Goal: Task Accomplishment & Management: Manage account settings

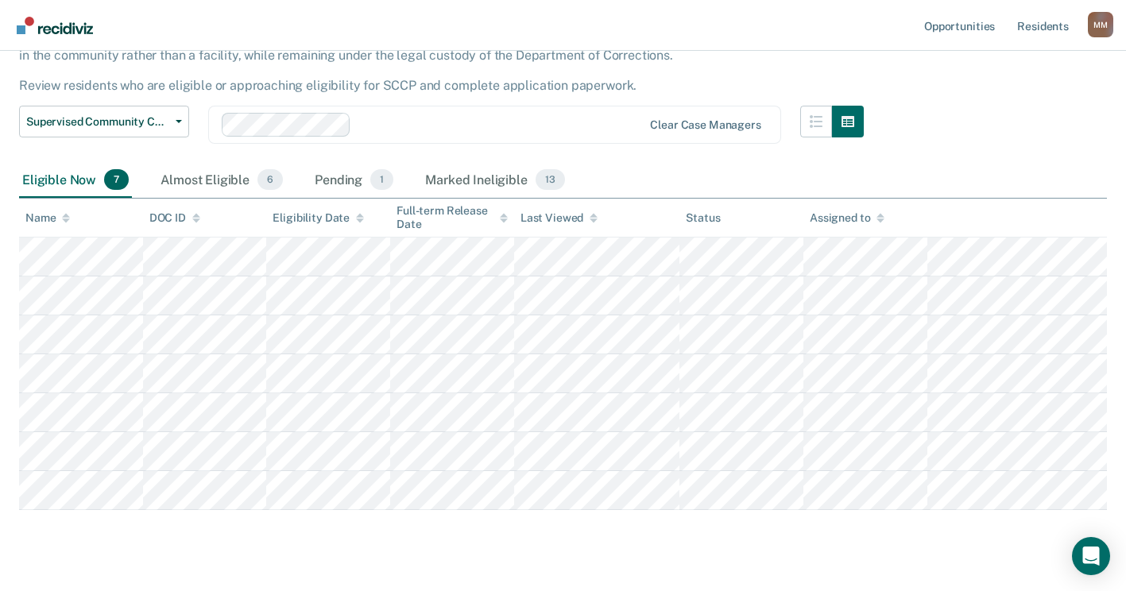
scroll to position [156, 0]
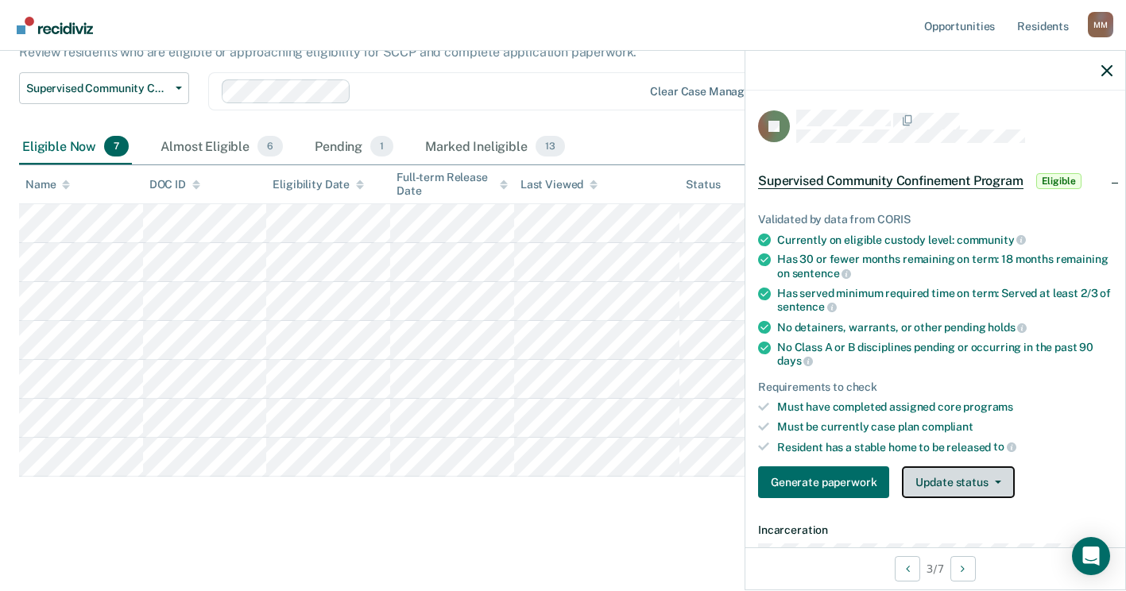
click at [990, 482] on button "Update status" at bounding box center [958, 482] width 112 height 32
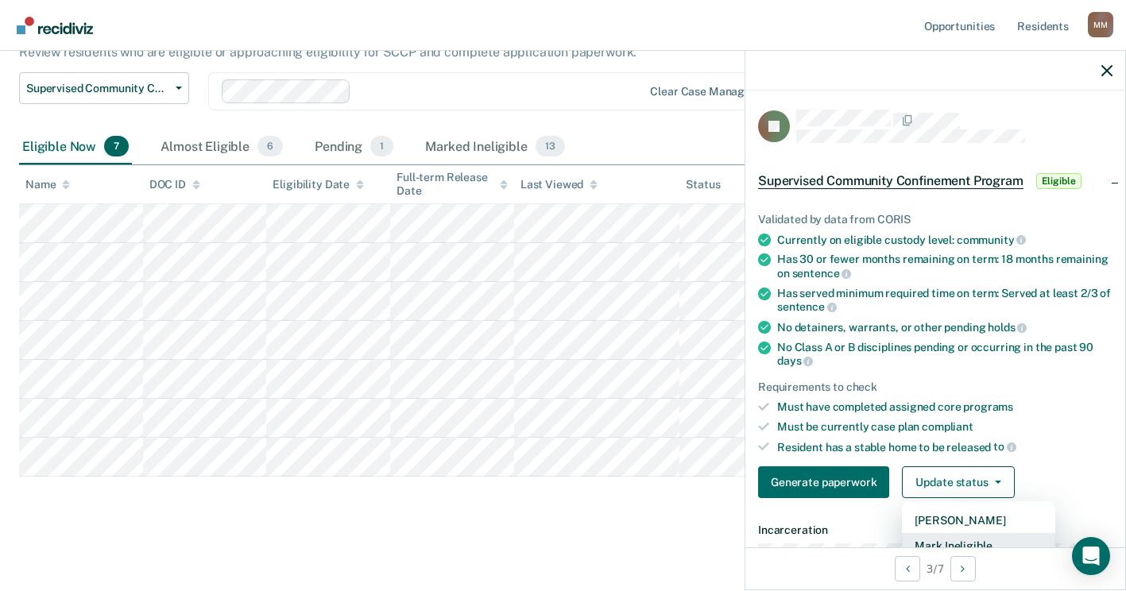
scroll to position [10, 0]
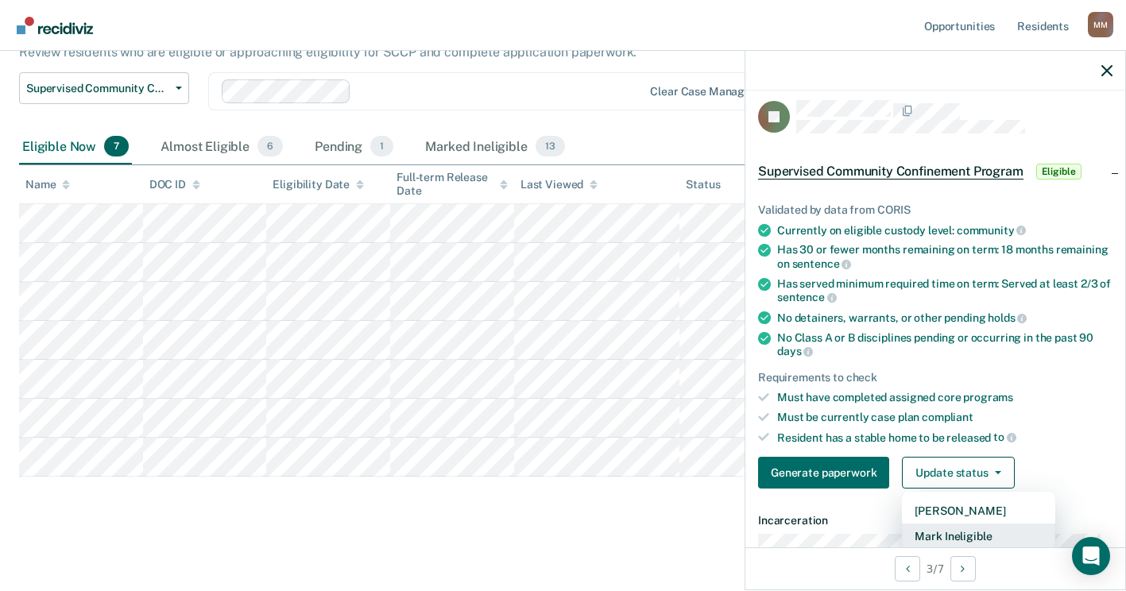
click at [979, 542] on button "Mark Ineligible" at bounding box center [978, 536] width 153 height 25
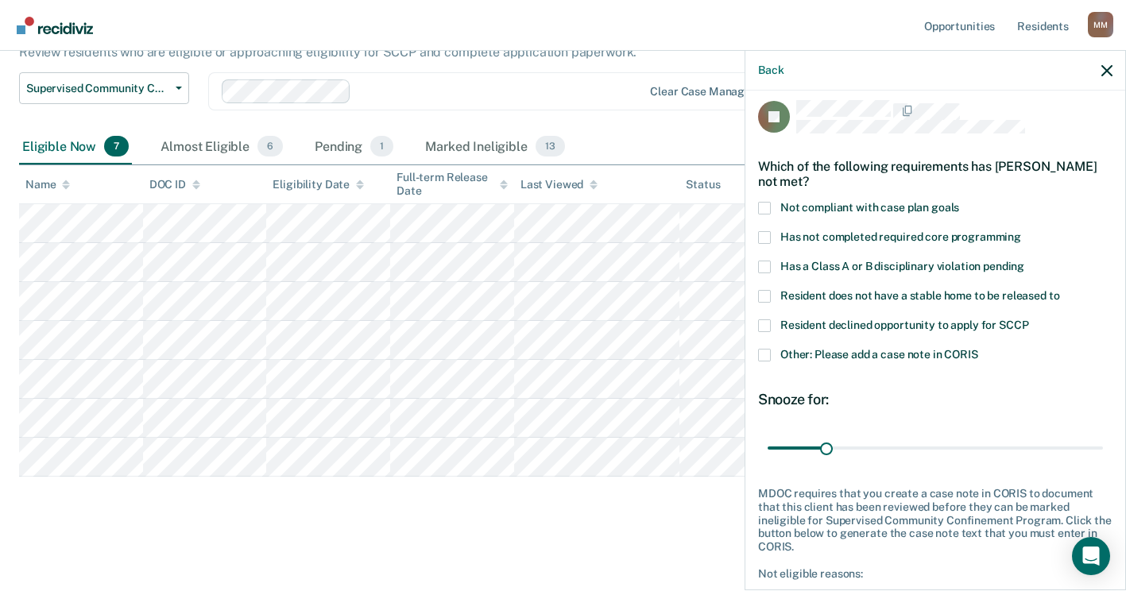
click at [765, 350] on span at bounding box center [764, 355] width 13 height 13
click at [978, 349] on input "Other: Please add a case note in CORIS" at bounding box center [978, 349] width 0 height 0
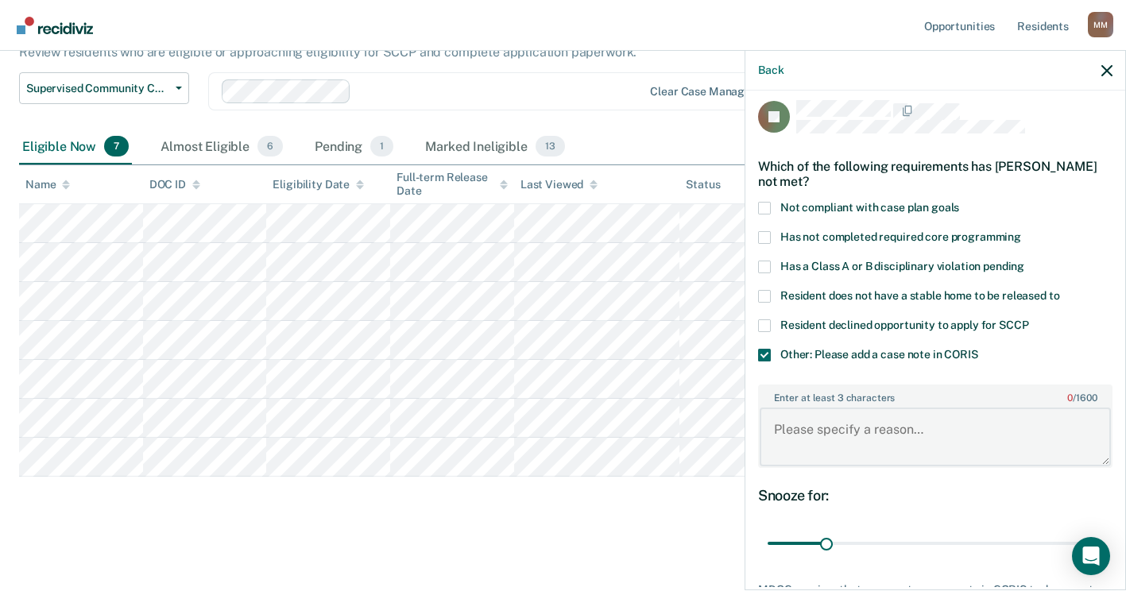
click at [781, 419] on textarea "Enter at least 3 characters 0 / 1600" at bounding box center [935, 437] width 351 height 59
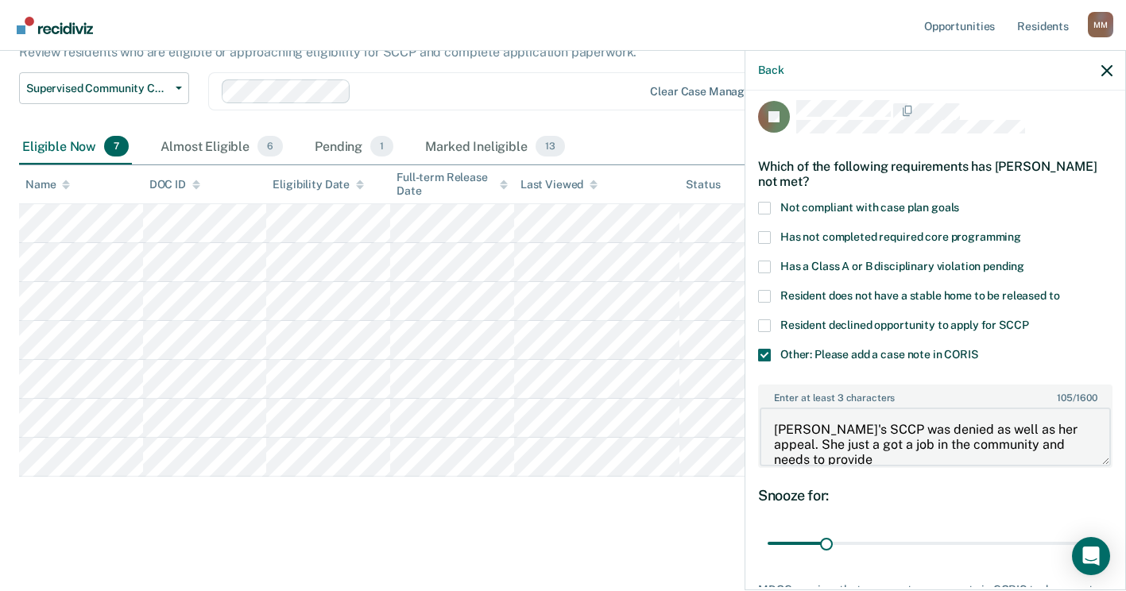
scroll to position [2, 0]
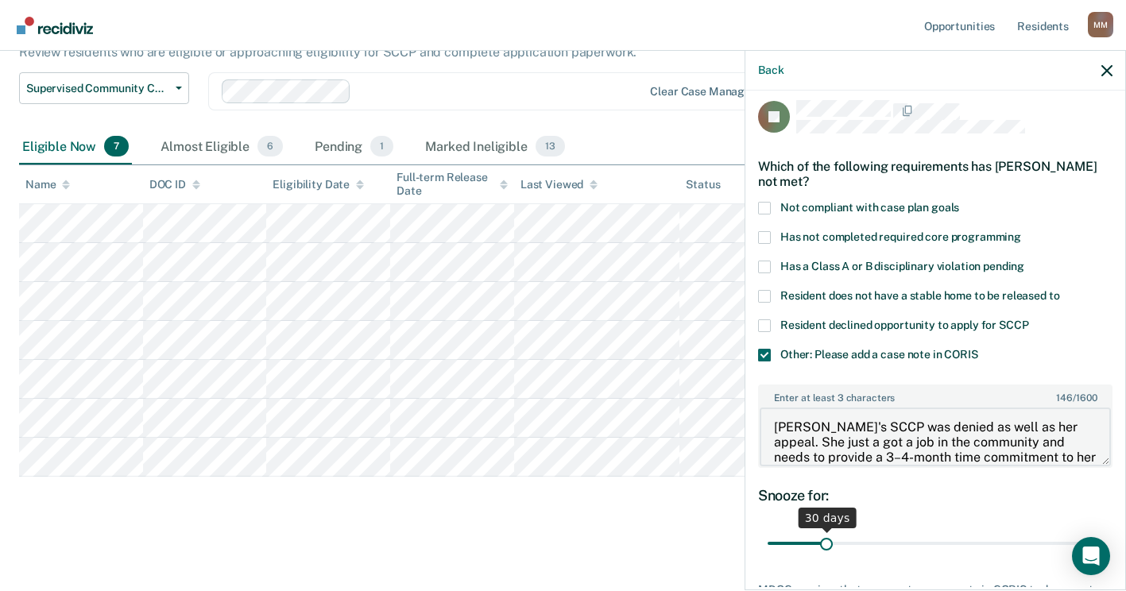
type textarea "[PERSON_NAME]'s SCCP was denied as well as her appeal. She just a got a job in …"
drag, startPoint x: 823, startPoint y: 549, endPoint x: 981, endPoint y: 549, distance: 157.3
type input "120"
click at [981, 549] on input "range" at bounding box center [935, 544] width 335 height 28
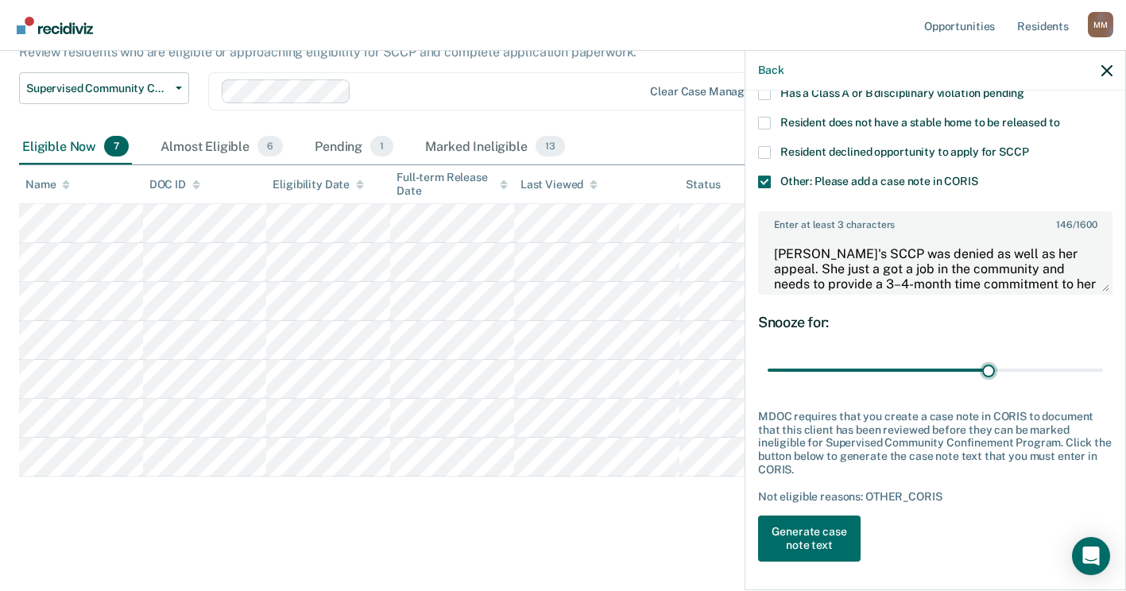
scroll to position [184, 0]
click at [830, 533] on button "Generate case note text" at bounding box center [809, 537] width 103 height 46
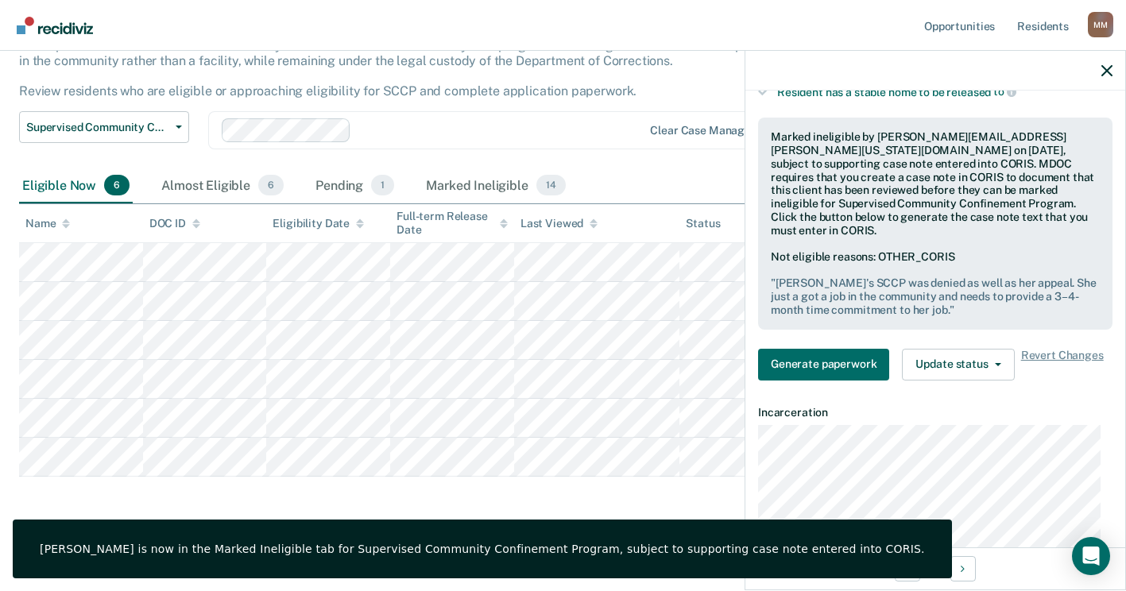
scroll to position [423, 0]
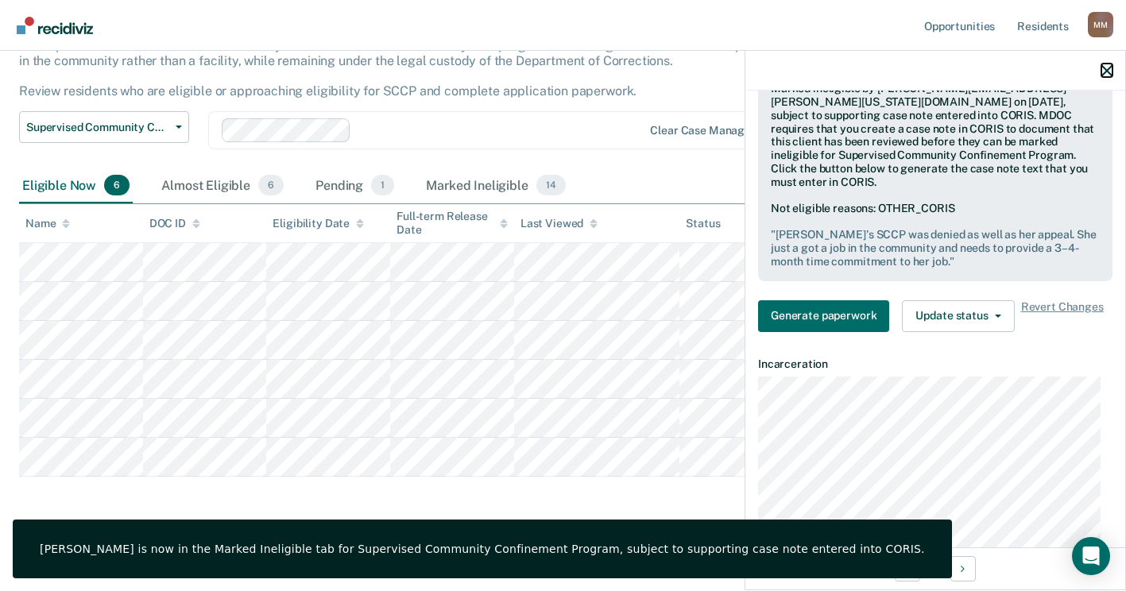
click at [1109, 71] on icon "button" at bounding box center [1106, 70] width 11 height 11
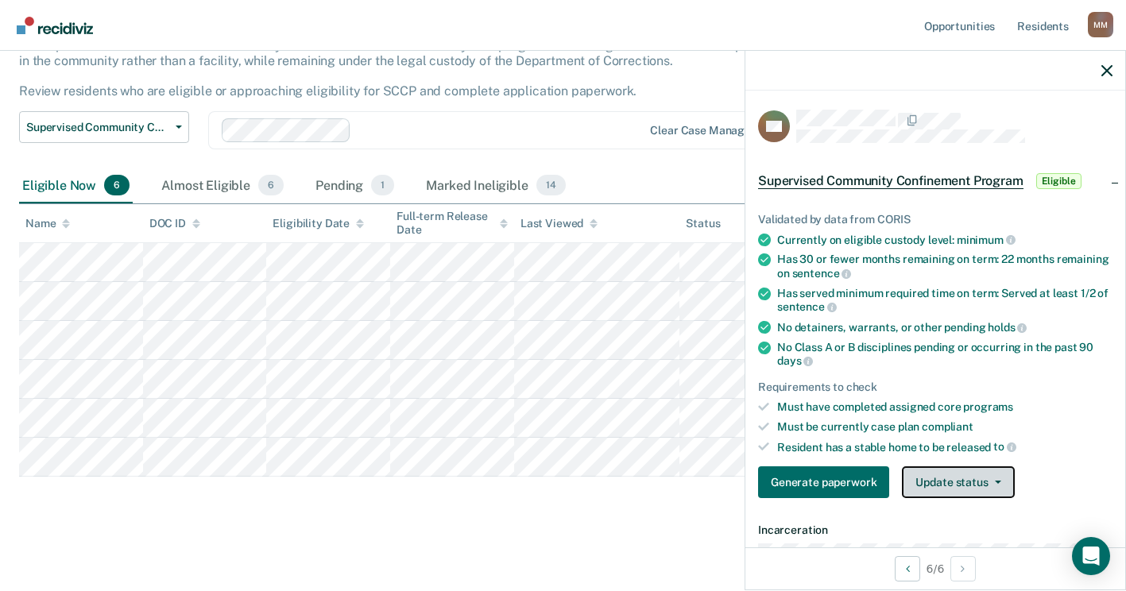
click at [935, 482] on button "Update status" at bounding box center [958, 482] width 112 height 32
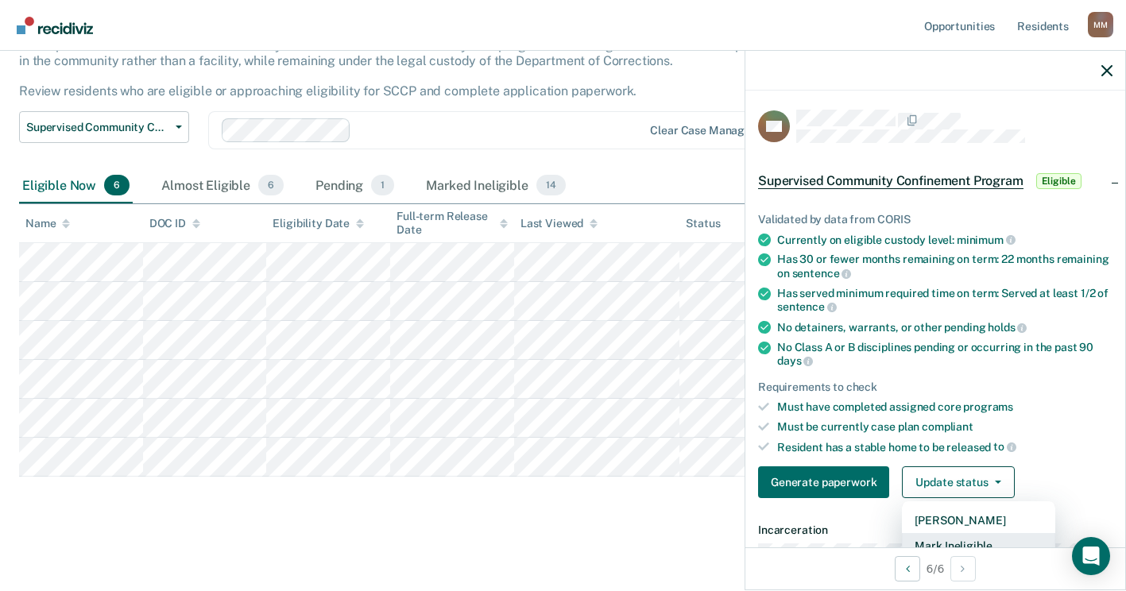
scroll to position [10, 0]
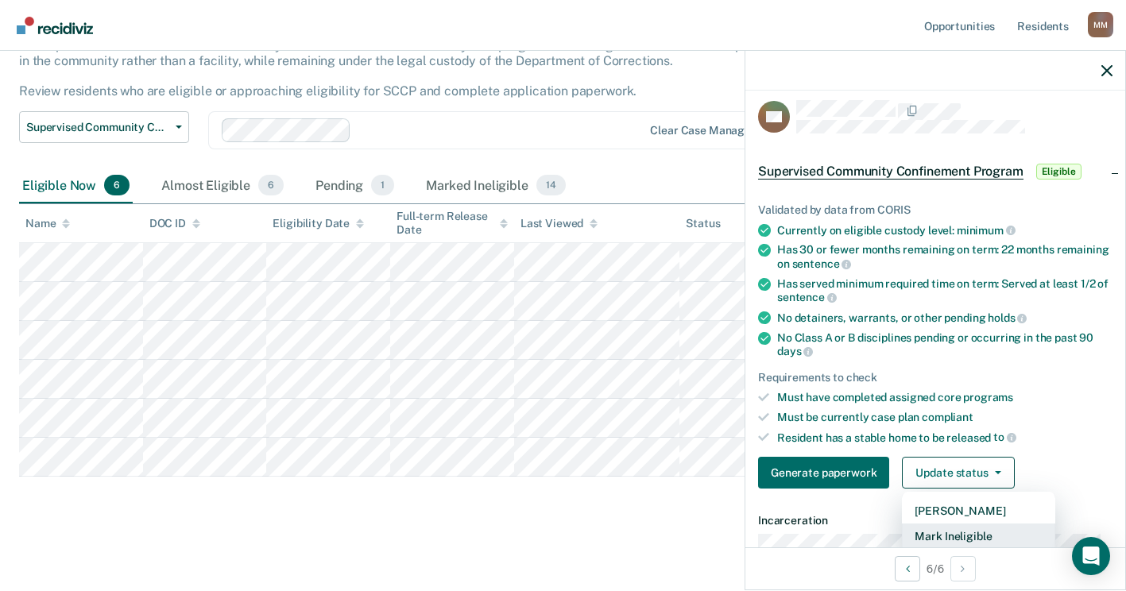
click at [953, 540] on button "Mark Ineligible" at bounding box center [978, 536] width 153 height 25
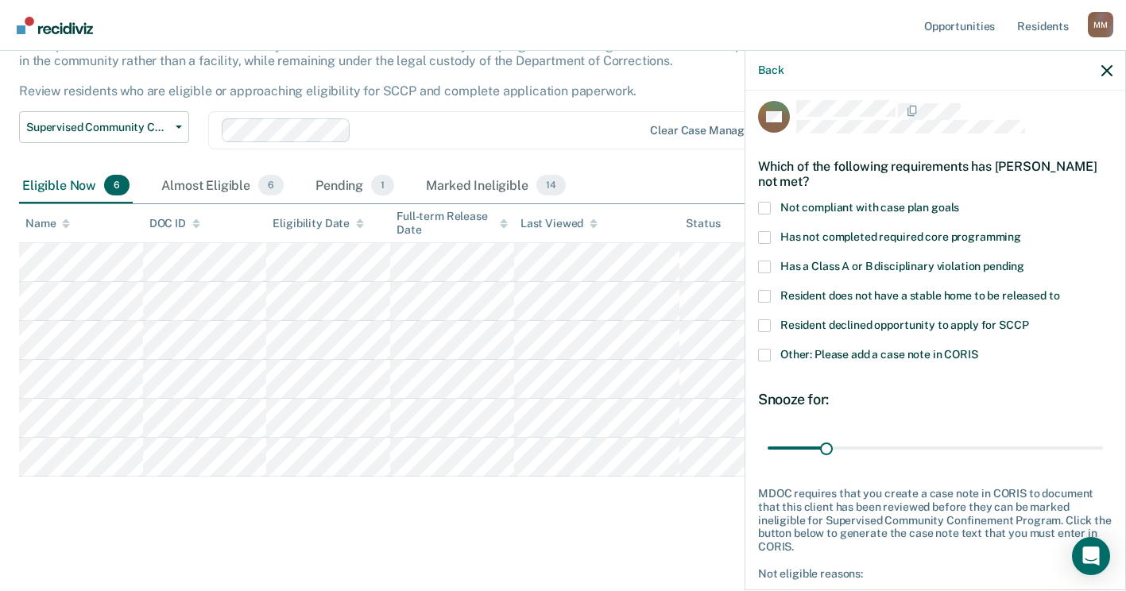
click at [762, 354] on span at bounding box center [764, 355] width 13 height 13
click at [978, 349] on input "Other: Please add a case note in CORIS" at bounding box center [978, 349] width 0 height 0
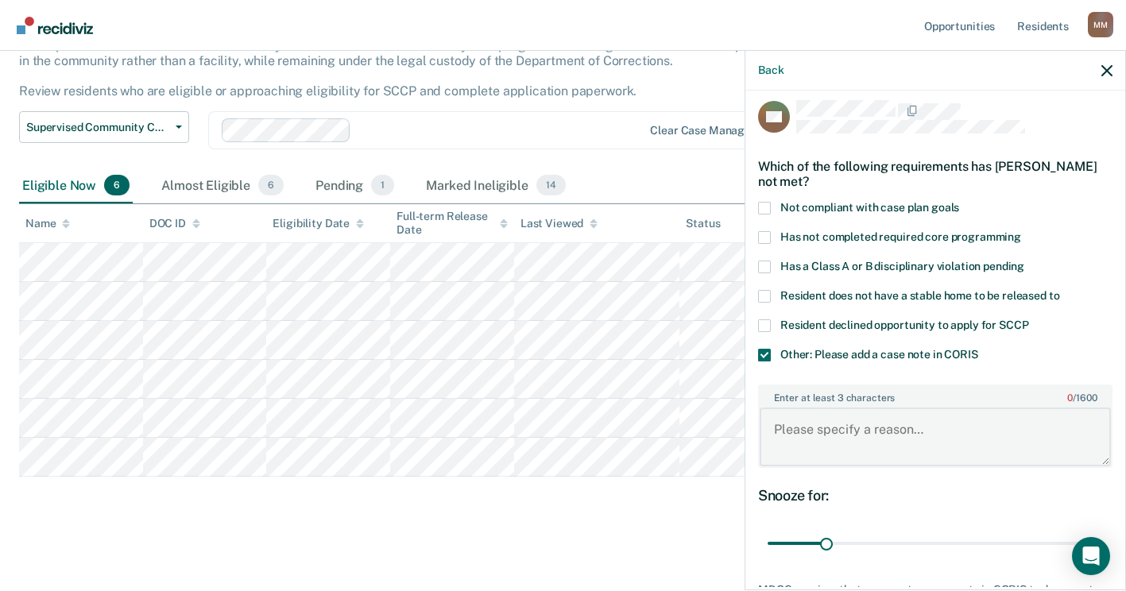
click at [811, 430] on textarea "Enter at least 3 characters 0 / 1600" at bounding box center [935, 437] width 351 height 59
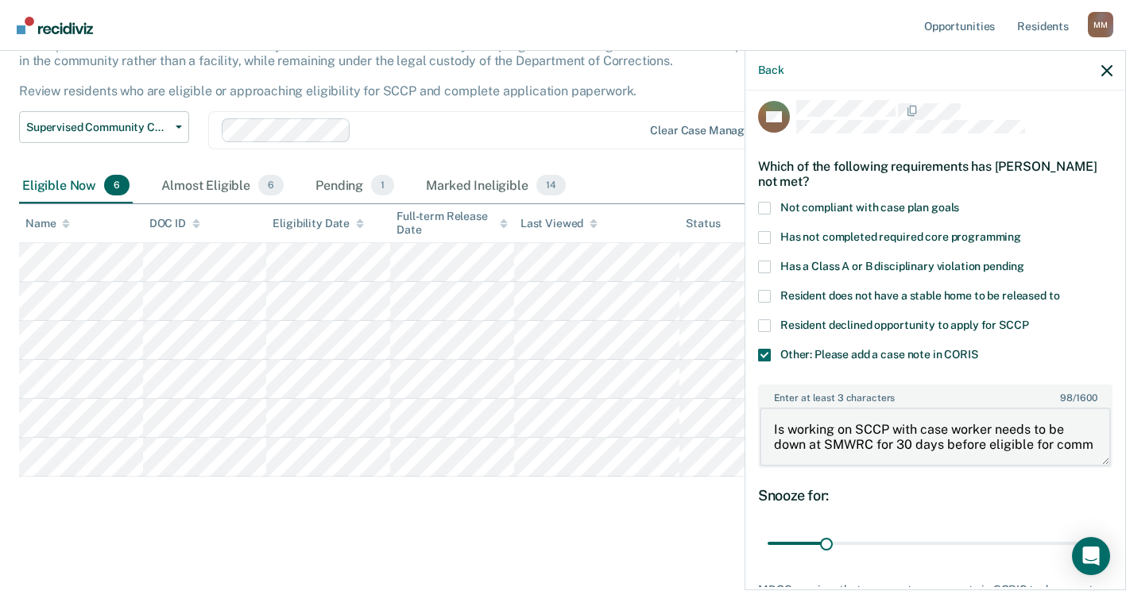
scroll to position [2, 0]
type textarea "Is working on SCCP with case worker needs to be down at SMWRC for 30 days befor…"
drag, startPoint x: 826, startPoint y: 541, endPoint x: 876, endPoint y: 541, distance: 50.9
type input "60"
click at [876, 541] on input "range" at bounding box center [935, 544] width 335 height 28
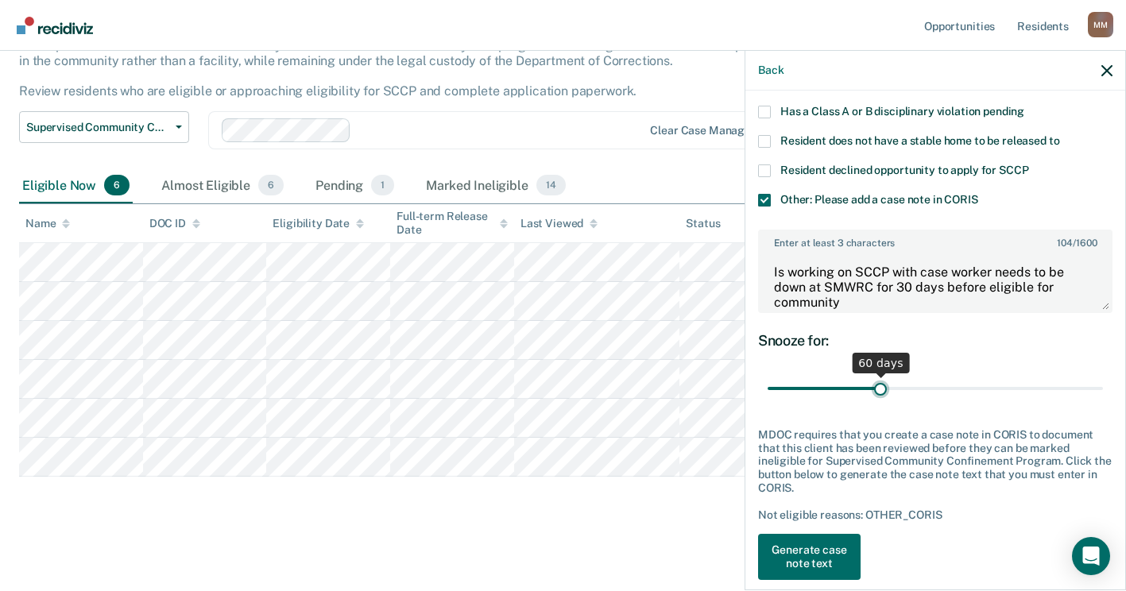
scroll to position [184, 0]
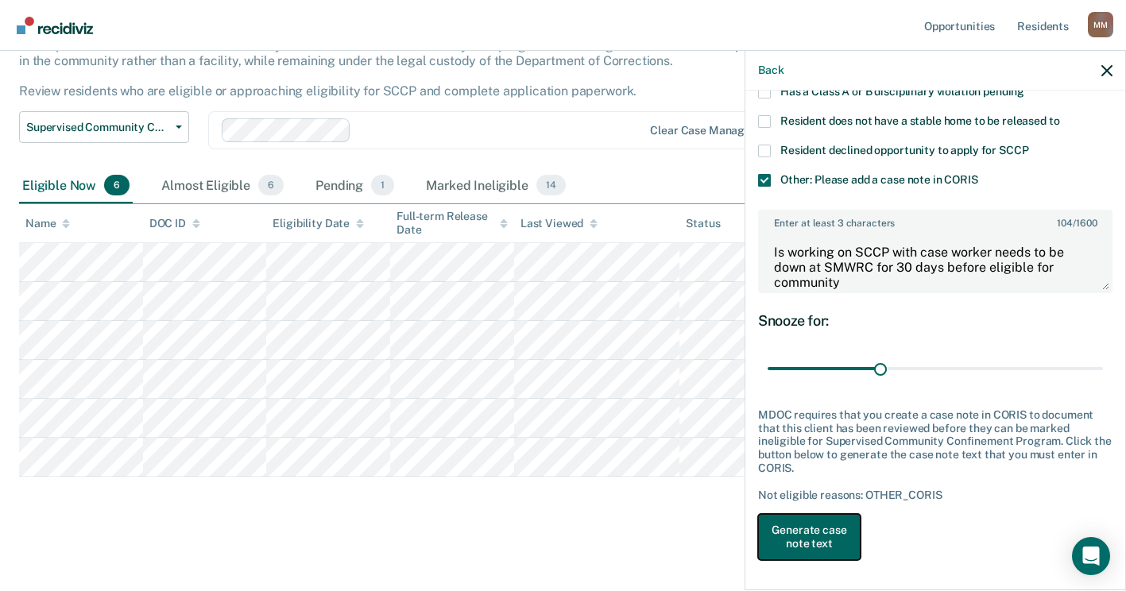
click at [854, 538] on button "Generate case note text" at bounding box center [809, 537] width 103 height 46
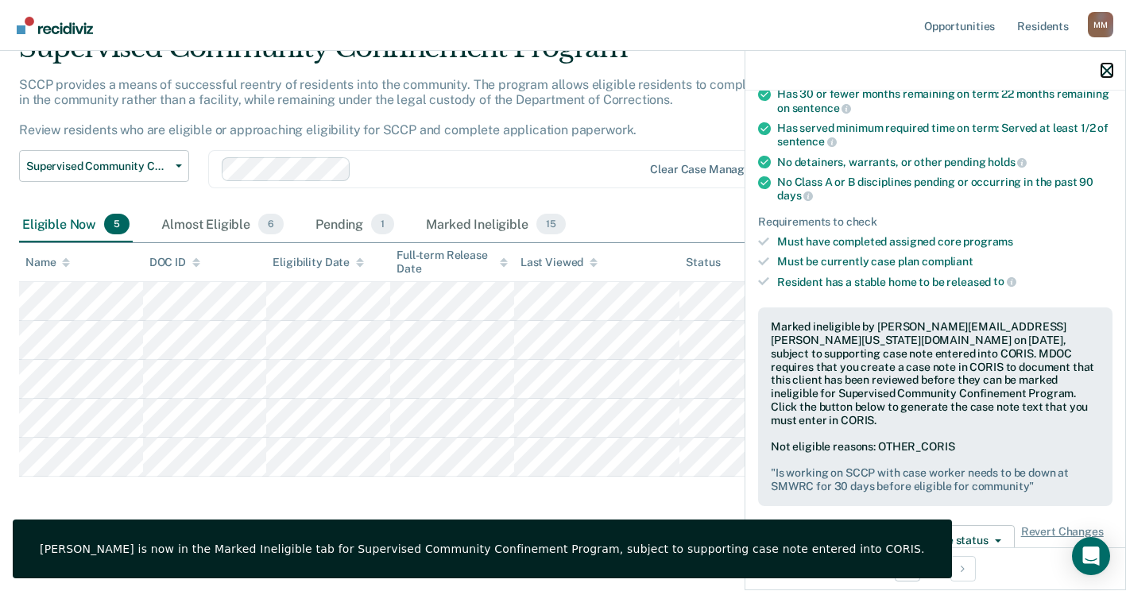
click at [1110, 66] on icon "button" at bounding box center [1106, 70] width 11 height 11
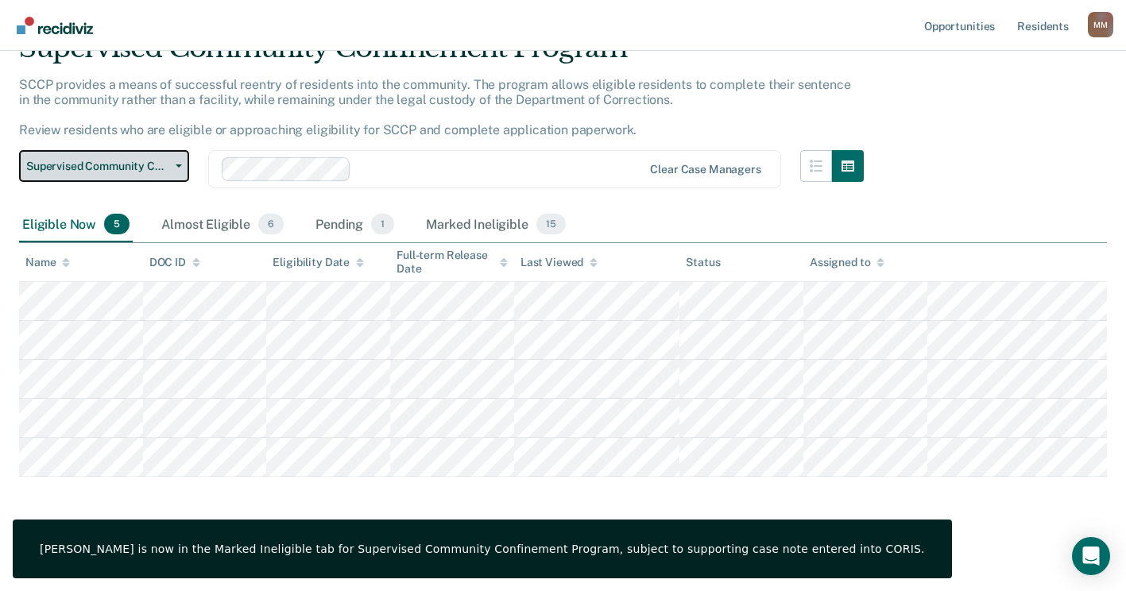
click at [182, 169] on button "Supervised Community Confinement Program" at bounding box center [104, 166] width 170 height 32
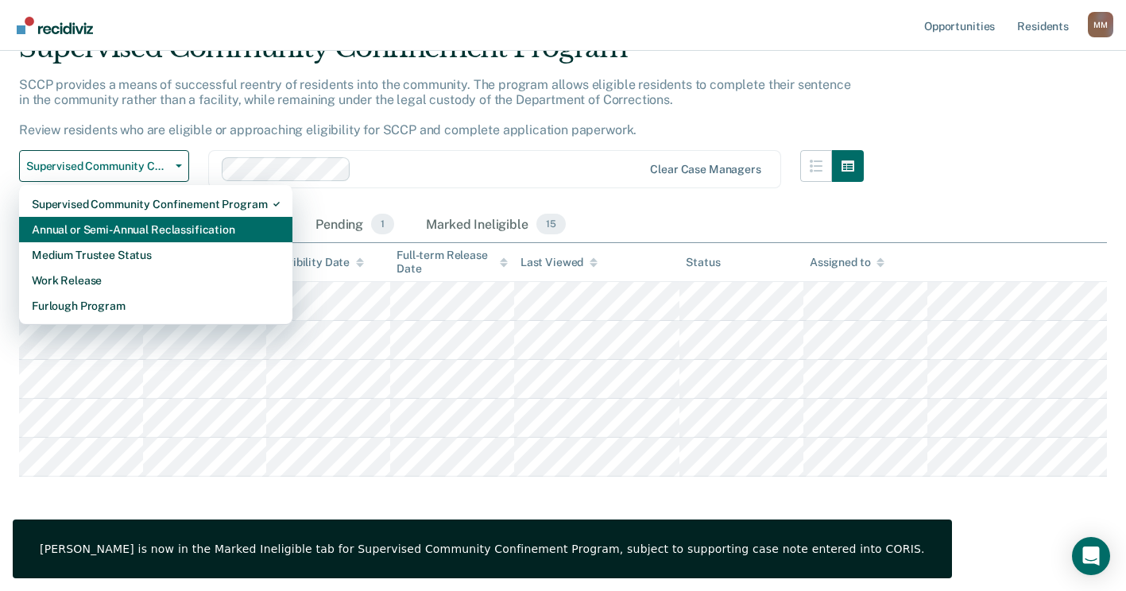
click at [118, 223] on div "Annual or Semi-Annual Reclassification" at bounding box center [156, 229] width 248 height 25
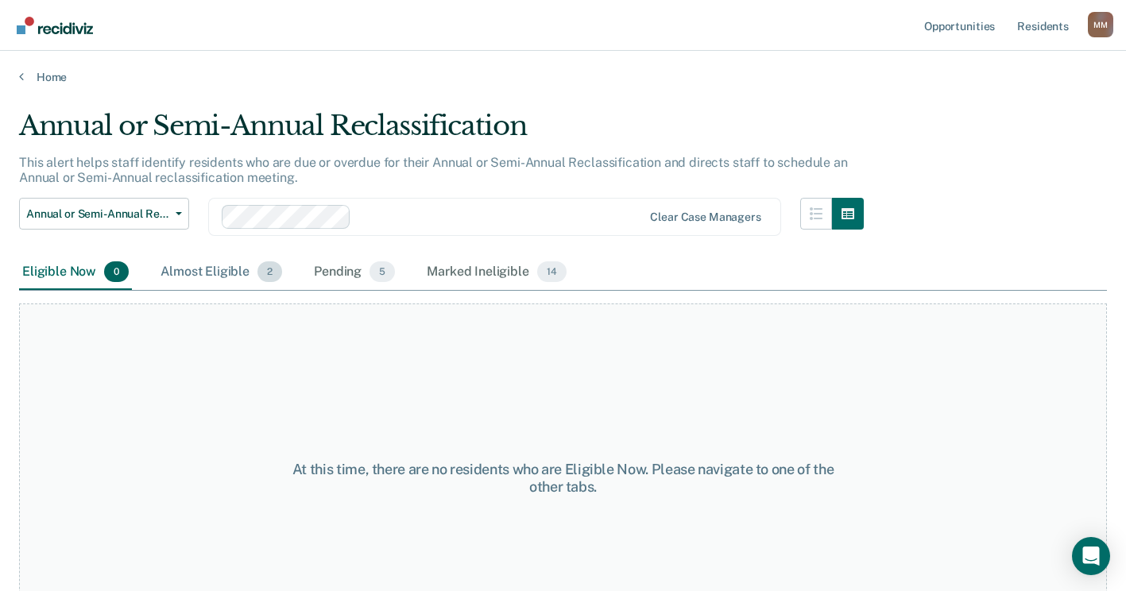
click at [187, 272] on div "Almost Eligible 2" at bounding box center [221, 272] width 128 height 35
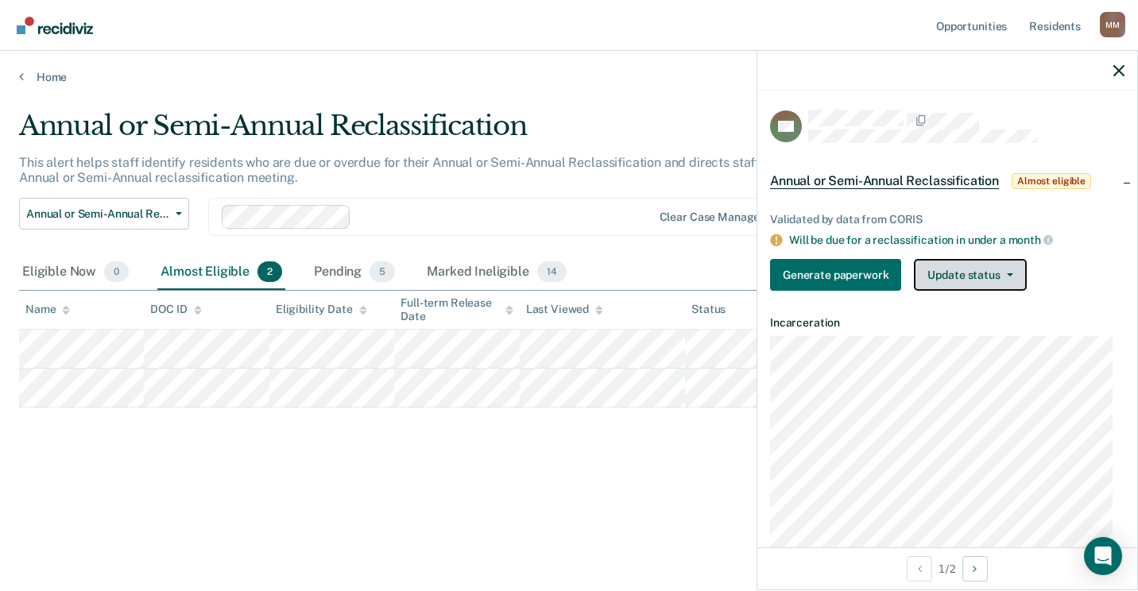
click at [969, 284] on button "Update status" at bounding box center [970, 275] width 112 height 32
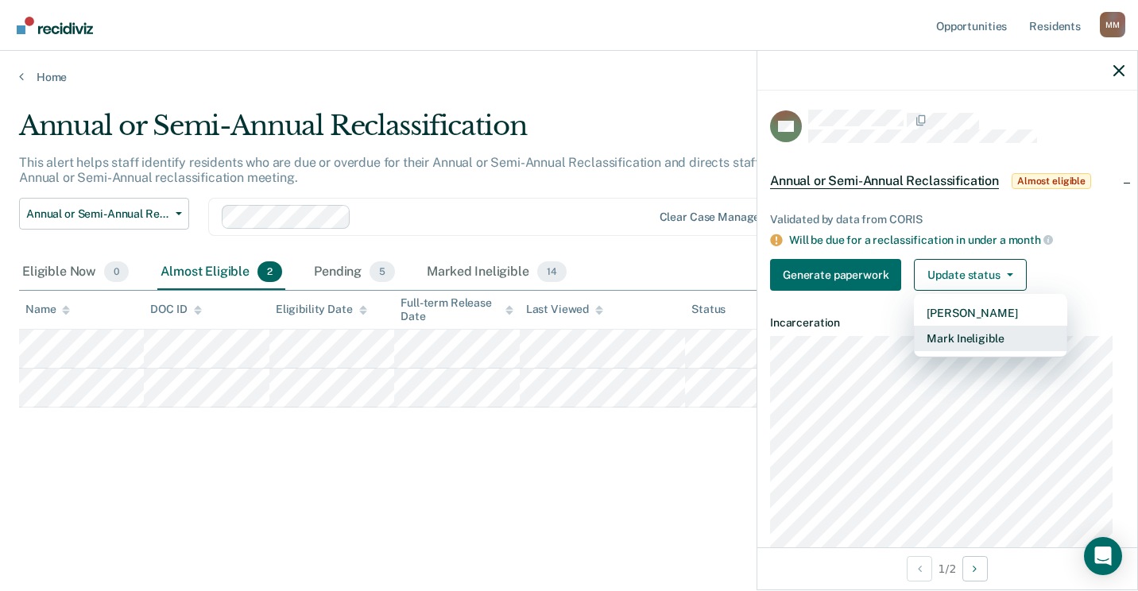
click at [977, 335] on button "Mark Ineligible" at bounding box center [990, 338] width 153 height 25
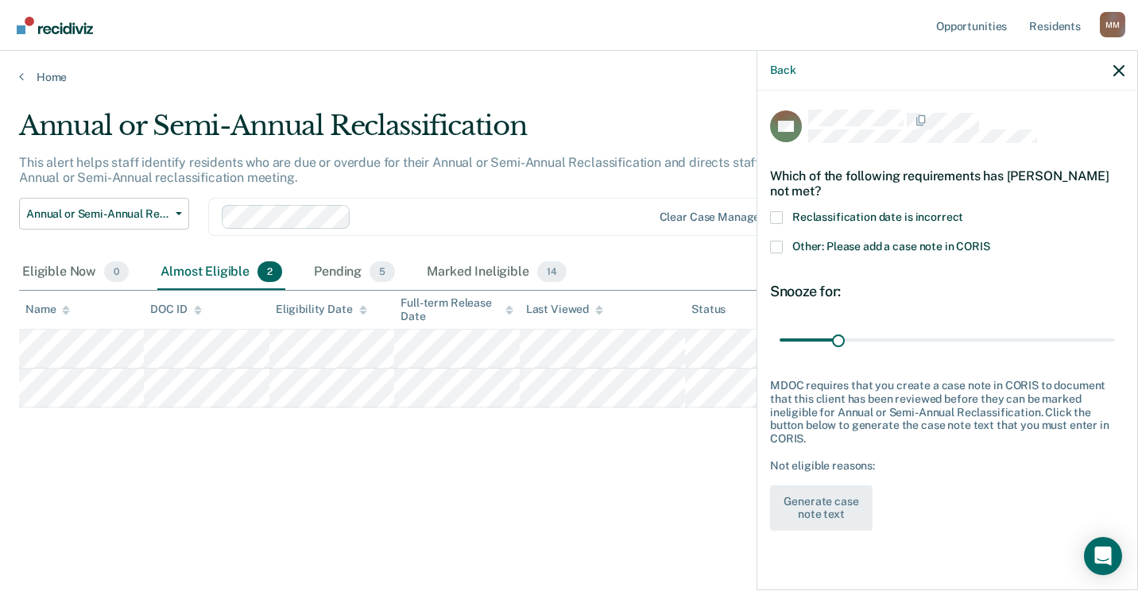
click at [781, 248] on span at bounding box center [776, 247] width 13 height 13
click at [990, 241] on input "Other: Please add a case note in CORIS" at bounding box center [990, 241] width 0 height 0
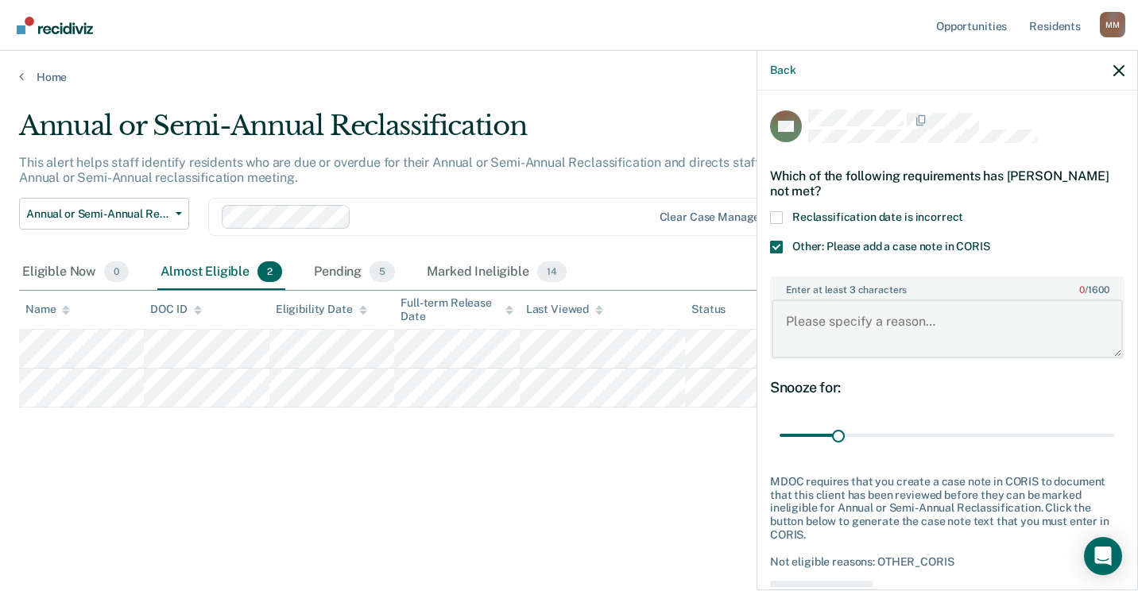
click at [815, 327] on textarea "Enter at least 3 characters 0 / 1600" at bounding box center [947, 329] width 351 height 59
type textarea "Reclass occurred in the WC on 8/26"
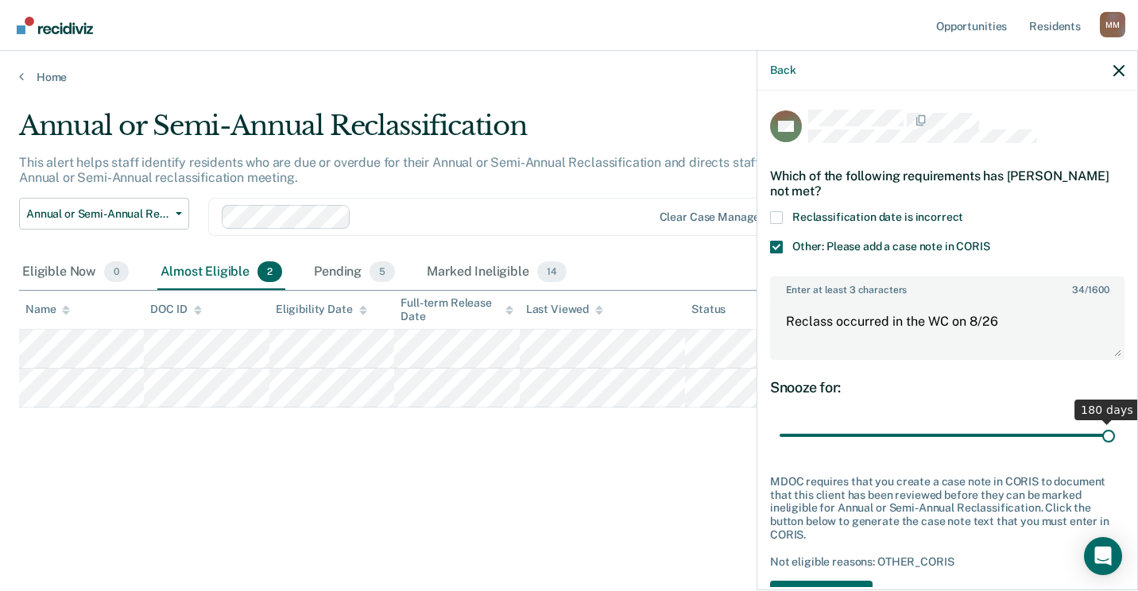
drag, startPoint x: 840, startPoint y: 432, endPoint x: 1140, endPoint y: 418, distance: 300.7
type input "180"
click at [1115, 422] on input "range" at bounding box center [947, 436] width 335 height 28
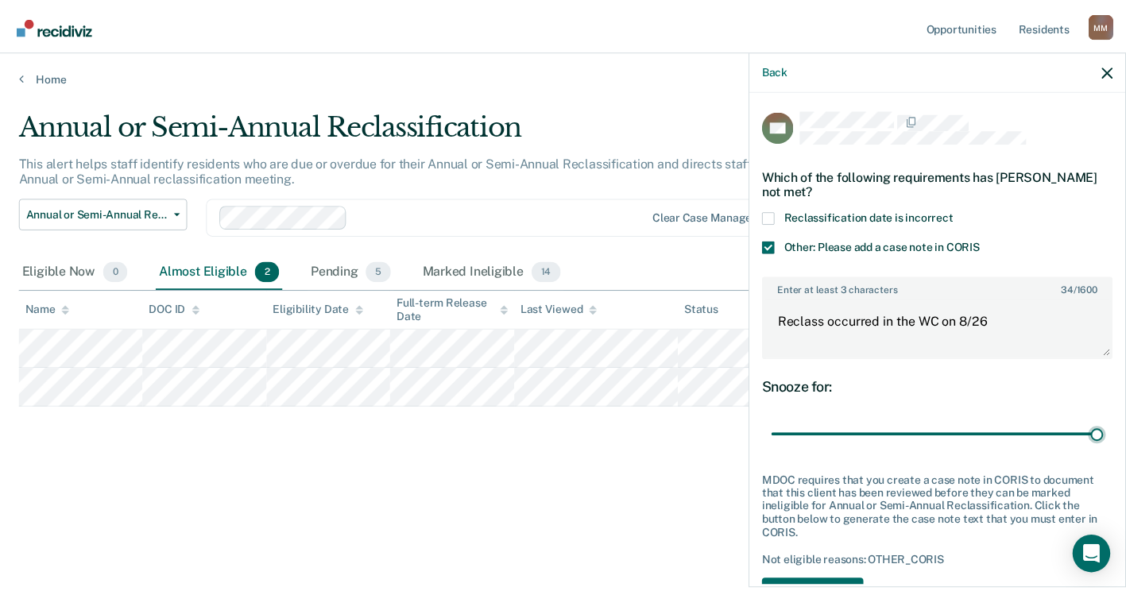
scroll to position [67, 0]
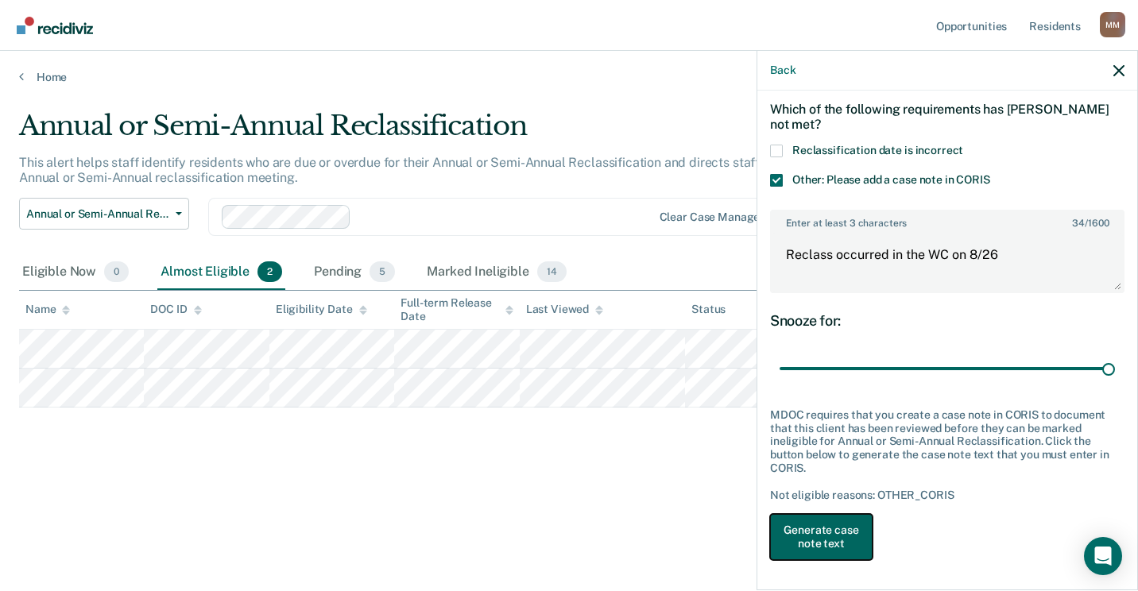
click at [829, 540] on button "Generate case note text" at bounding box center [821, 537] width 103 height 46
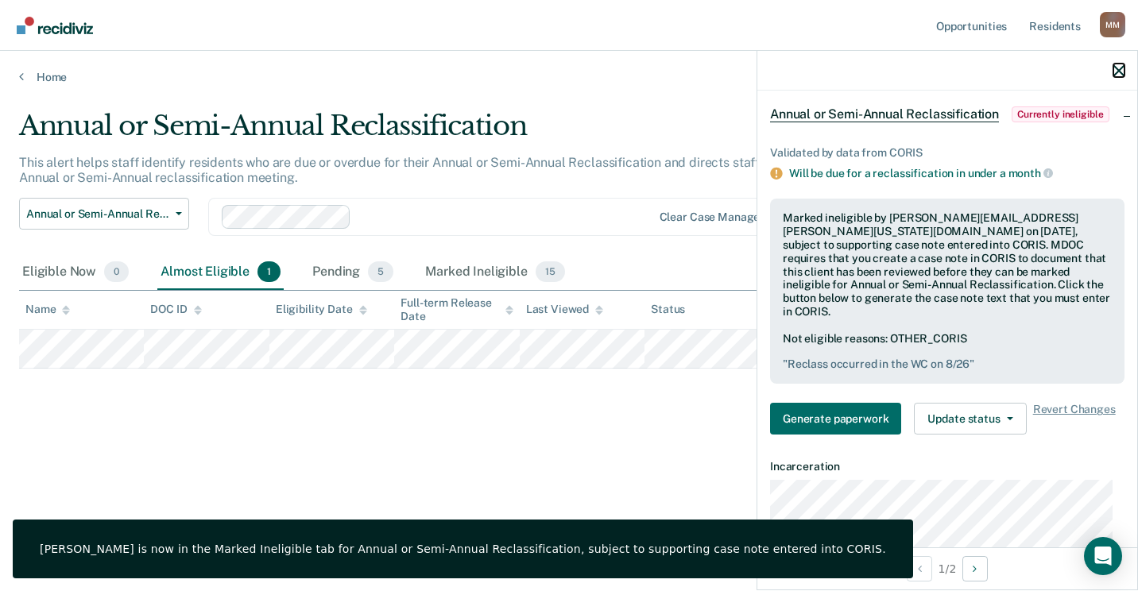
click at [1113, 66] on icon "button" at bounding box center [1118, 70] width 11 height 11
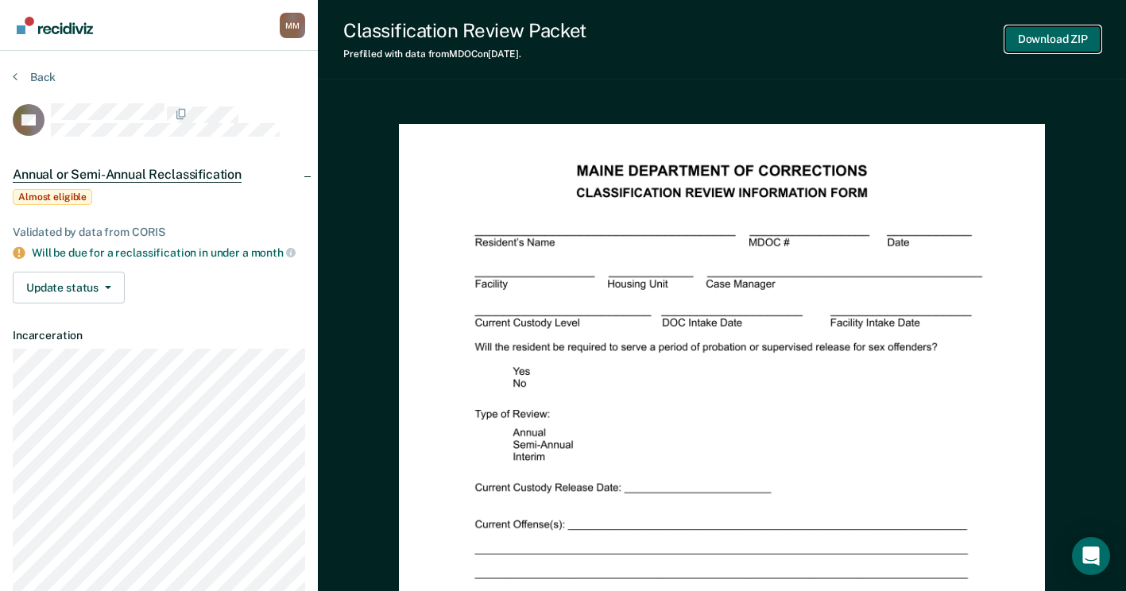
click at [1028, 41] on button "Download ZIP" at bounding box center [1052, 39] width 95 height 26
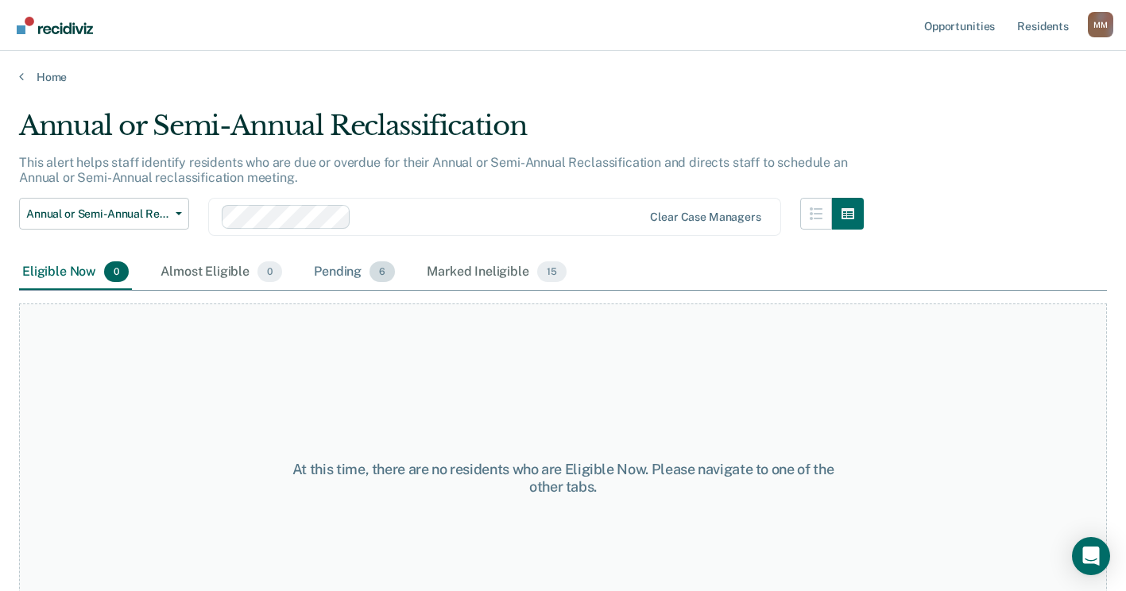
click at [335, 273] on div "Pending 6" at bounding box center [354, 272] width 87 height 35
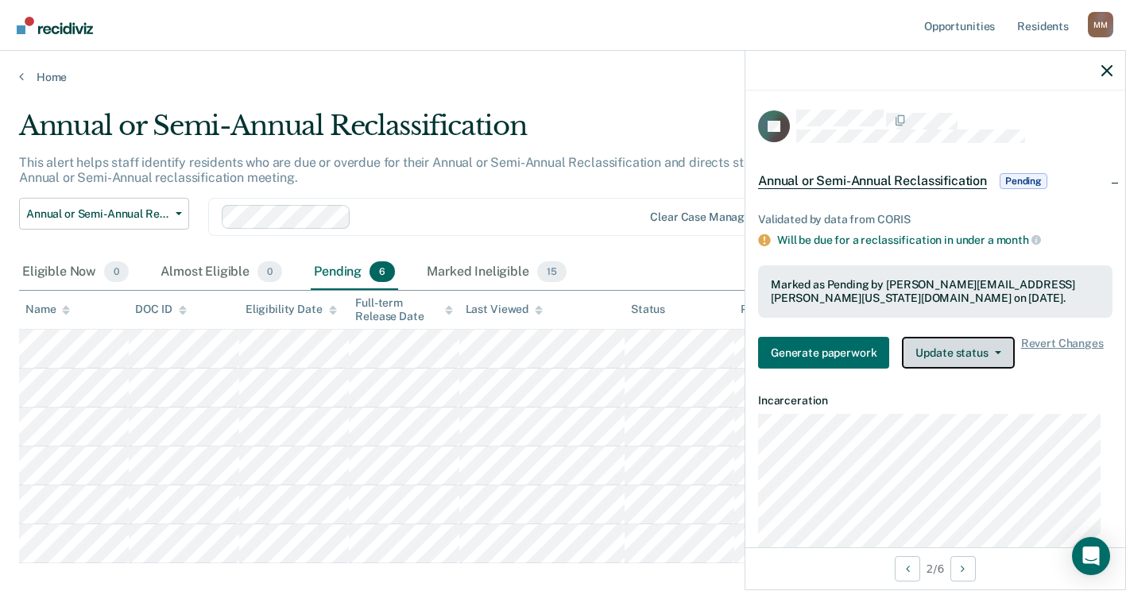
click at [963, 355] on button "Update status" at bounding box center [958, 353] width 112 height 32
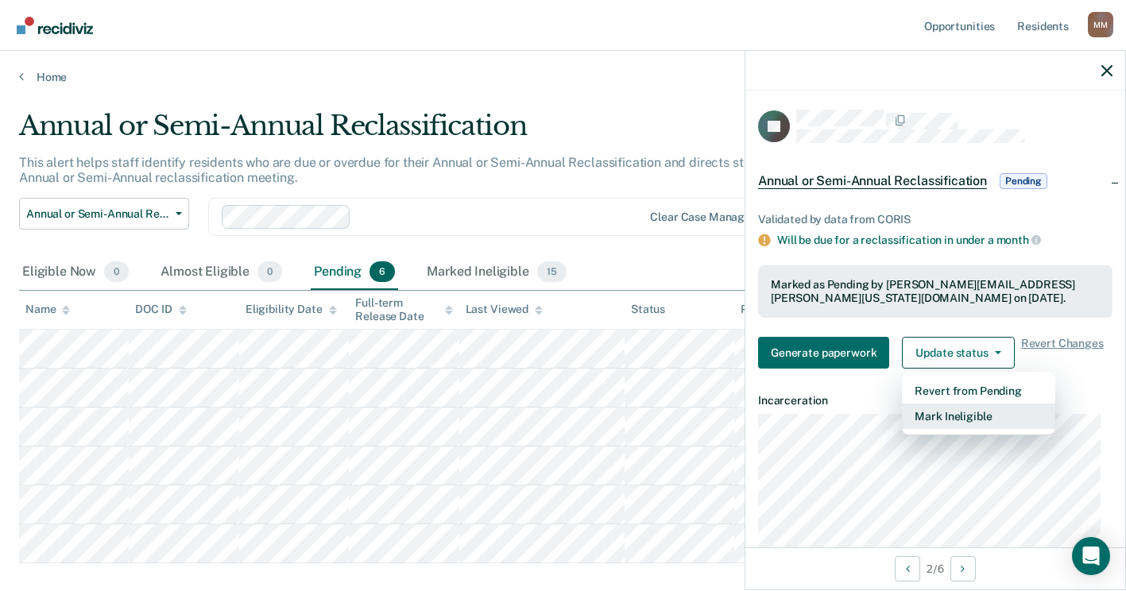
click at [953, 408] on button "Mark Ineligible" at bounding box center [978, 416] width 153 height 25
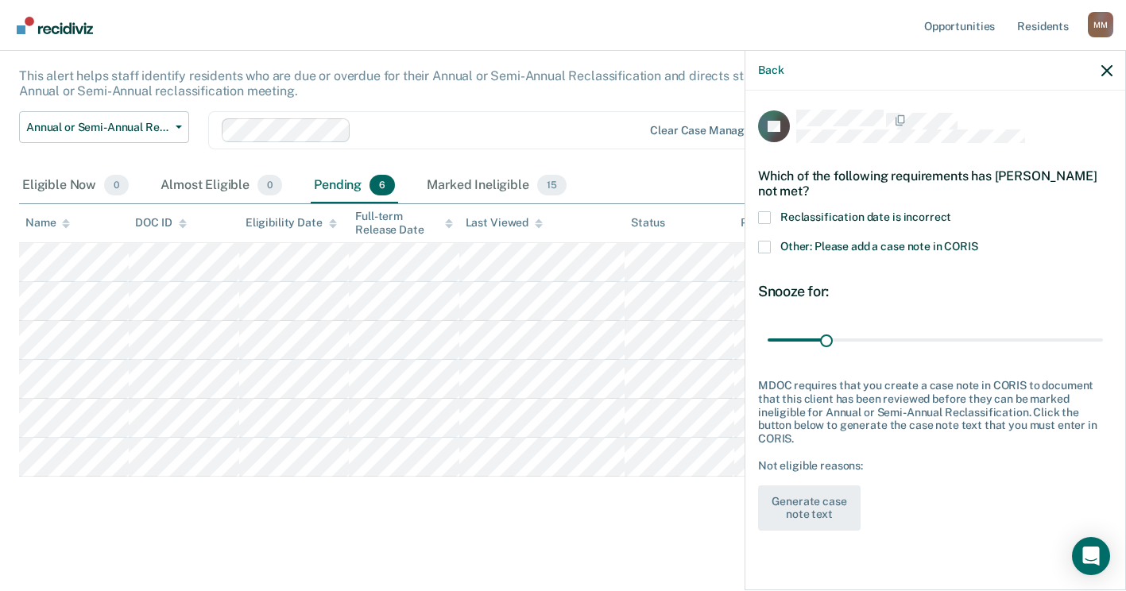
scroll to position [7, 0]
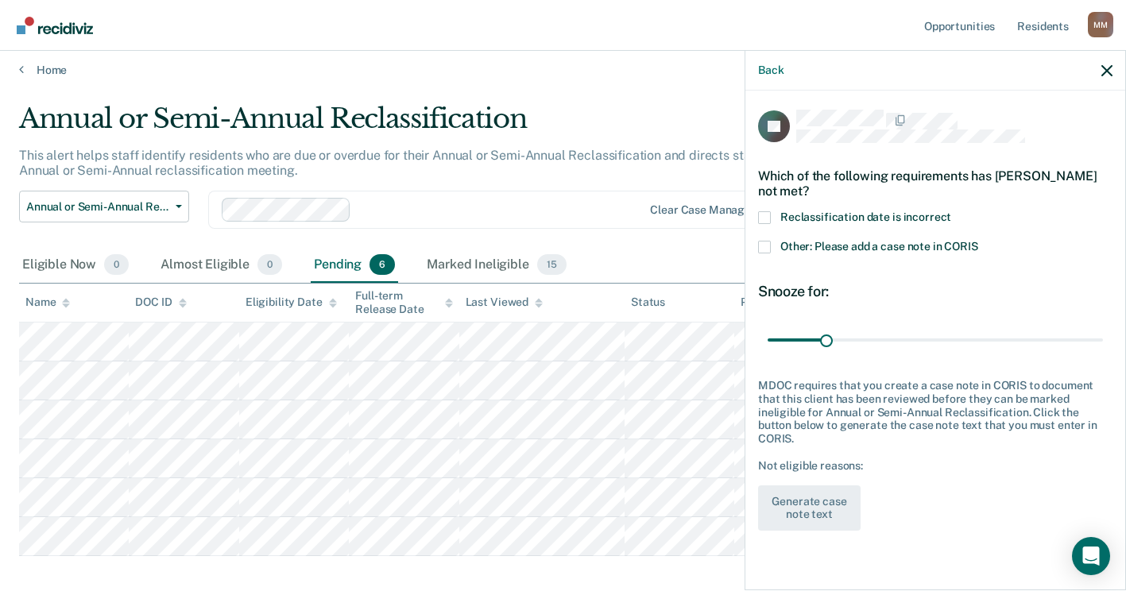
click at [764, 246] on span at bounding box center [764, 247] width 13 height 13
click at [978, 241] on input "Other: Please add a case note in CORIS" at bounding box center [978, 241] width 0 height 0
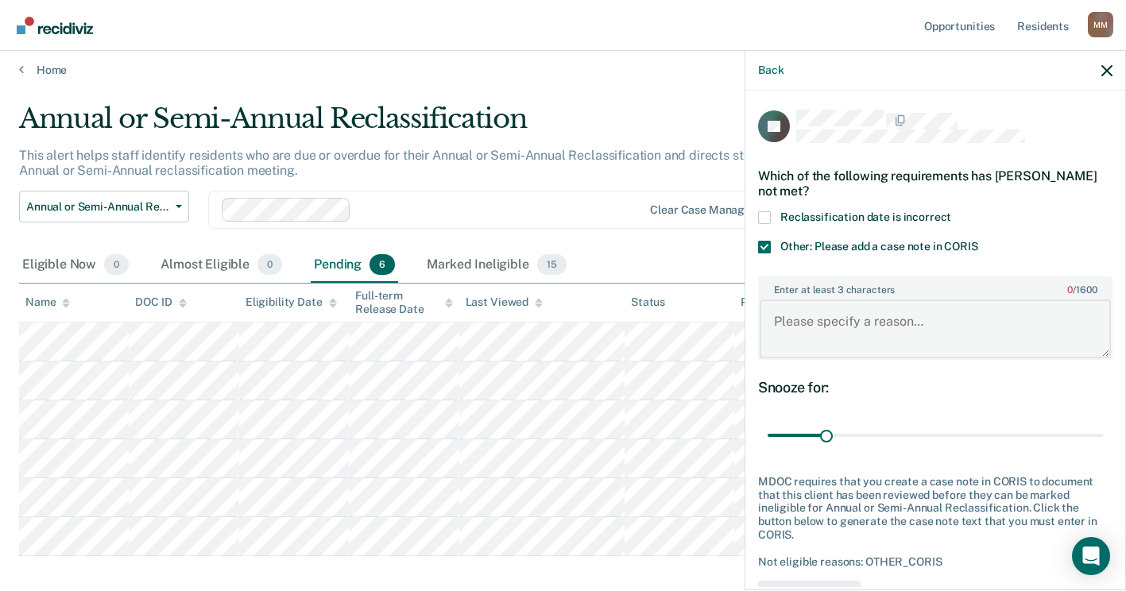
click at [803, 323] on textarea "Enter at least 3 characters 0 / 1600" at bounding box center [935, 329] width 351 height 59
click at [848, 339] on textarea "Reclass will be conducted on [DATE]-MM" at bounding box center [935, 329] width 351 height 59
type textarea "Reclass will be conducted on [DATE]-MM"
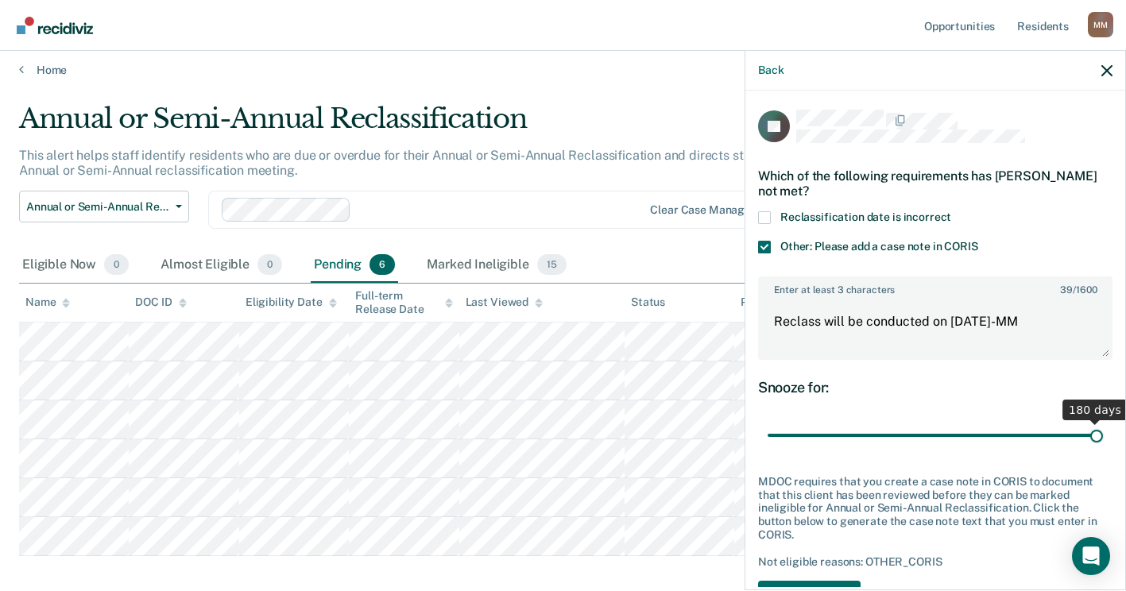
drag, startPoint x: 822, startPoint y: 430, endPoint x: 1140, endPoint y: 442, distance: 318.1
type input "180"
click at [1103, 442] on input "range" at bounding box center [935, 436] width 335 height 28
click at [969, 316] on textarea "Reclass will be conducted on [DATE]-MM" at bounding box center [935, 329] width 351 height 59
click at [975, 316] on textarea "Reclass will be conducted on [DATE]-MM" at bounding box center [935, 329] width 351 height 59
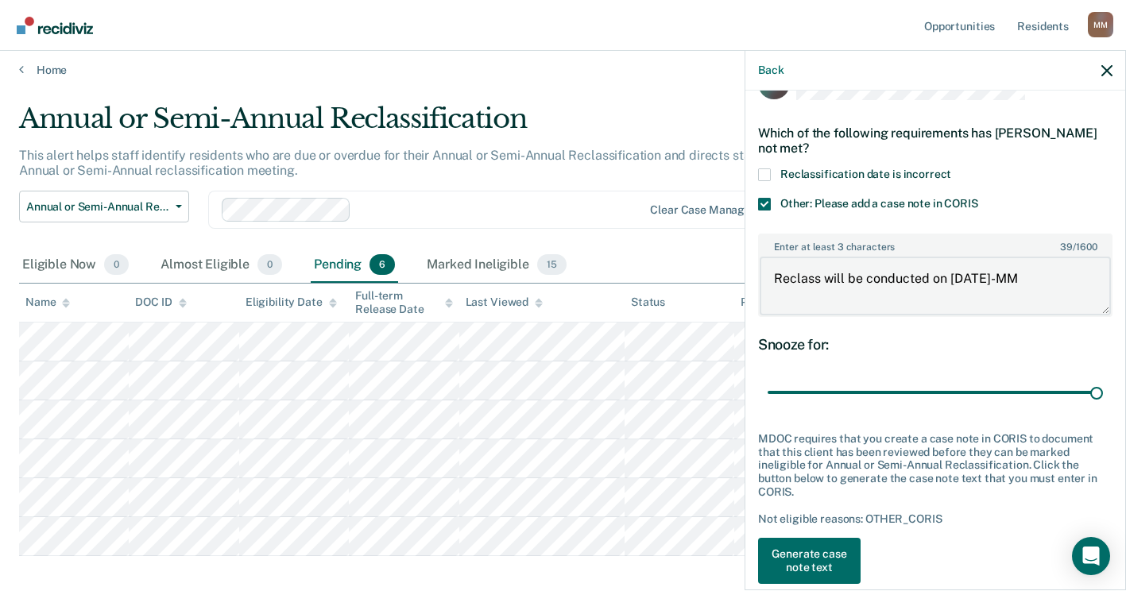
scroll to position [67, 0]
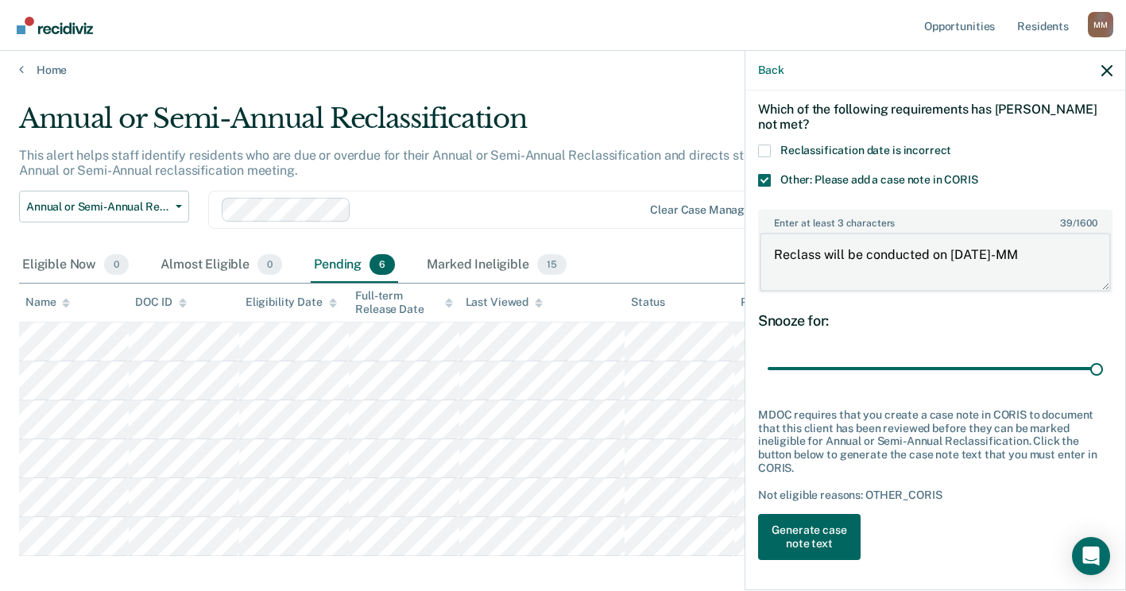
type textarea "Reclass will be conducted on [DATE]-MM"
click at [822, 533] on button "Generate case note text" at bounding box center [809, 537] width 103 height 46
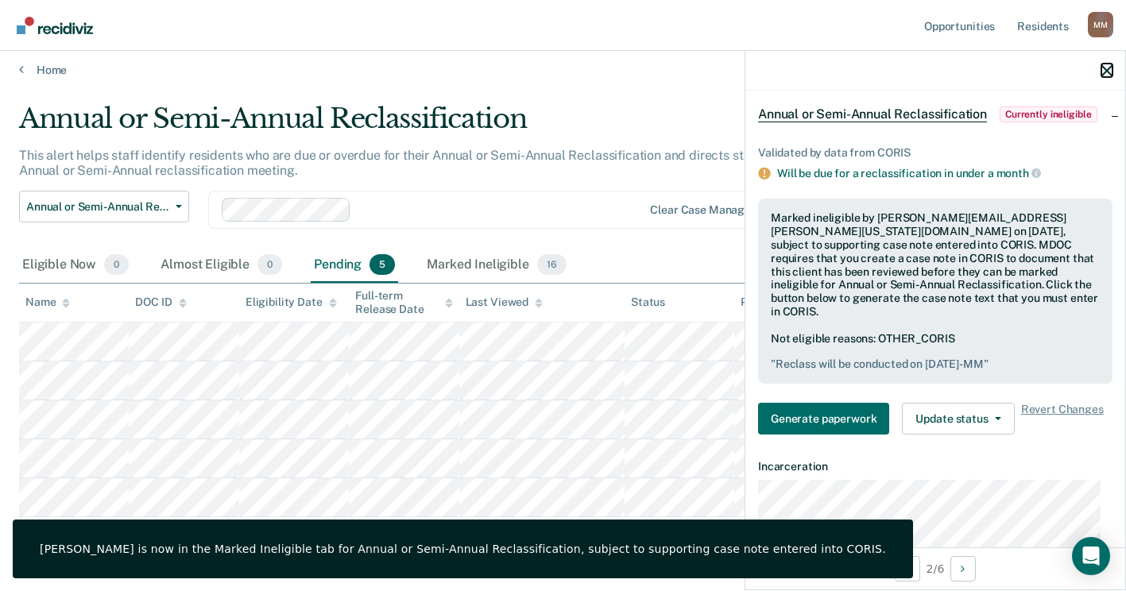
click at [1111, 72] on icon "button" at bounding box center [1106, 70] width 11 height 11
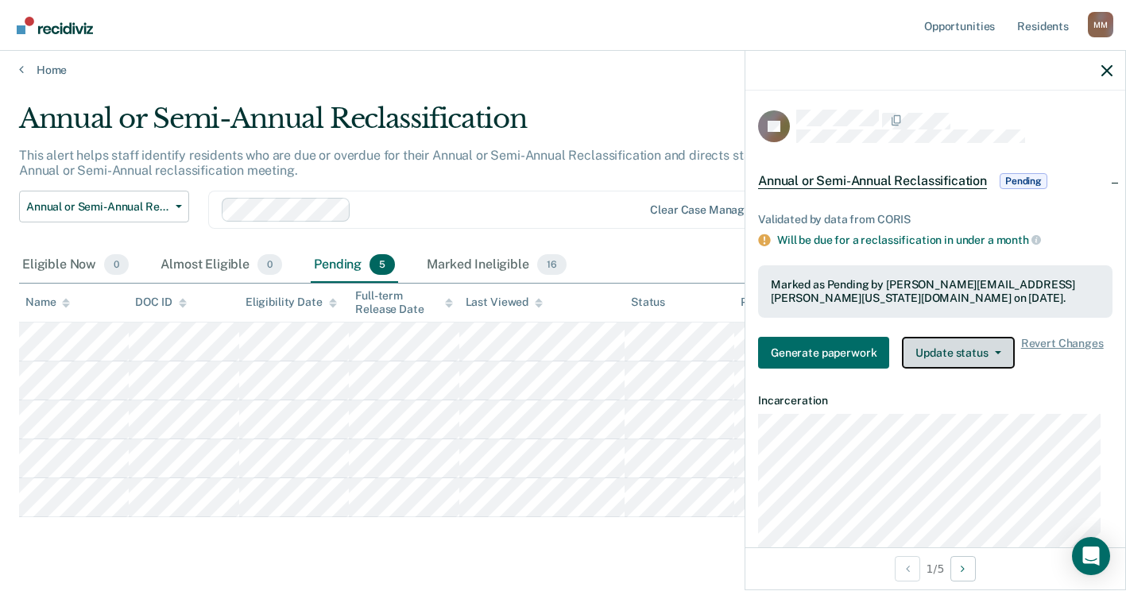
click at [983, 362] on button "Update status" at bounding box center [958, 353] width 112 height 32
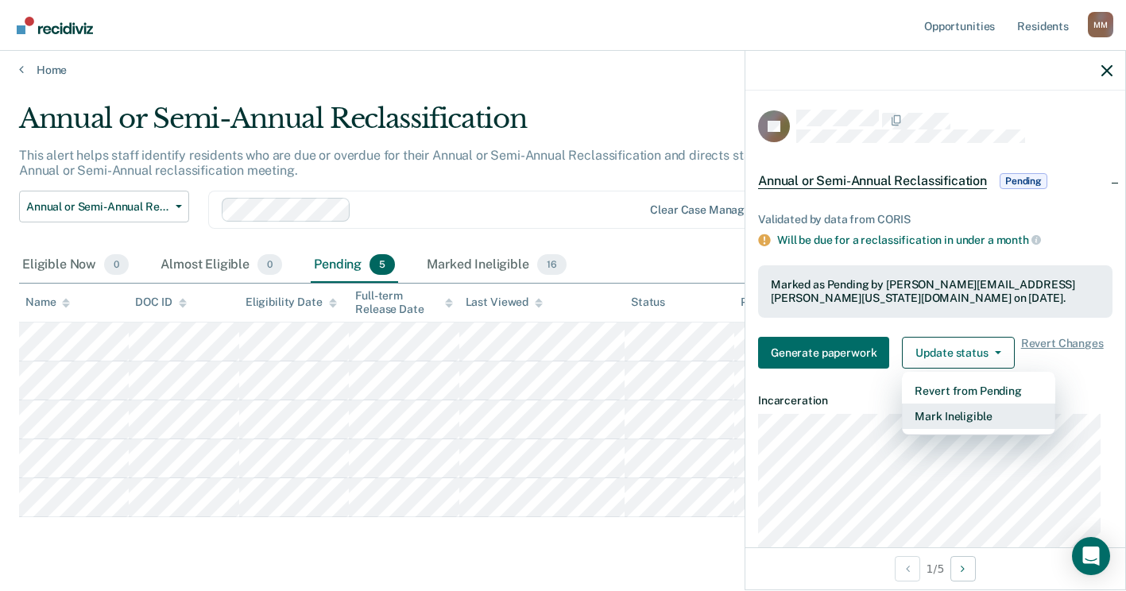
click at [965, 416] on button "Mark Ineligible" at bounding box center [978, 416] width 153 height 25
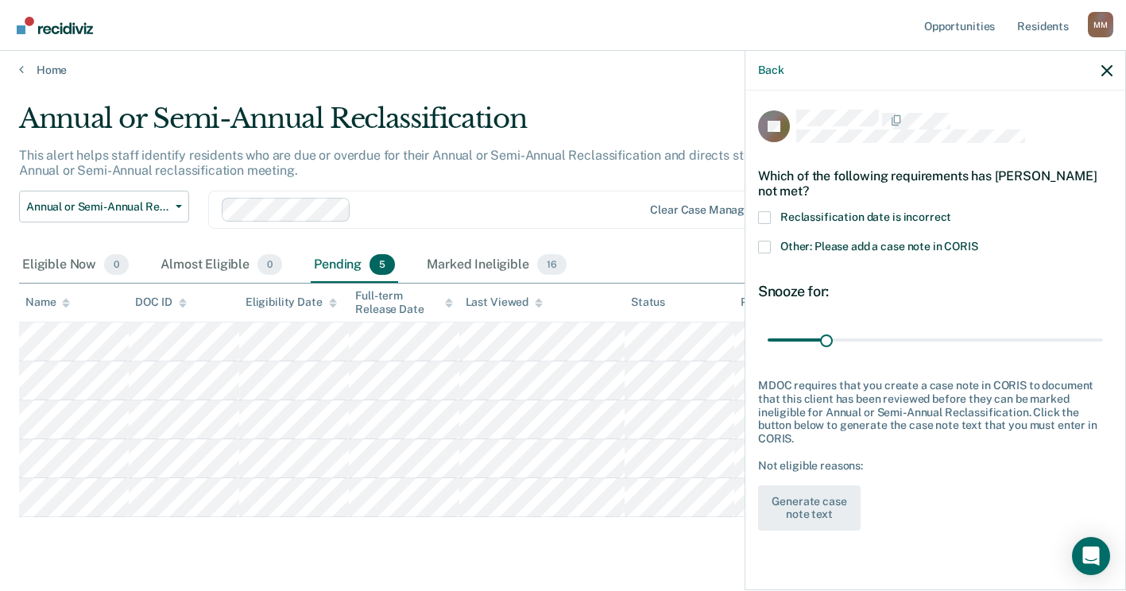
click at [768, 242] on span at bounding box center [764, 247] width 13 height 13
click at [978, 241] on input "Other: Please add a case note in CORIS" at bounding box center [978, 241] width 0 height 0
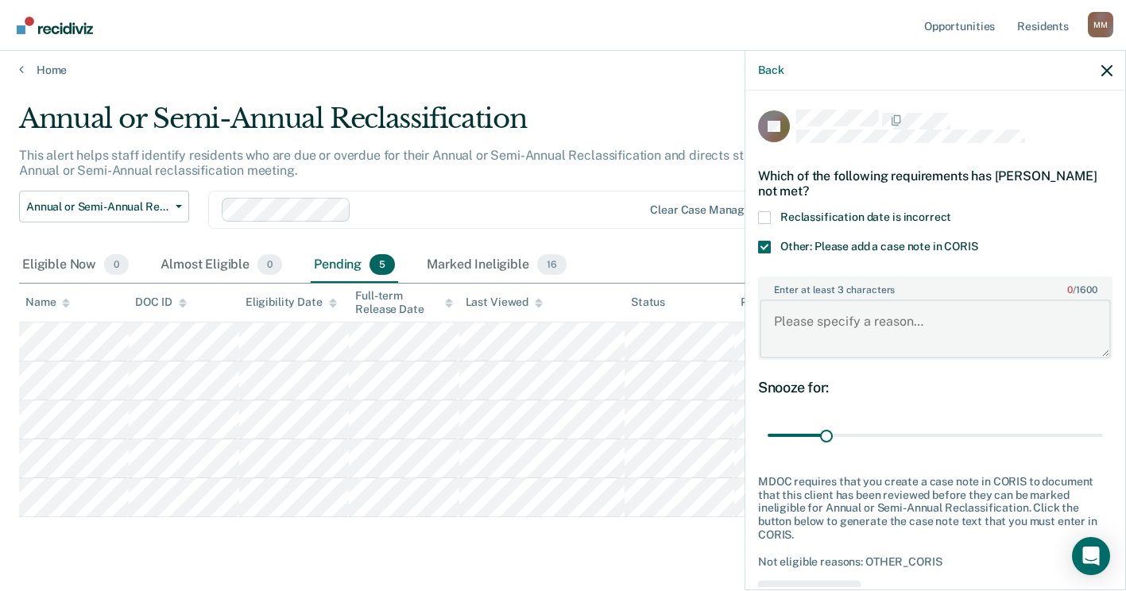
click at [820, 328] on textarea "Enter at least 3 characters 0 / 1600" at bounding box center [935, 329] width 351 height 59
paste textarea "177114"
type textarea "177114"
drag, startPoint x: 846, startPoint y: 322, endPoint x: 749, endPoint y: 319, distance: 97.0
click at [749, 319] on div "TL Which of the following requirements has [PERSON_NAME] not met? Reclassificat…" at bounding box center [935, 339] width 380 height 497
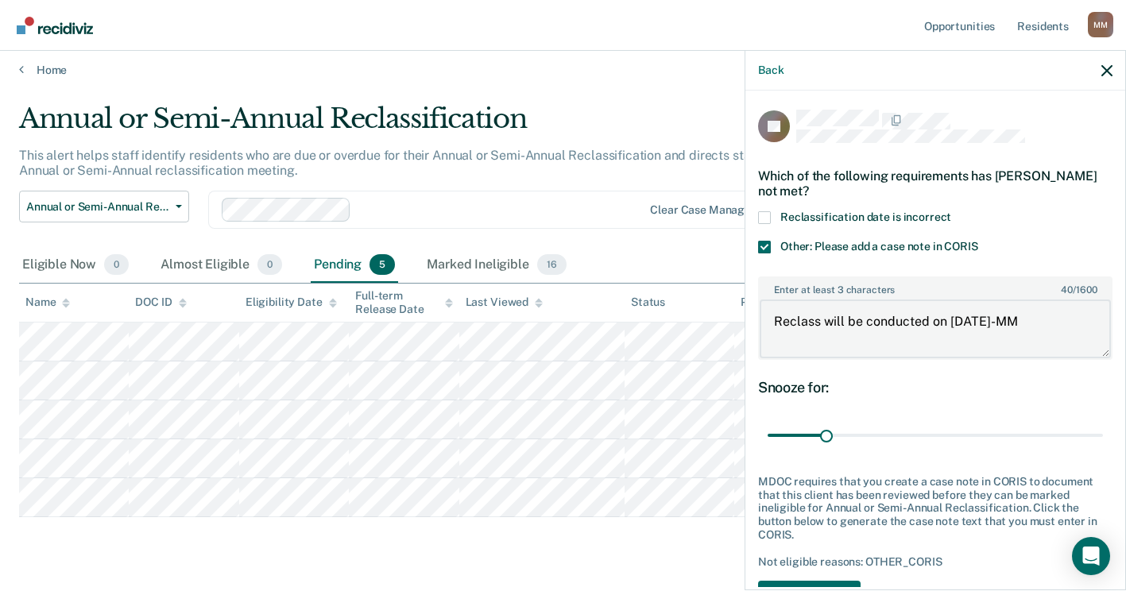
type textarea "Reclass will be conducted on [DATE]-MM"
click at [915, 357] on div "Enter at least 3 characters 40 / 1600 Reclass will be conducted on [DATE]-MM" at bounding box center [935, 318] width 354 height 83
drag, startPoint x: 1042, startPoint y: 319, endPoint x: 767, endPoint y: 323, distance: 275.0
click at [767, 323] on textarea "Reclass will be conducted on [DATE]-MM" at bounding box center [935, 329] width 351 height 59
drag, startPoint x: 826, startPoint y: 432, endPoint x: 1137, endPoint y: 418, distance: 311.8
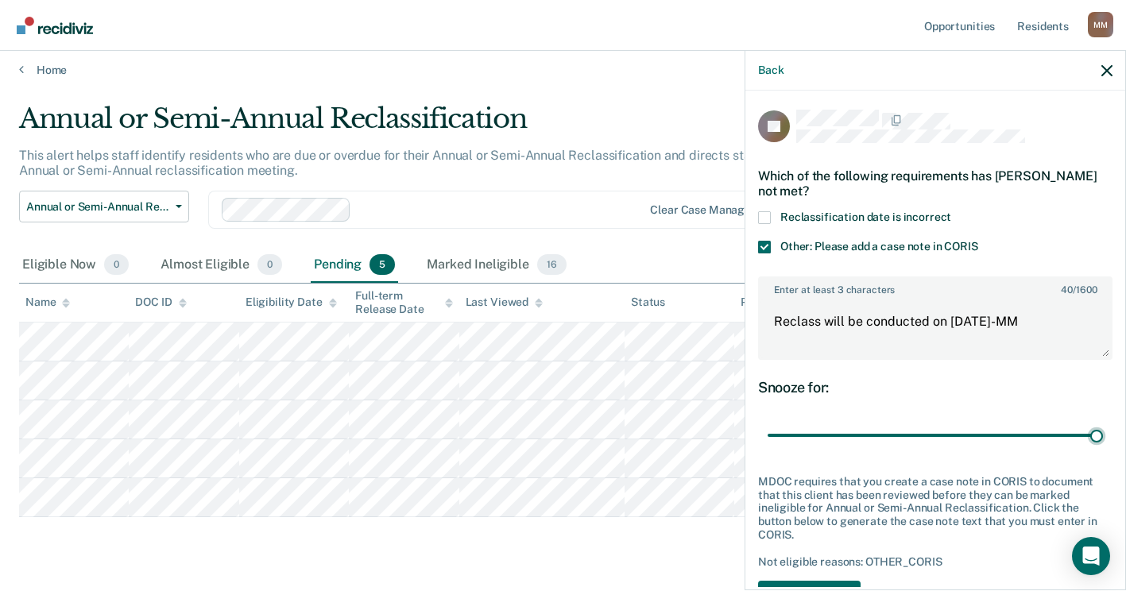
type input "180"
click at [1103, 422] on input "range" at bounding box center [935, 436] width 335 height 28
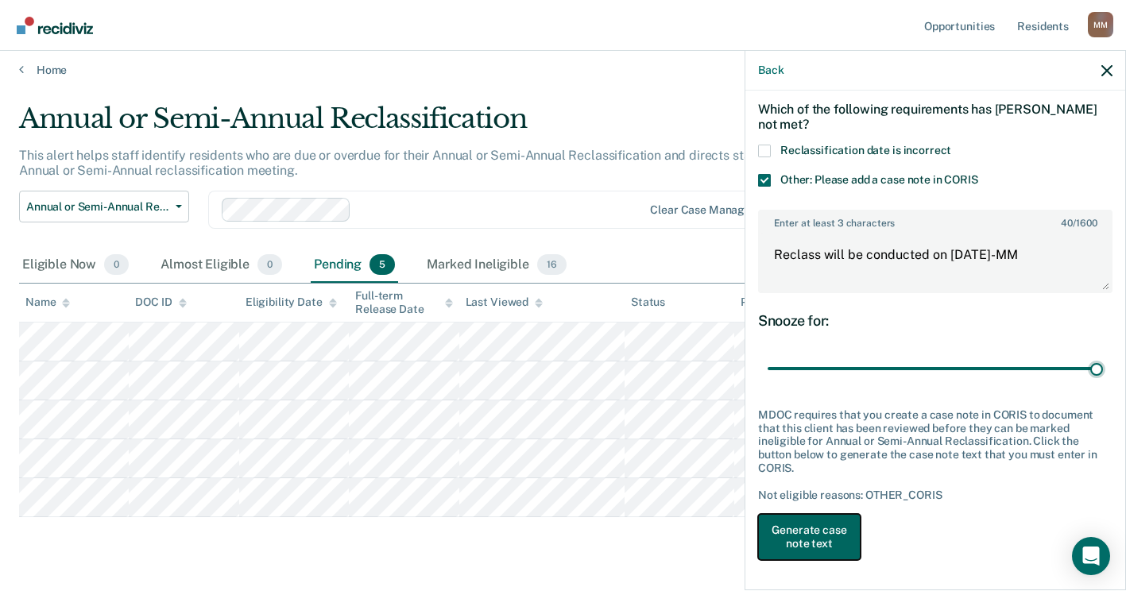
click at [841, 535] on button "Generate case note text" at bounding box center [809, 537] width 103 height 46
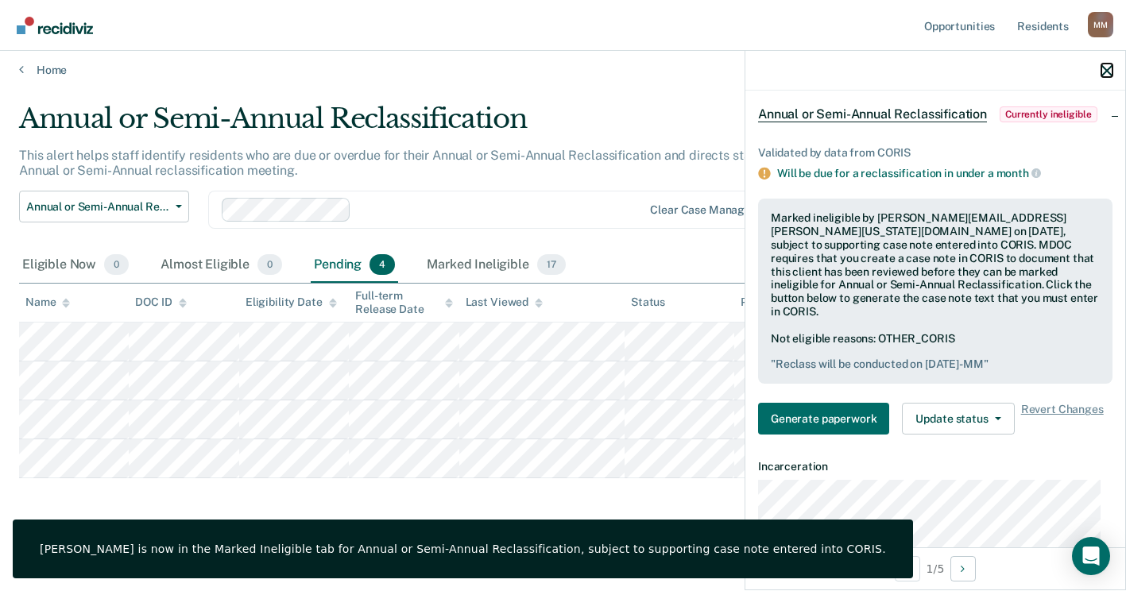
click at [1105, 72] on icon "button" at bounding box center [1106, 70] width 11 height 11
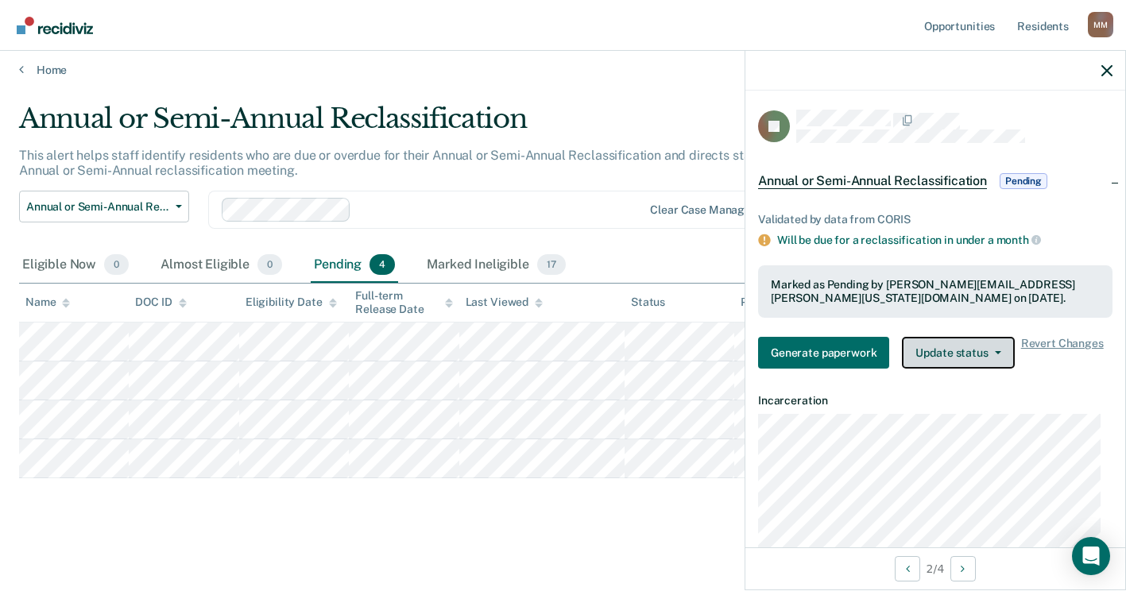
click at [932, 339] on button "Update status" at bounding box center [958, 353] width 112 height 32
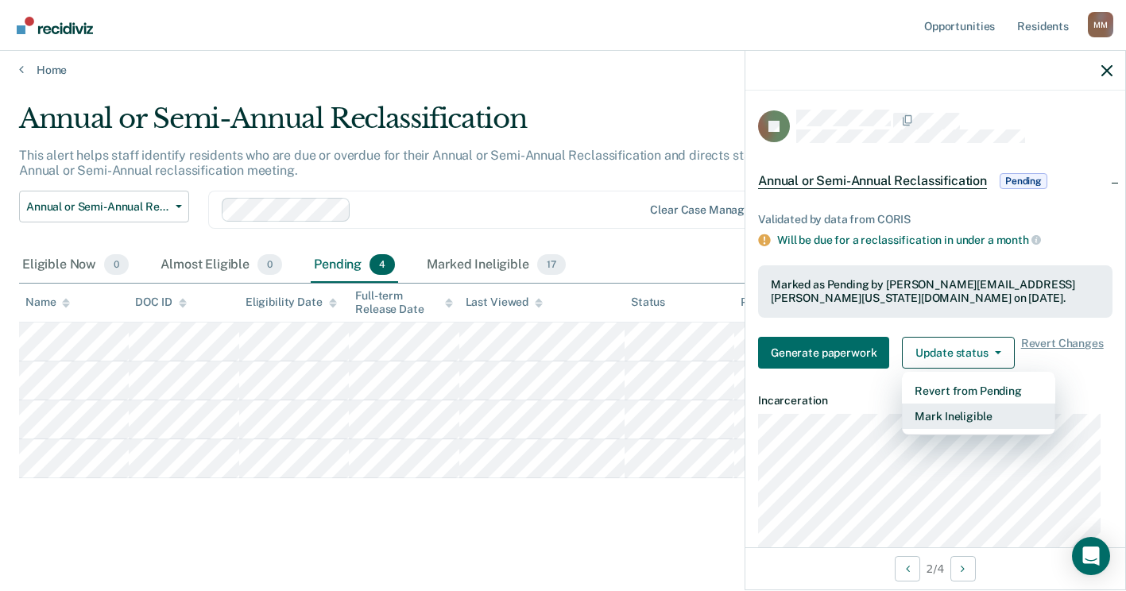
click at [924, 414] on button "Mark Ineligible" at bounding box center [978, 416] width 153 height 25
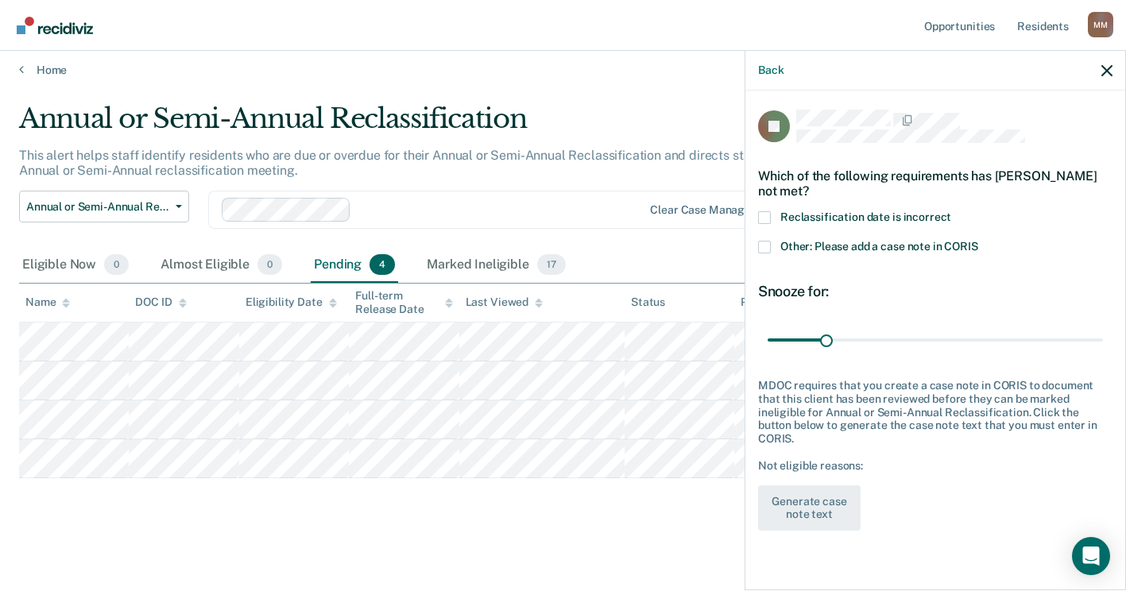
click at [760, 250] on span at bounding box center [764, 247] width 13 height 13
click at [978, 241] on input "Other: Please add a case note in CORIS" at bounding box center [978, 241] width 0 height 0
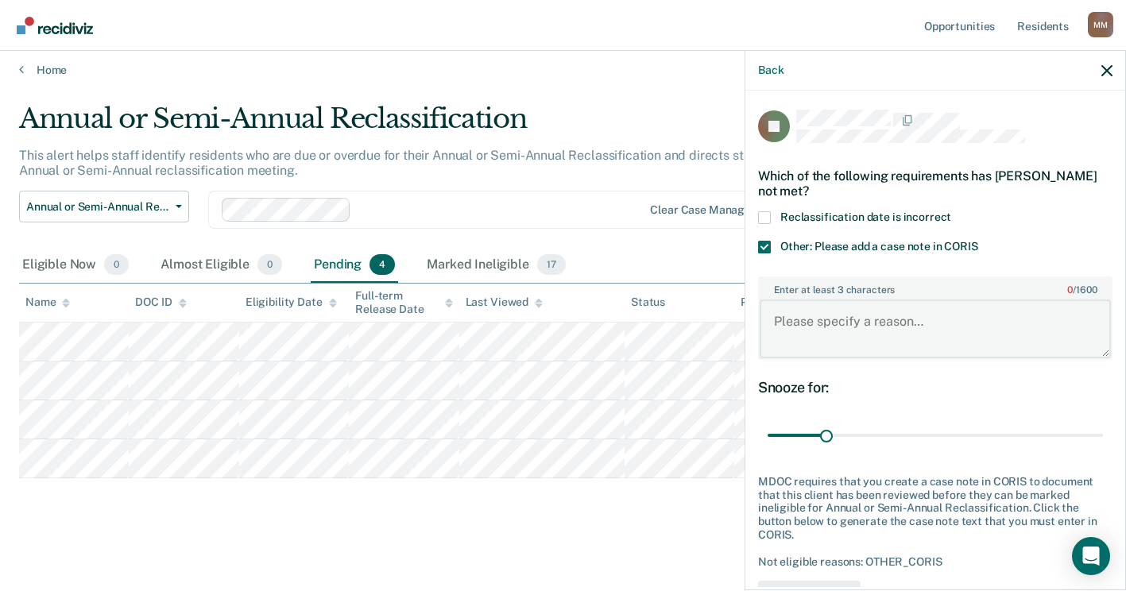
click at [803, 309] on textarea "Enter at least 3 characters 0 / 1600" at bounding box center [935, 329] width 351 height 59
paste textarea "Reclass will be conducted on [DATE]-MM"
type textarea "Reclass will be conducted on [DATE]-MM"
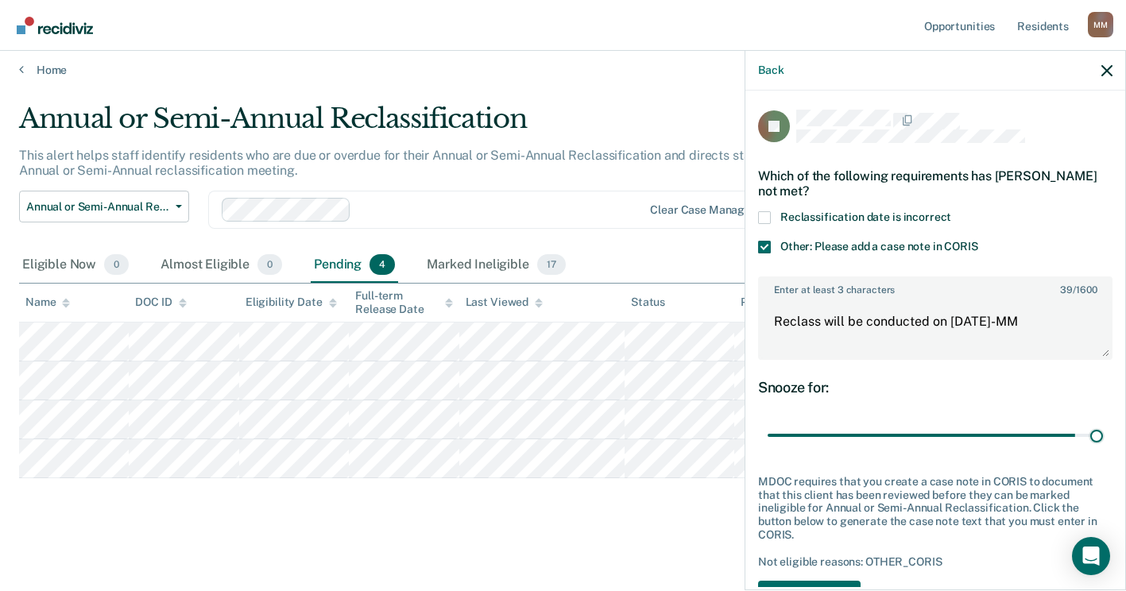
drag, startPoint x: 823, startPoint y: 431, endPoint x: 1137, endPoint y: 422, distance: 314.0
type input "180"
click at [1103, 422] on input "range" at bounding box center [935, 436] width 335 height 28
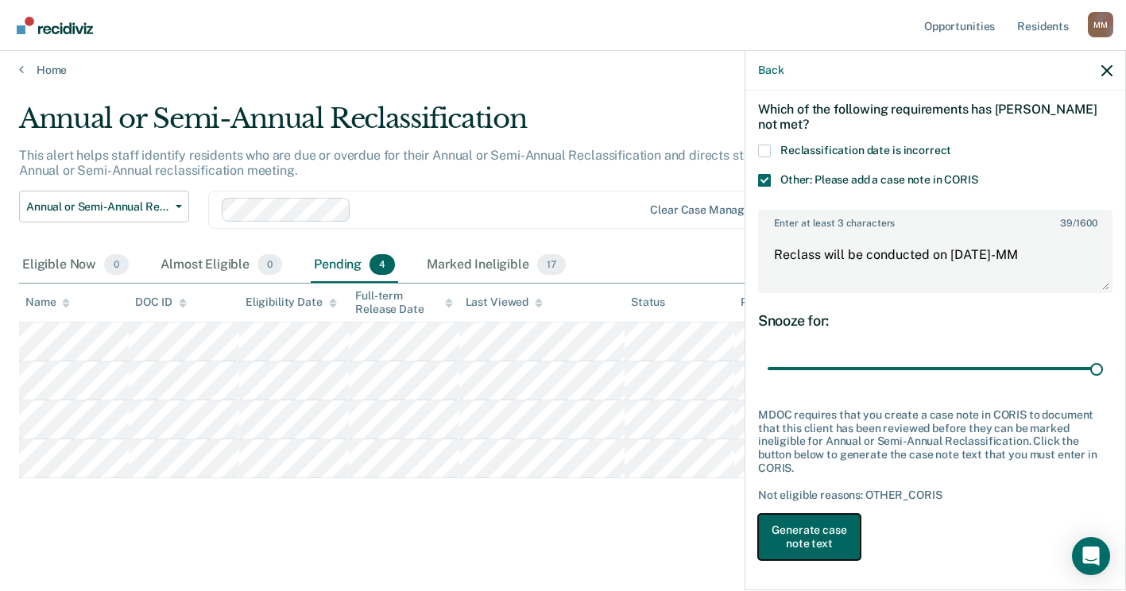
click at [830, 535] on button "Generate case note text" at bounding box center [809, 537] width 103 height 46
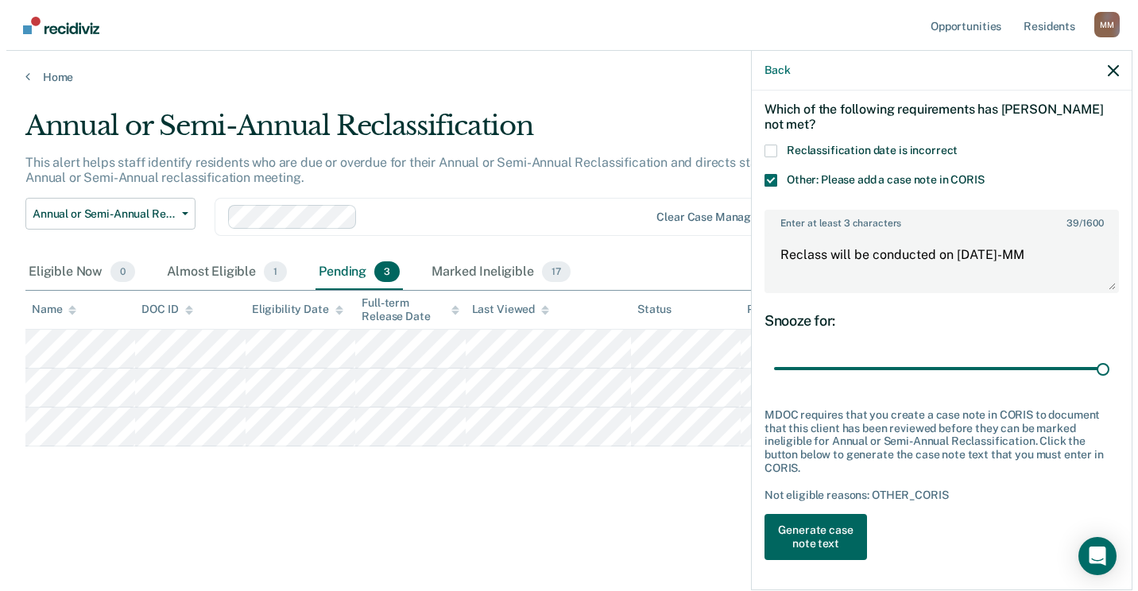
scroll to position [0, 0]
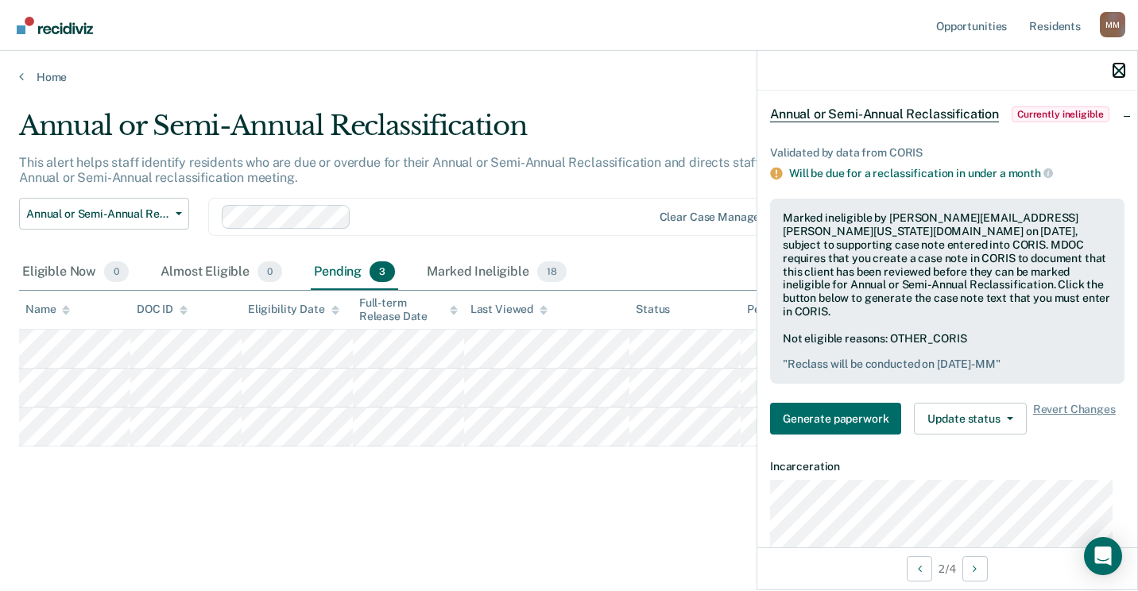
click at [1114, 64] on button "button" at bounding box center [1118, 71] width 11 height 14
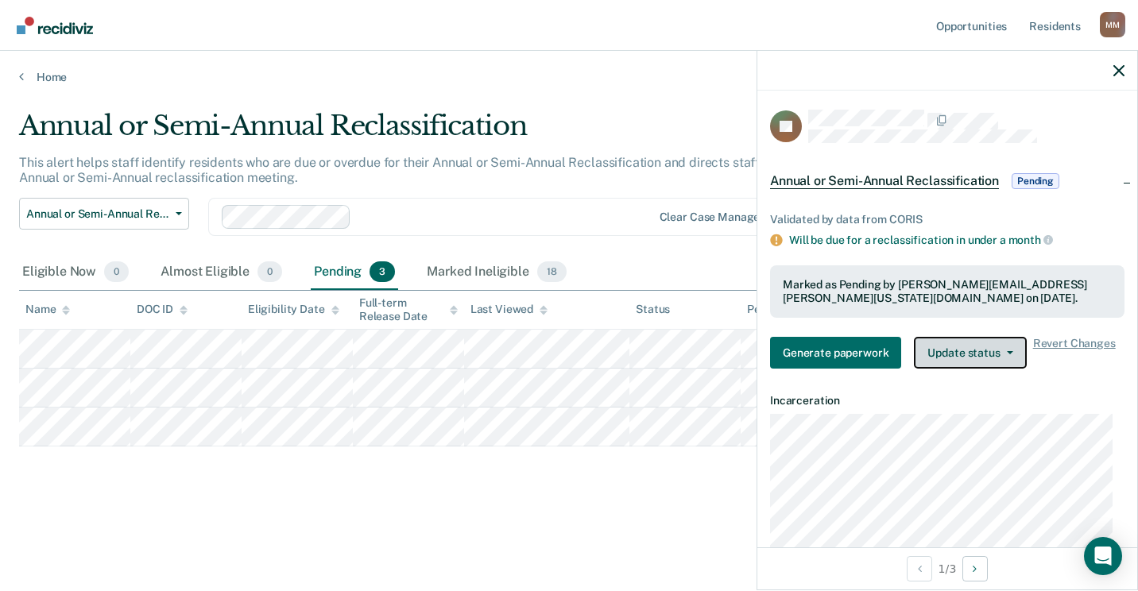
click at [973, 347] on button "Update status" at bounding box center [970, 353] width 112 height 32
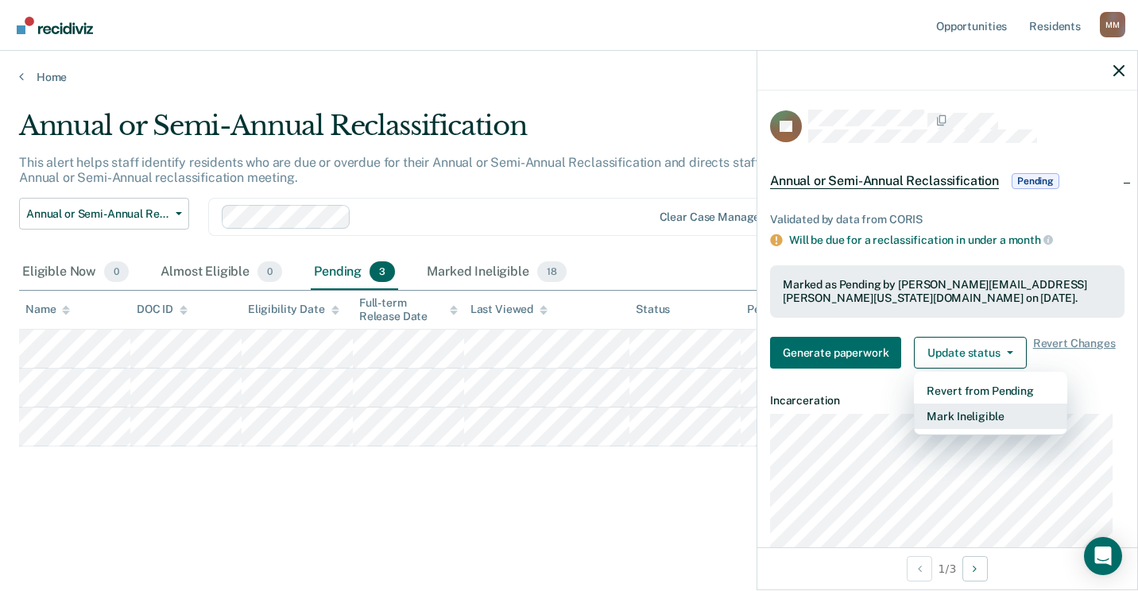
click at [963, 419] on button "Mark Ineligible" at bounding box center [990, 416] width 153 height 25
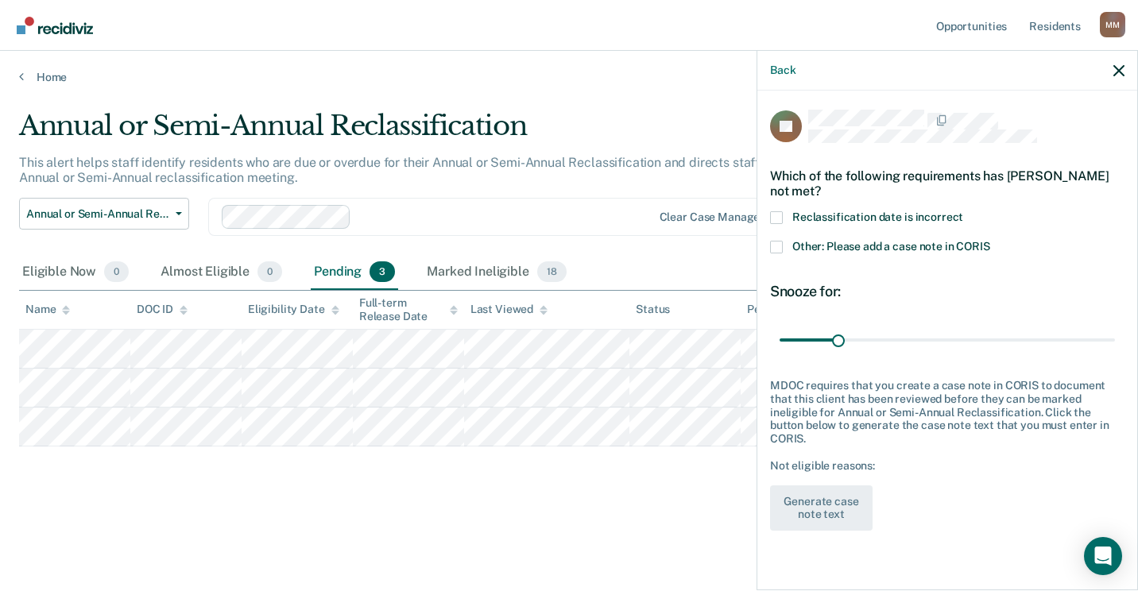
click at [779, 248] on span at bounding box center [776, 247] width 13 height 13
click at [990, 241] on input "Other: Please add a case note in CORIS" at bounding box center [990, 241] width 0 height 0
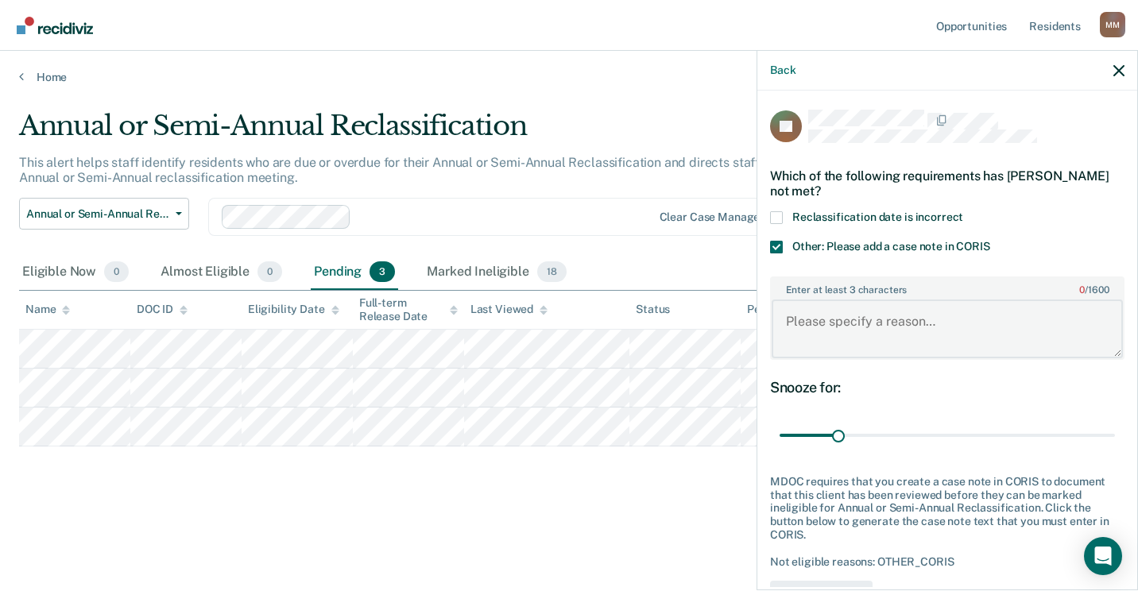
click at [798, 305] on textarea "Enter at least 3 characters 0 / 1600" at bounding box center [947, 329] width 351 height 59
paste textarea "Reclass will be conducted on [DATE]-MM"
type textarea "Reclass will be conducted on [DATE]-MM"
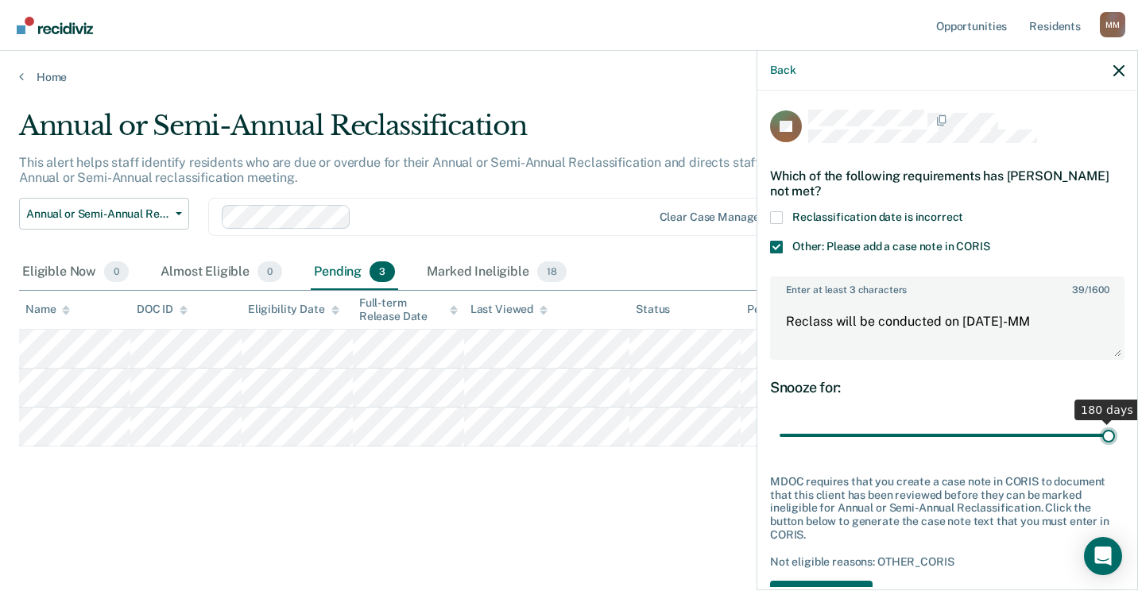
drag, startPoint x: 835, startPoint y: 431, endPoint x: 1140, endPoint y: 397, distance: 307.0
type input "180"
click at [1115, 422] on input "range" at bounding box center [947, 436] width 335 height 28
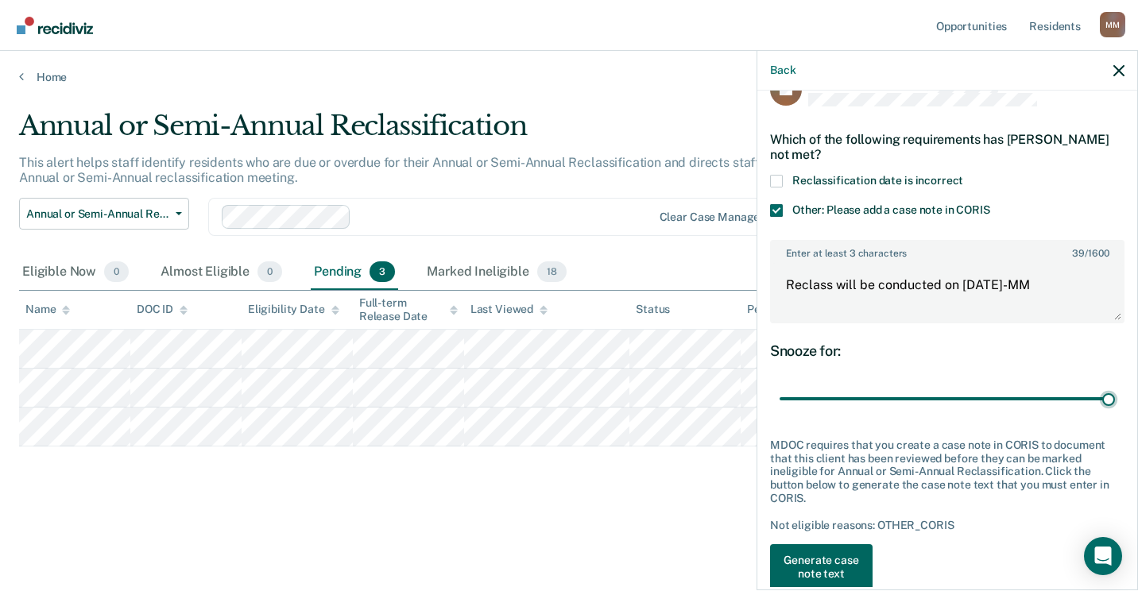
scroll to position [67, 0]
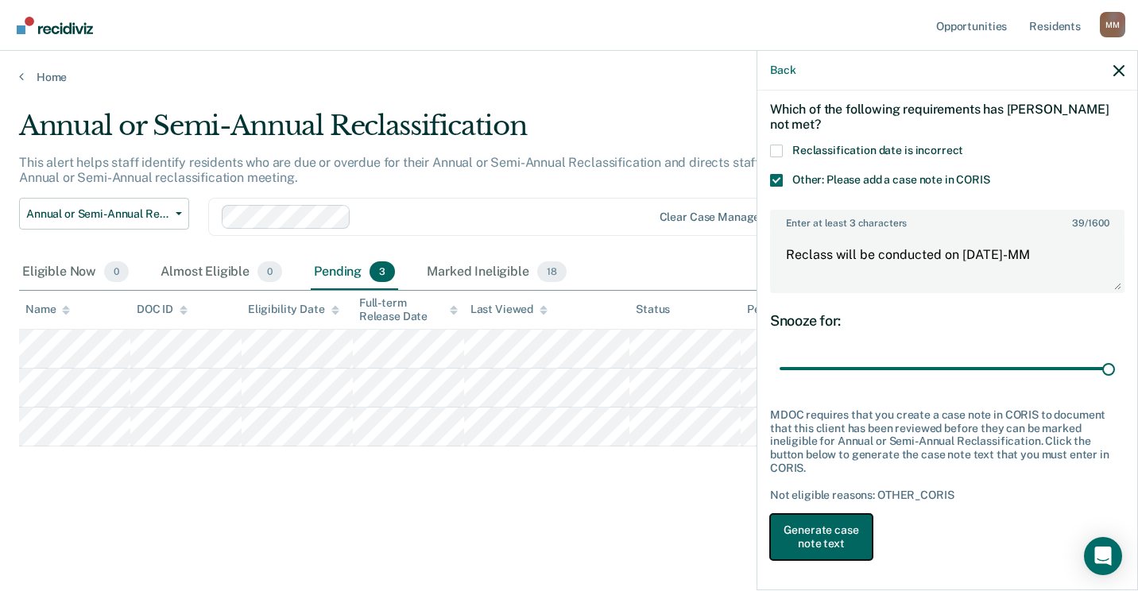
click at [842, 536] on button "Generate case note text" at bounding box center [821, 537] width 103 height 46
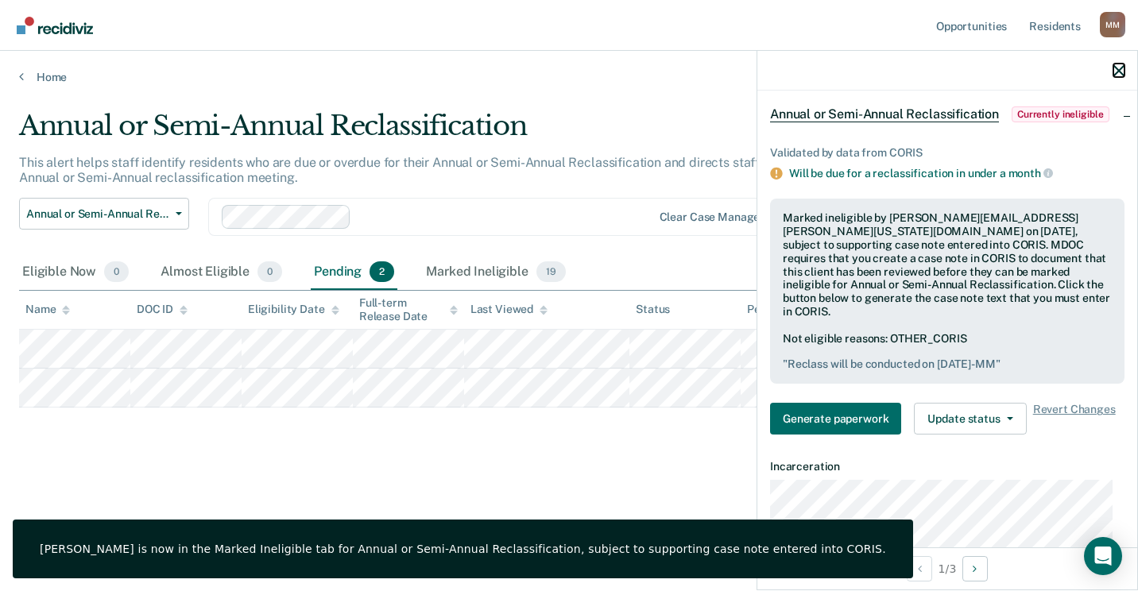
click at [1116, 72] on icon "button" at bounding box center [1118, 70] width 11 height 11
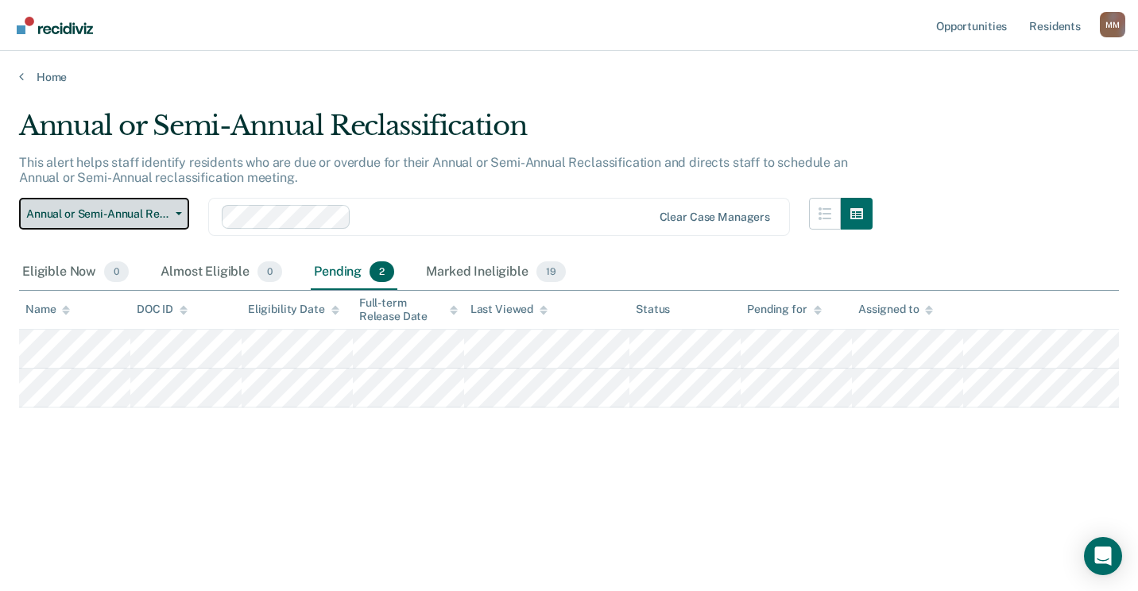
click at [176, 213] on icon "button" at bounding box center [179, 213] width 6 height 3
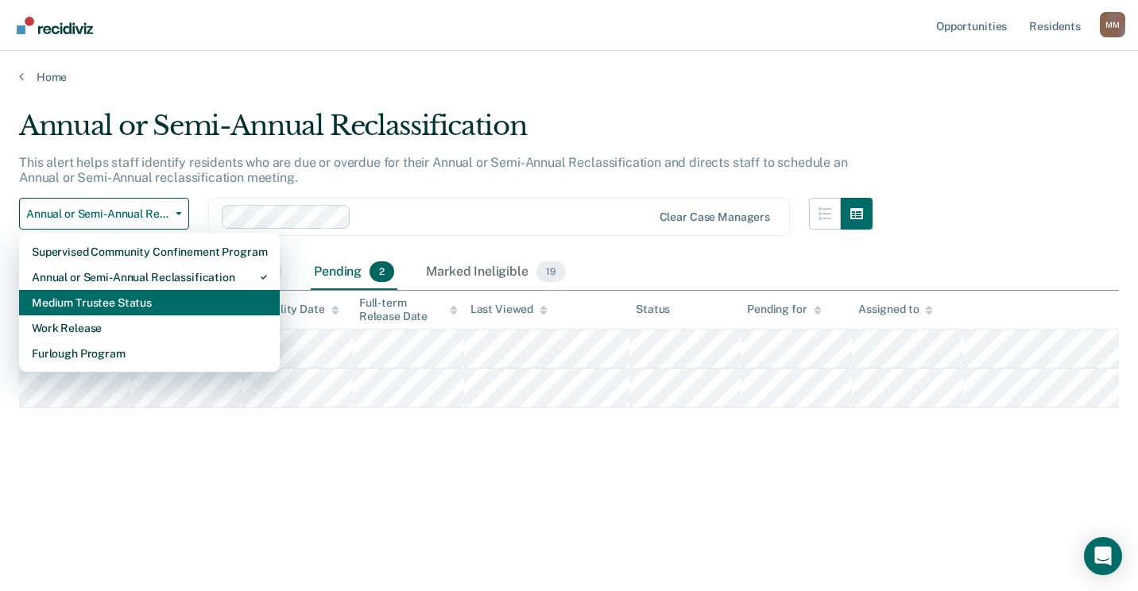
click at [131, 305] on div "Medium Trustee Status" at bounding box center [149, 302] width 235 height 25
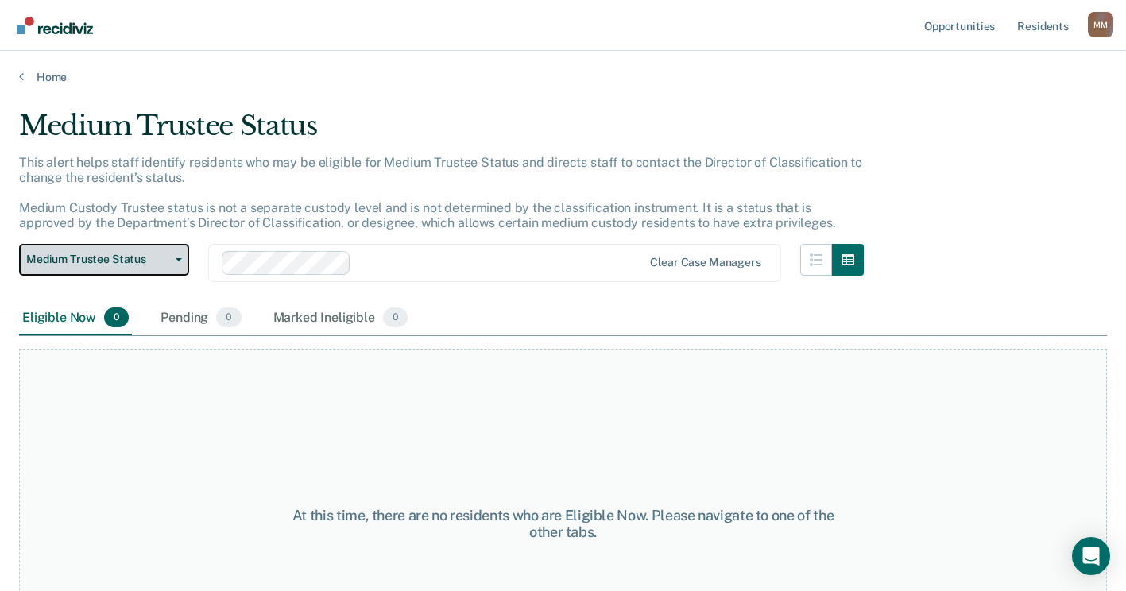
click at [181, 261] on icon "button" at bounding box center [179, 259] width 6 height 3
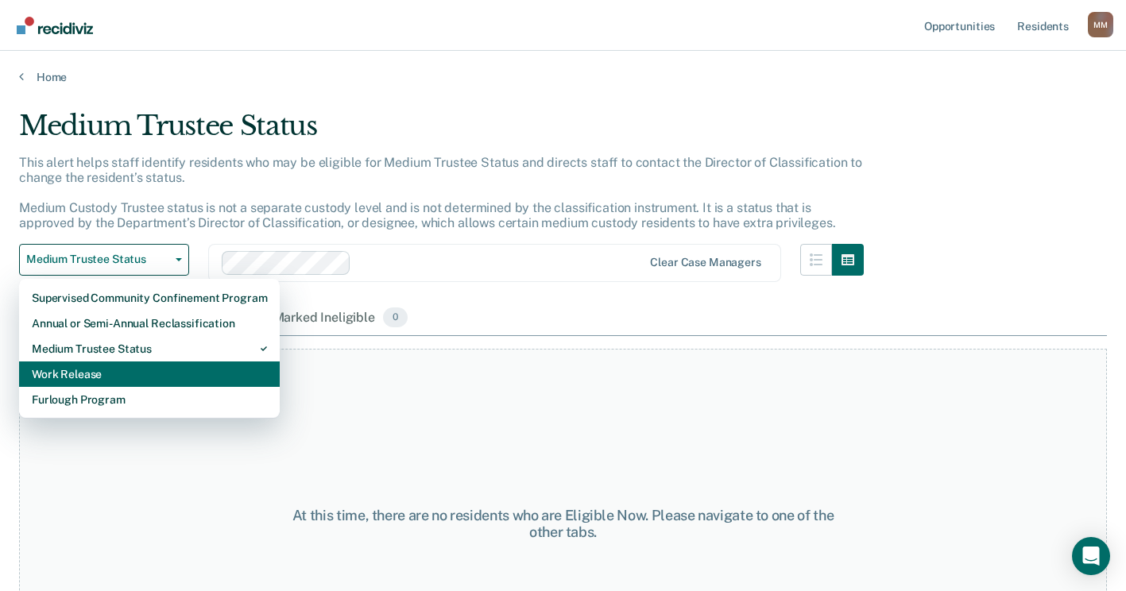
click at [94, 374] on div "Work Release" at bounding box center [149, 374] width 235 height 25
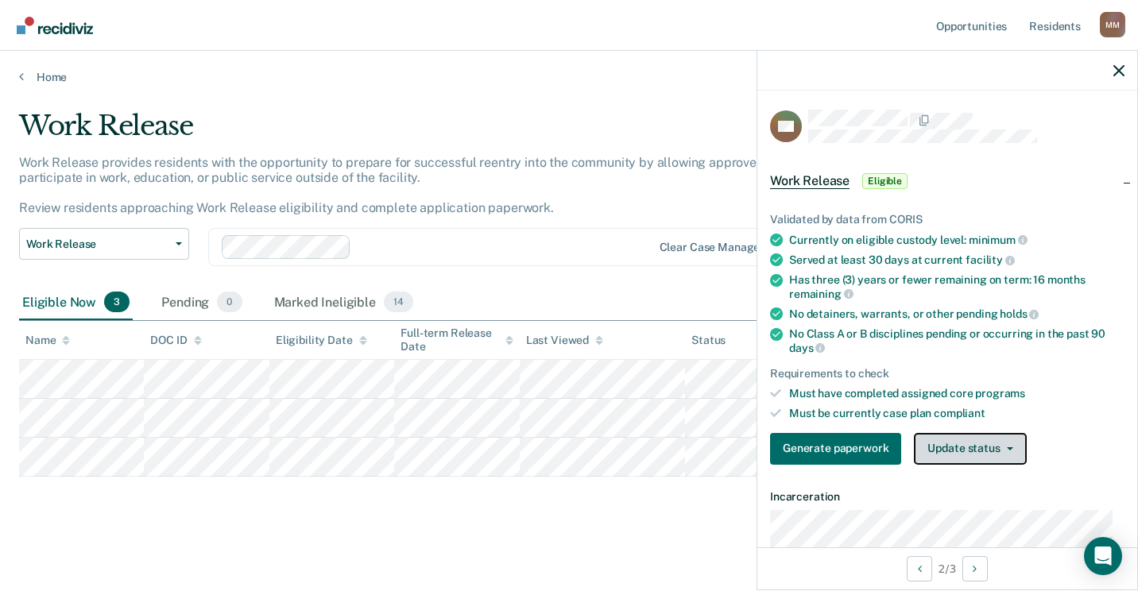
click at [971, 447] on button "Update status" at bounding box center [970, 449] width 112 height 32
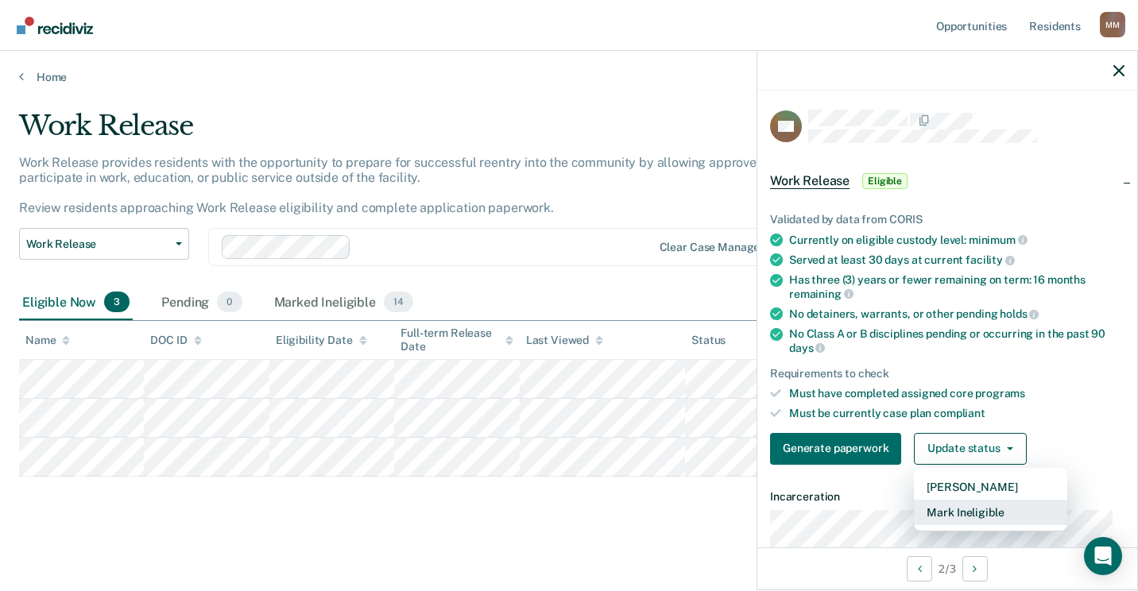
click at [973, 513] on button "Mark Ineligible" at bounding box center [990, 512] width 153 height 25
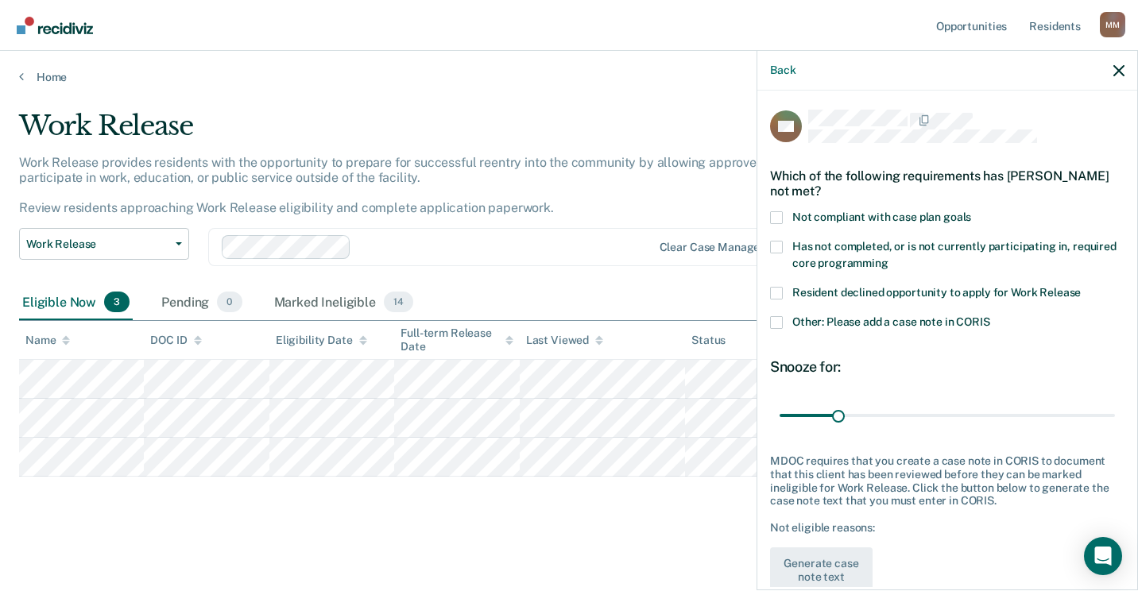
click at [779, 322] on span at bounding box center [776, 322] width 13 height 13
click at [990, 316] on input "Other: Please add a case note in CORIS" at bounding box center [990, 316] width 0 height 0
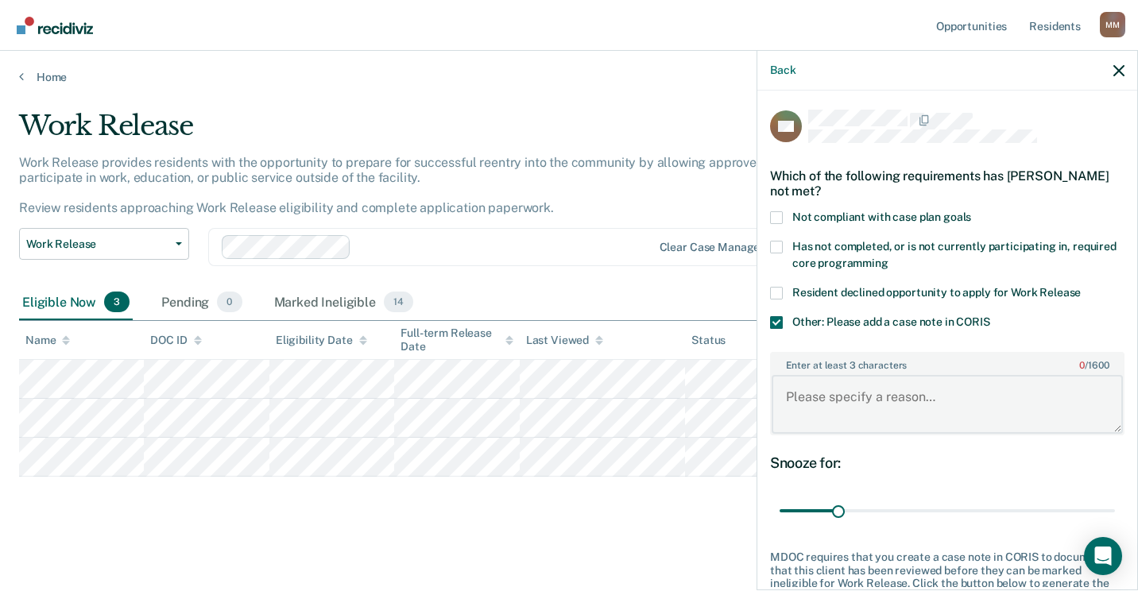
click at [821, 390] on textarea "Enter at least 3 characters 0 / 1600" at bounding box center [947, 404] width 351 height 59
type textarea "Needs to me at SMWRC for 30 days"
drag, startPoint x: 834, startPoint y: 508, endPoint x: 887, endPoint y: 507, distance: 52.5
click at [887, 507] on input "range" at bounding box center [947, 511] width 335 height 28
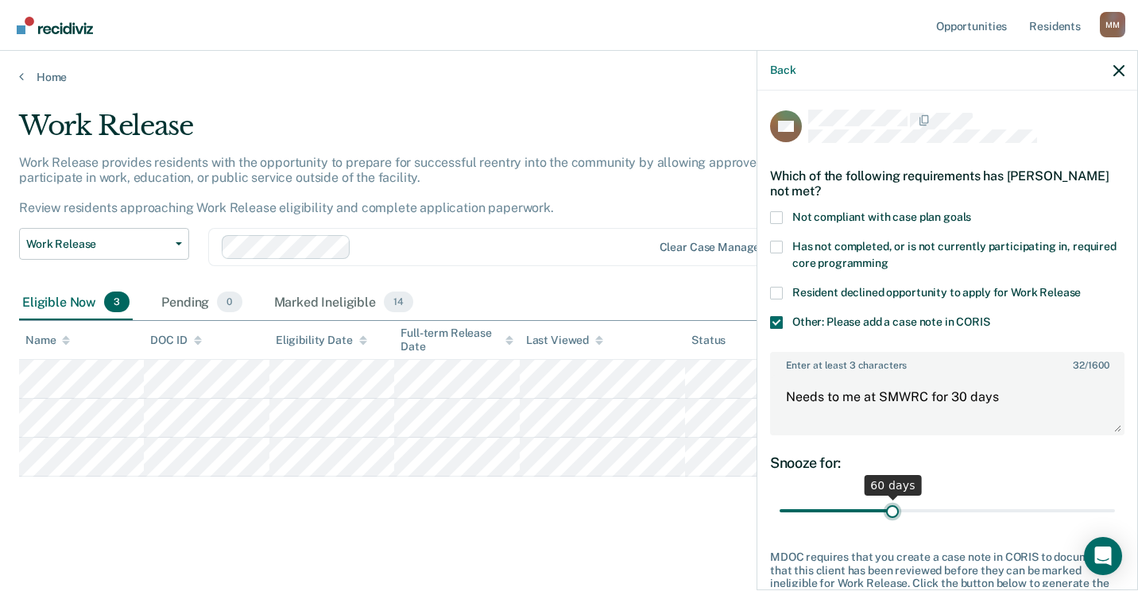
type input "60"
click at [888, 508] on input "range" at bounding box center [947, 511] width 335 height 28
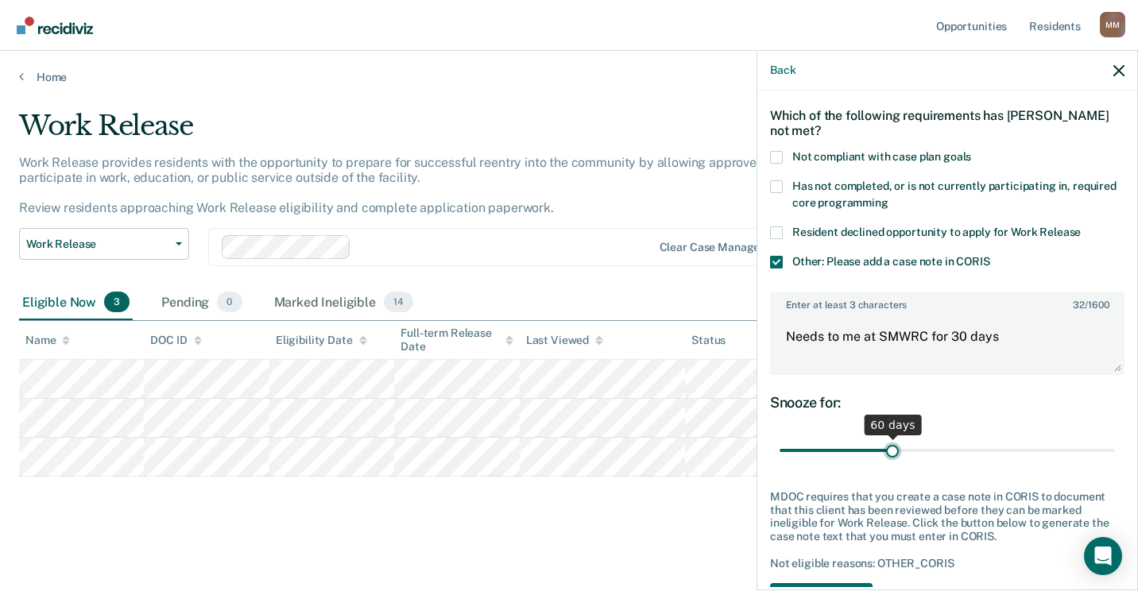
scroll to position [129, 0]
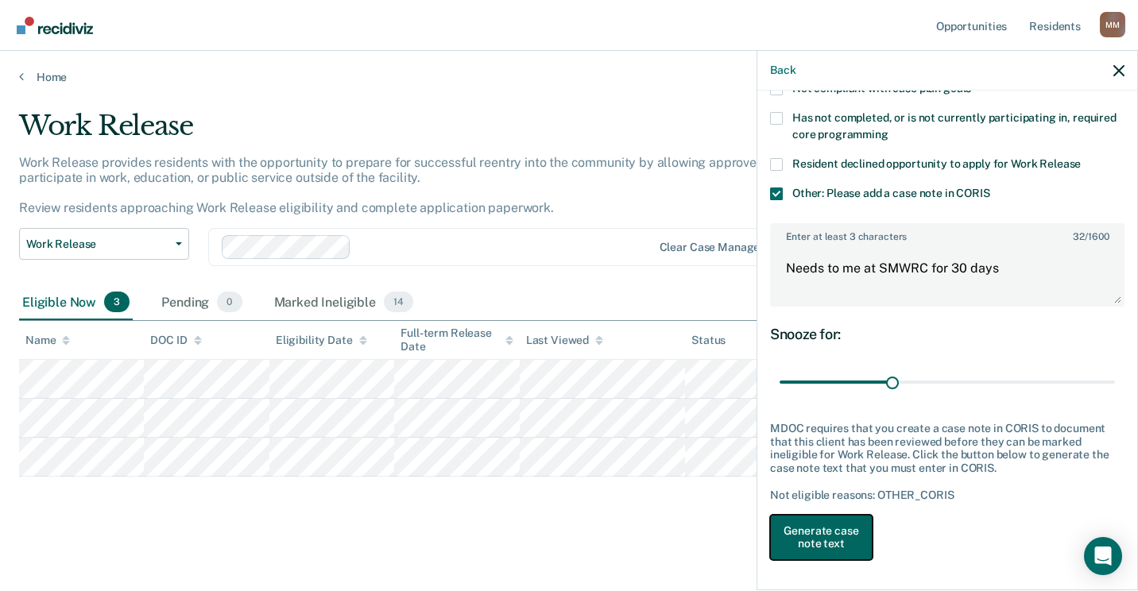
click at [842, 539] on button "Generate case note text" at bounding box center [821, 538] width 103 height 46
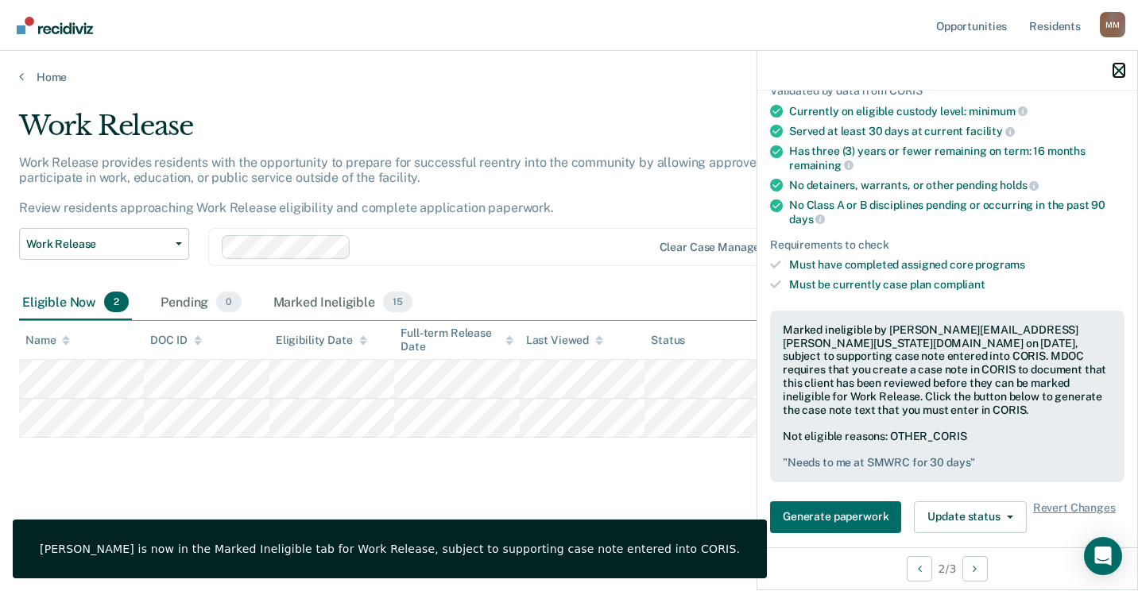
click at [1117, 75] on icon "button" at bounding box center [1118, 70] width 11 height 11
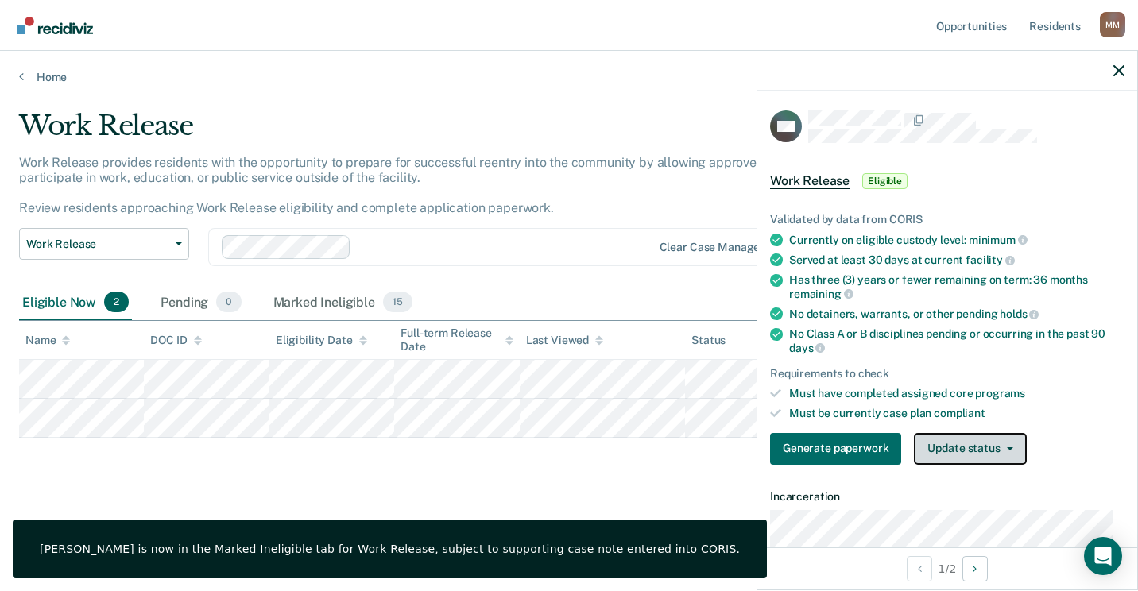
click at [953, 443] on button "Update status" at bounding box center [970, 449] width 112 height 32
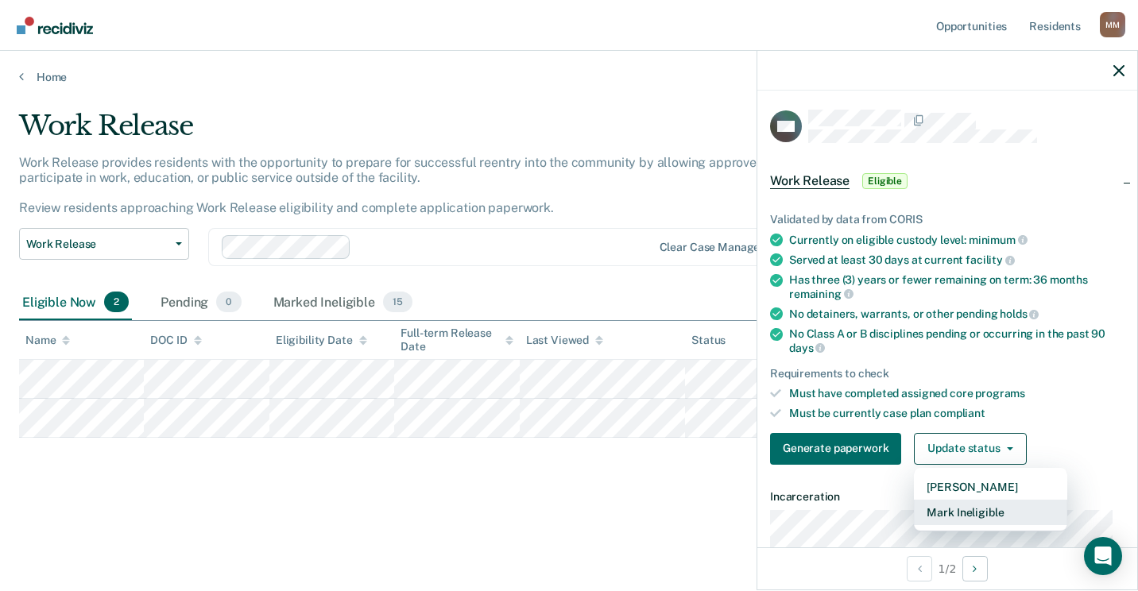
click at [938, 506] on button "Mark Ineligible" at bounding box center [990, 512] width 153 height 25
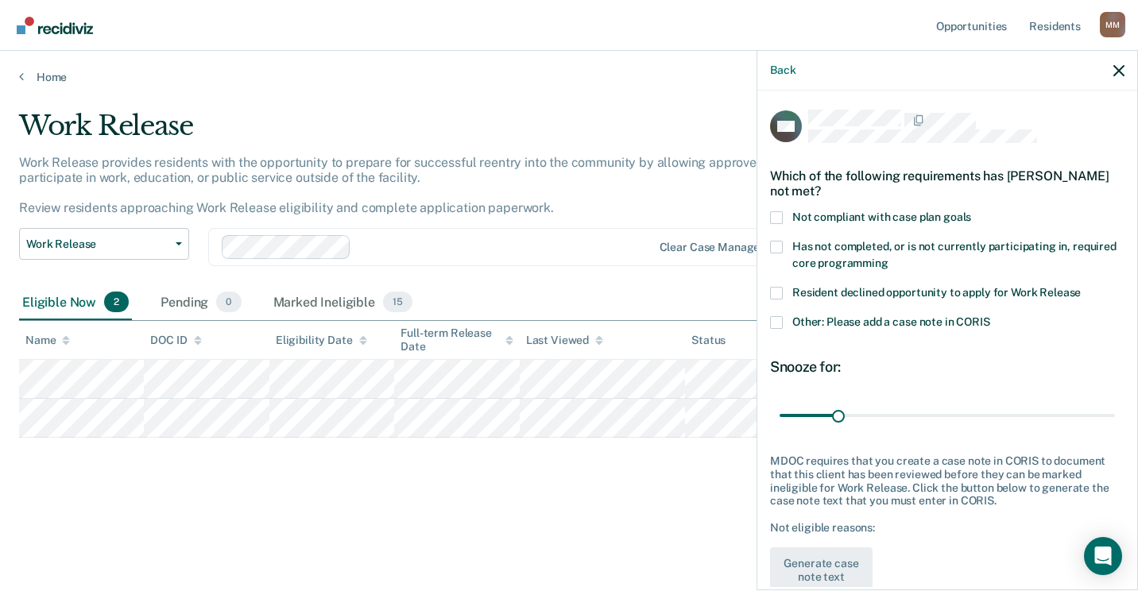
click at [776, 244] on span at bounding box center [776, 247] width 13 height 13
click at [888, 257] on input "Has not completed, or is not currently participating in, required core programm…" at bounding box center [888, 257] width 0 height 0
click at [841, 569] on button "Generate case note text" at bounding box center [821, 571] width 103 height 46
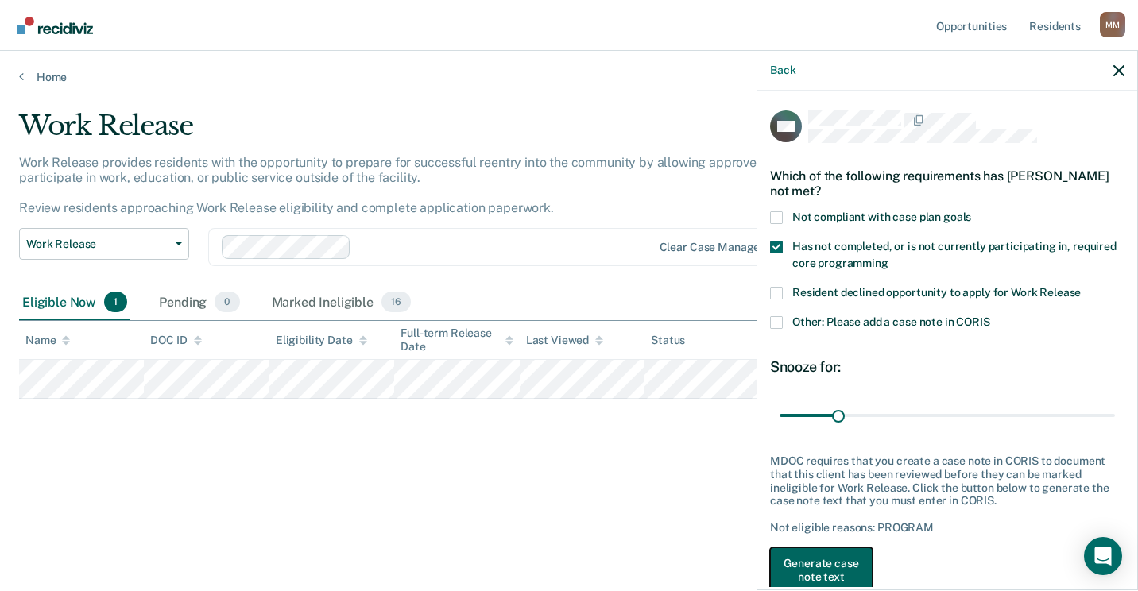
scroll to position [4, 0]
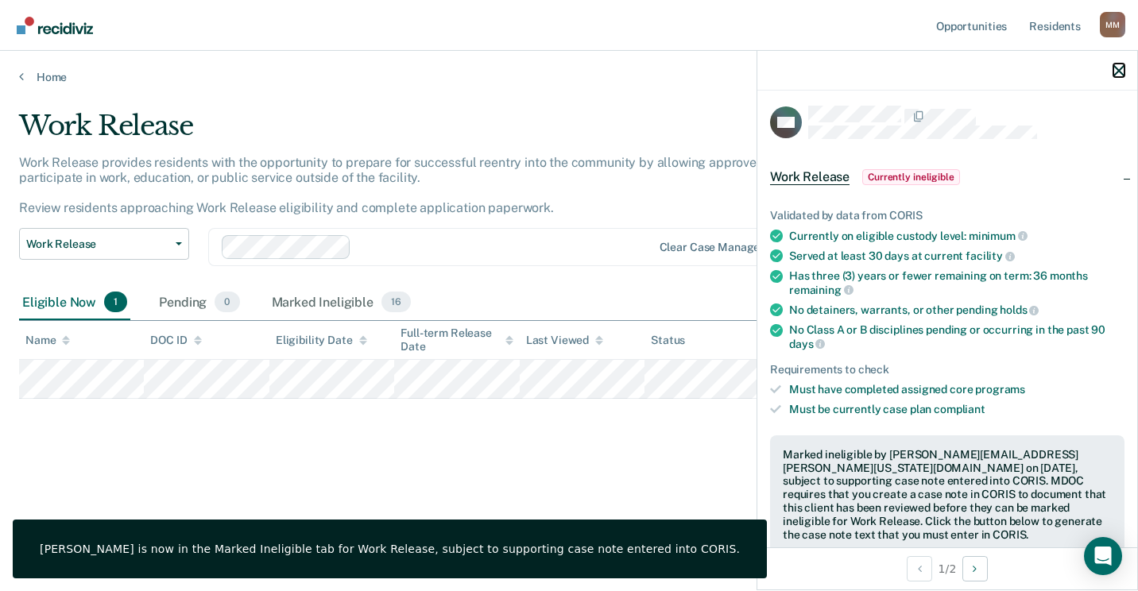
click at [1116, 66] on icon "button" at bounding box center [1118, 70] width 11 height 11
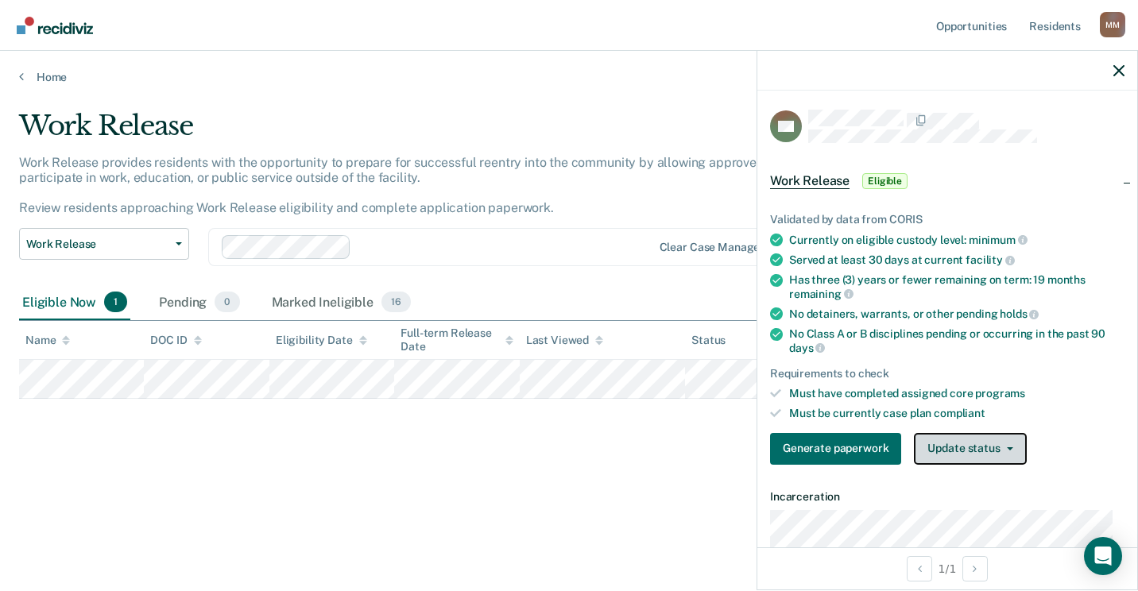
click at [973, 455] on button "Update status" at bounding box center [970, 449] width 112 height 32
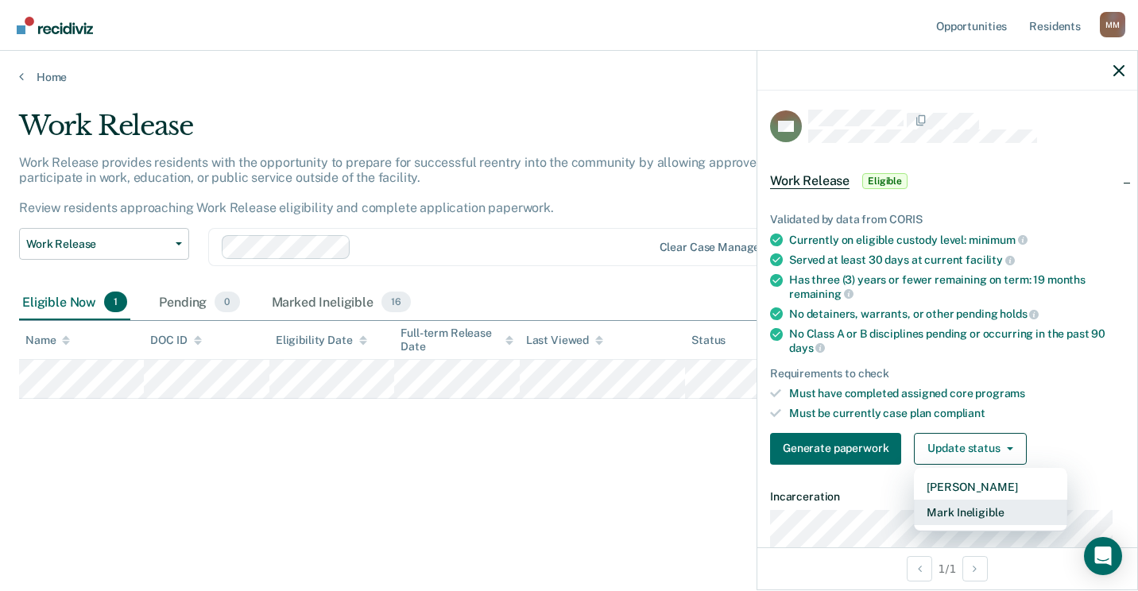
click at [965, 513] on button "Mark Ineligible" at bounding box center [990, 512] width 153 height 25
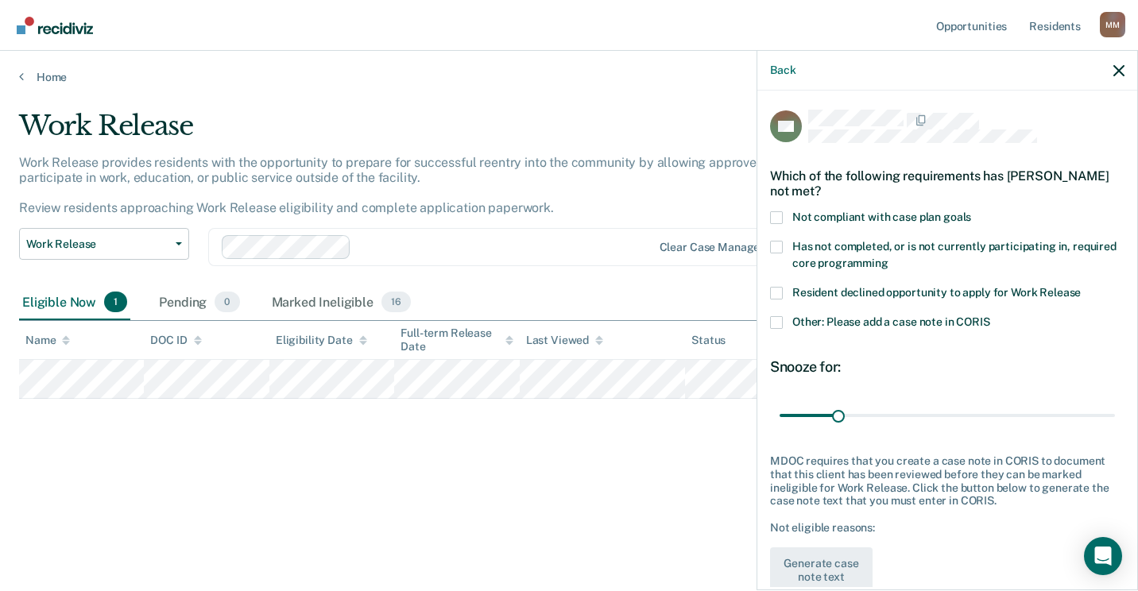
click at [776, 325] on span at bounding box center [776, 322] width 13 height 13
click at [990, 316] on input "Other: Please add a case note in CORIS" at bounding box center [990, 316] width 0 height 0
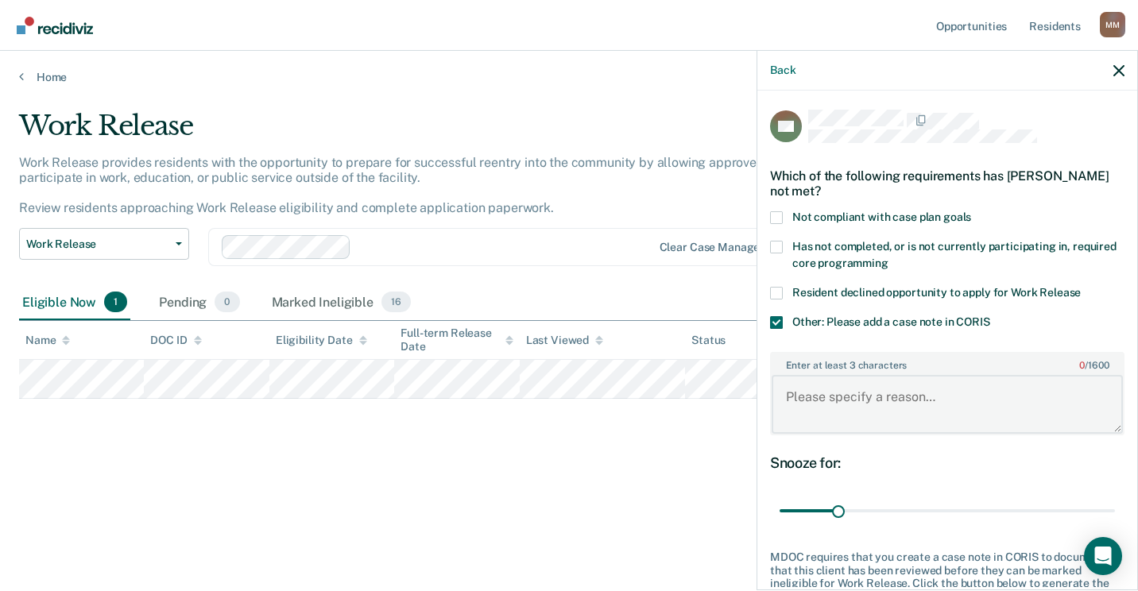
click at [826, 407] on textarea "Enter at least 3 characters 0 / 1600" at bounding box center [947, 404] width 351 height 59
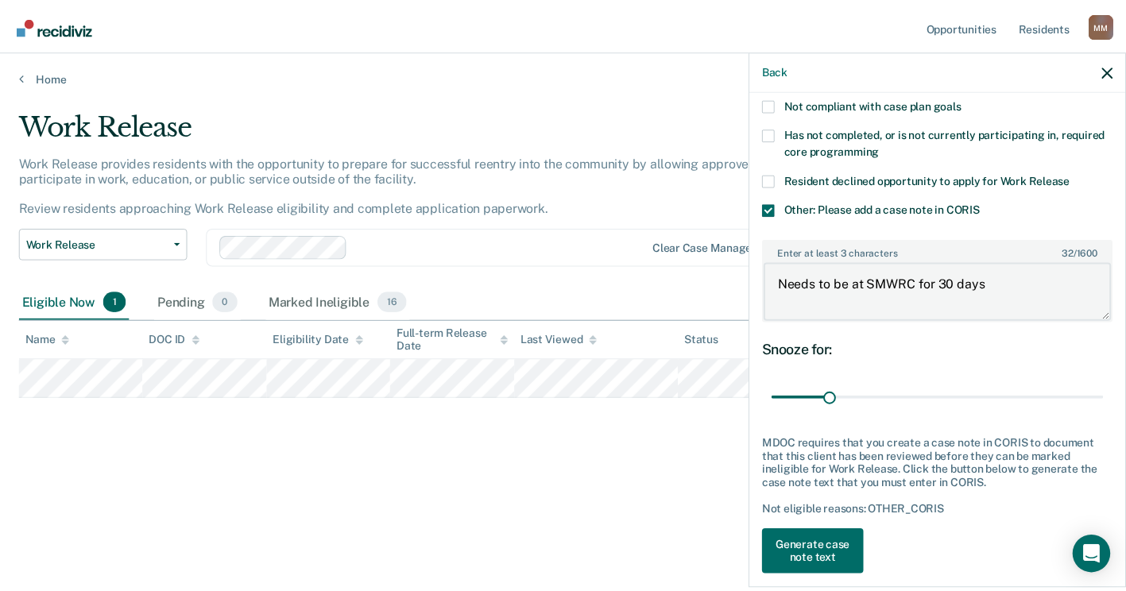
scroll to position [129, 0]
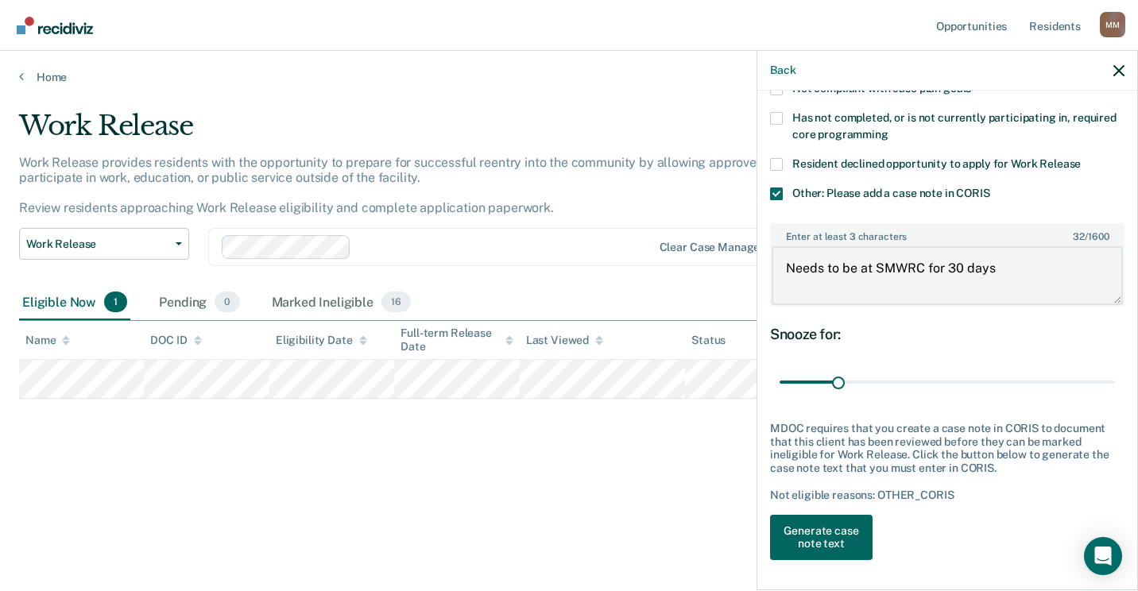
type textarea "Needs to be at SMWRC for 30 days"
click at [831, 538] on button "Generate case note text" at bounding box center [821, 538] width 103 height 46
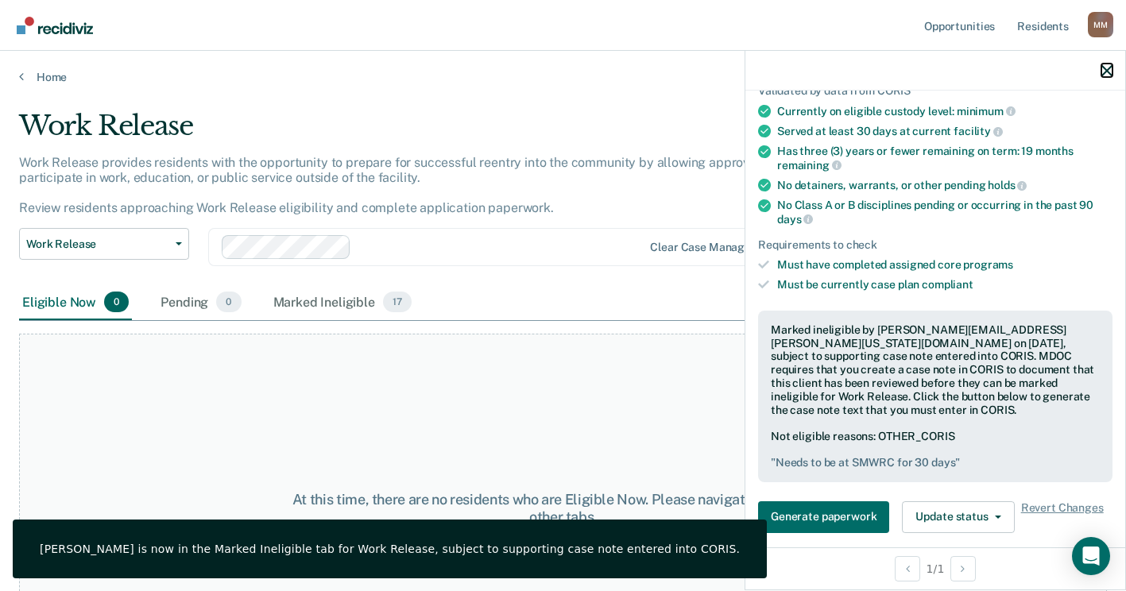
click at [1105, 66] on icon "button" at bounding box center [1106, 70] width 11 height 11
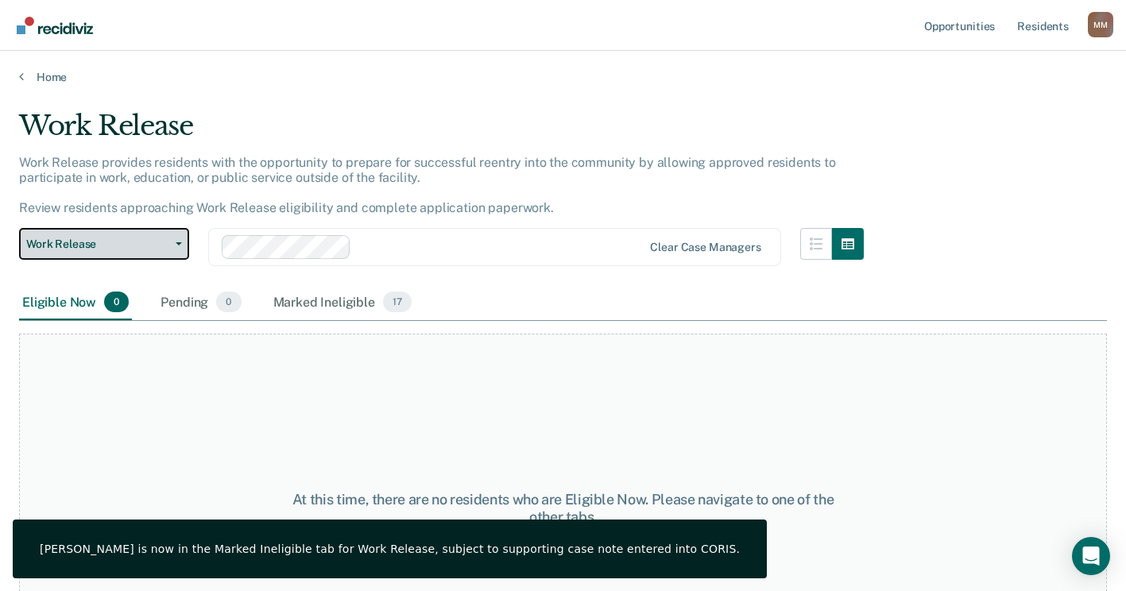
click at [174, 248] on button "Work Release" at bounding box center [104, 244] width 170 height 32
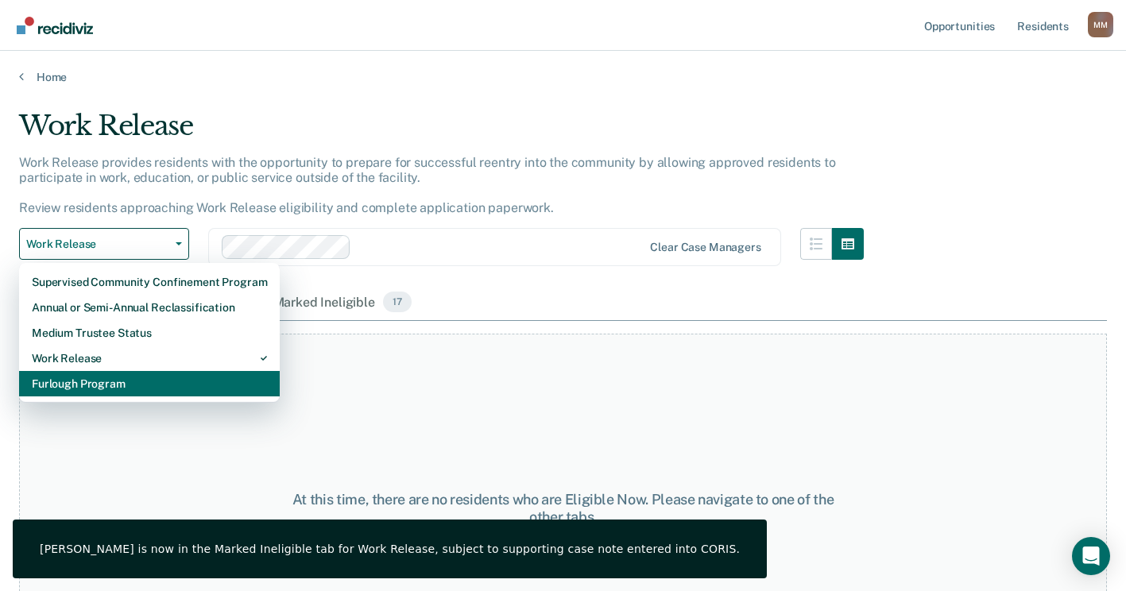
click at [67, 385] on div "Furlough Program" at bounding box center [149, 383] width 235 height 25
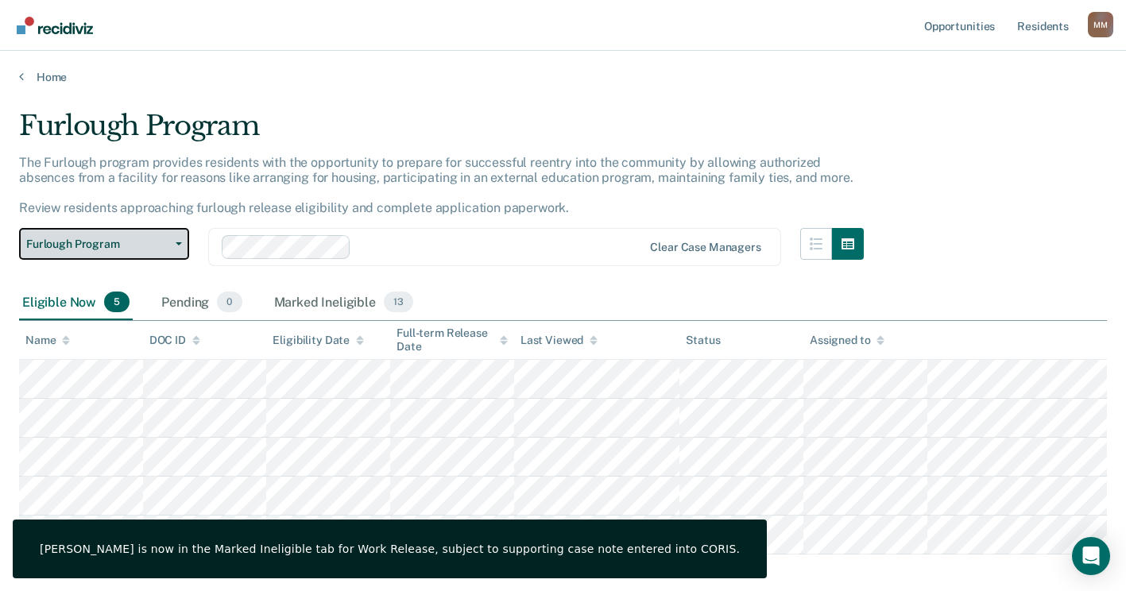
scroll to position [78, 0]
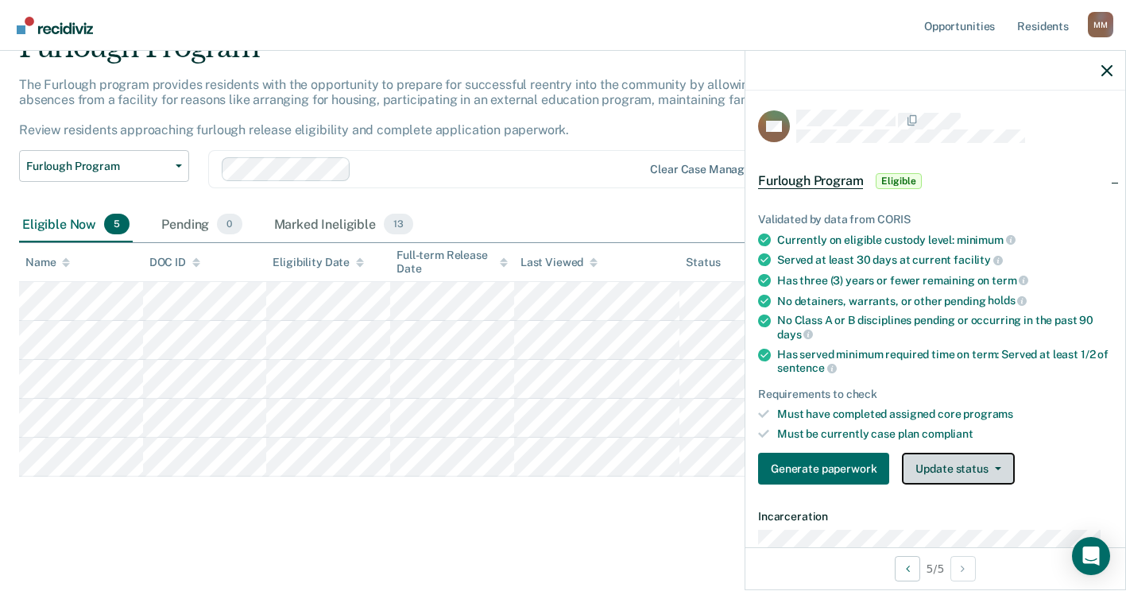
click at [938, 472] on button "Update status" at bounding box center [958, 469] width 112 height 32
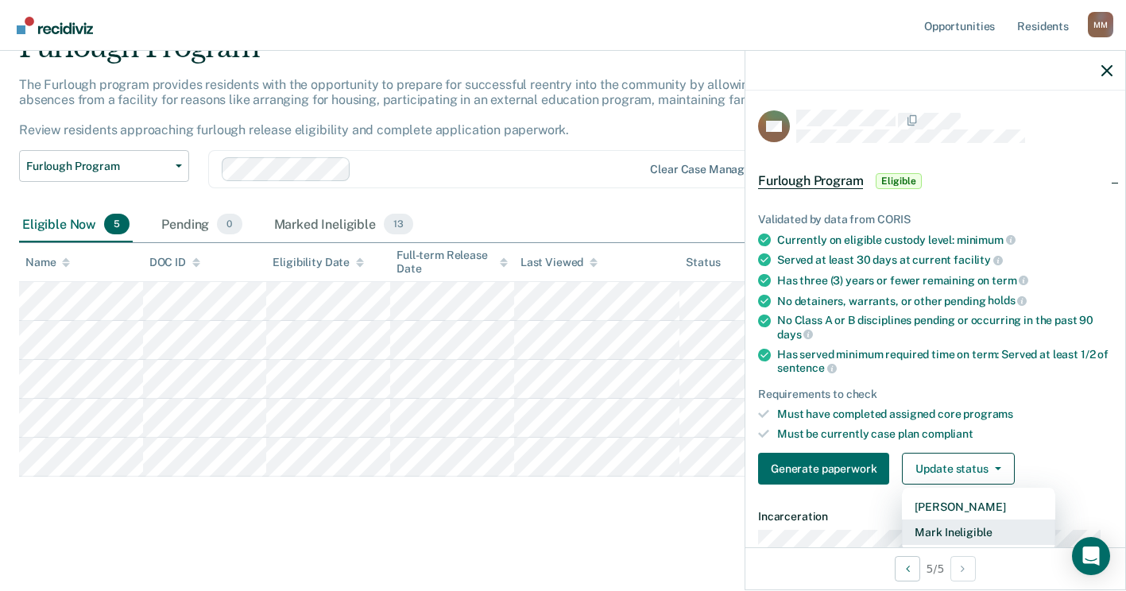
click at [917, 532] on button "Mark Ineligible" at bounding box center [978, 532] width 153 height 25
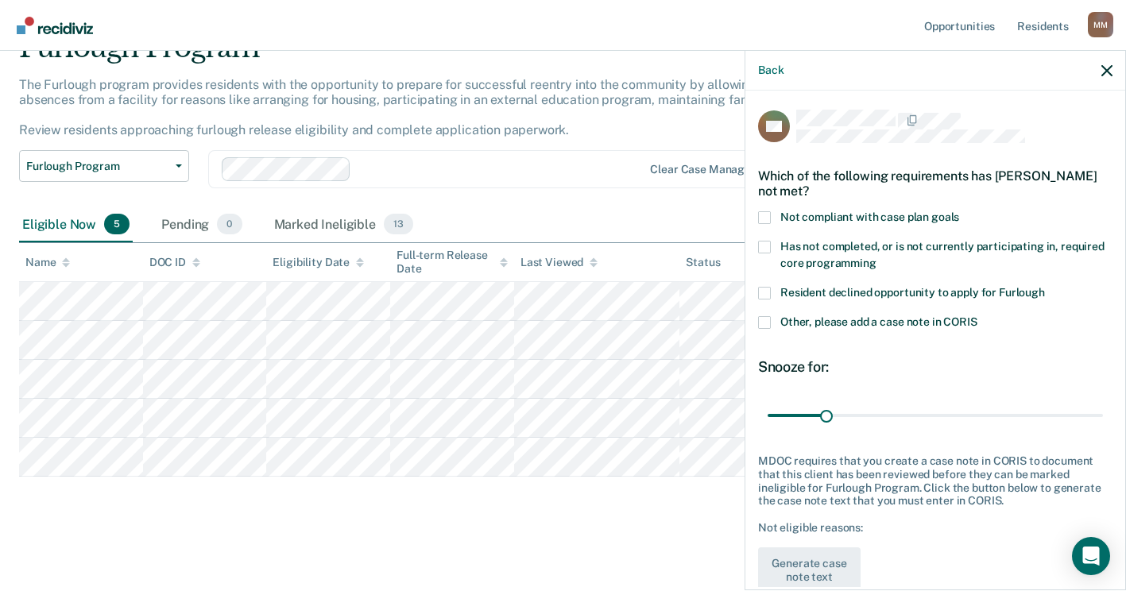
click at [760, 287] on span at bounding box center [764, 293] width 13 height 13
click at [1045, 287] on input "Resident declined opportunity to apply for Furlough" at bounding box center [1045, 287] width 0 height 0
drag, startPoint x: 822, startPoint y: 412, endPoint x: 1124, endPoint y: 429, distance: 303.3
type input "180"
click at [1103, 429] on input "range" at bounding box center [935, 415] width 335 height 28
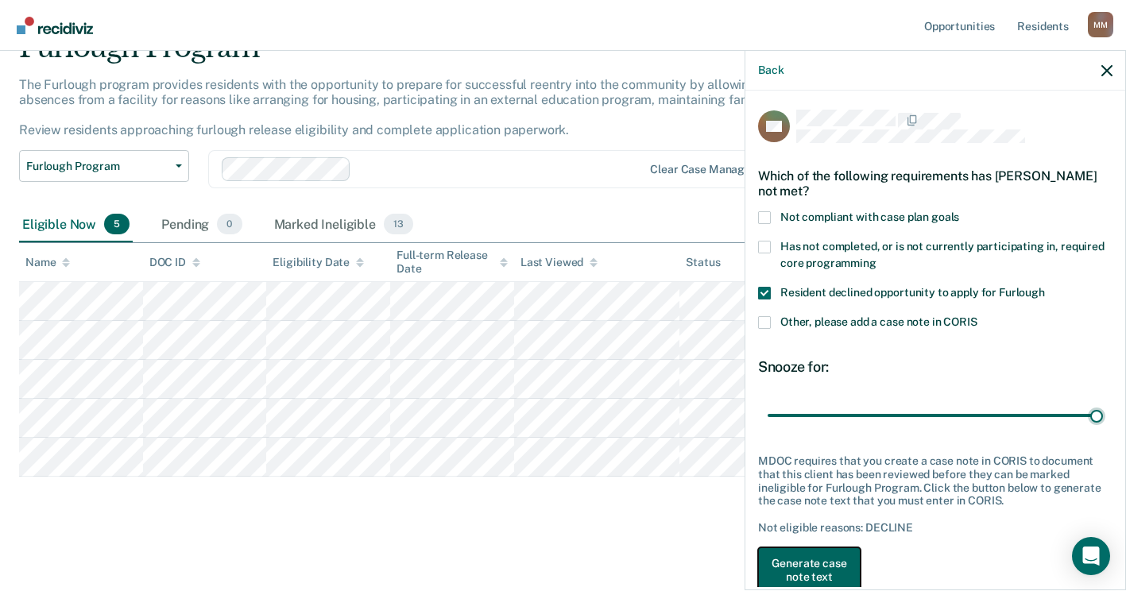
click at [829, 571] on button "Generate case note text" at bounding box center [809, 571] width 103 height 46
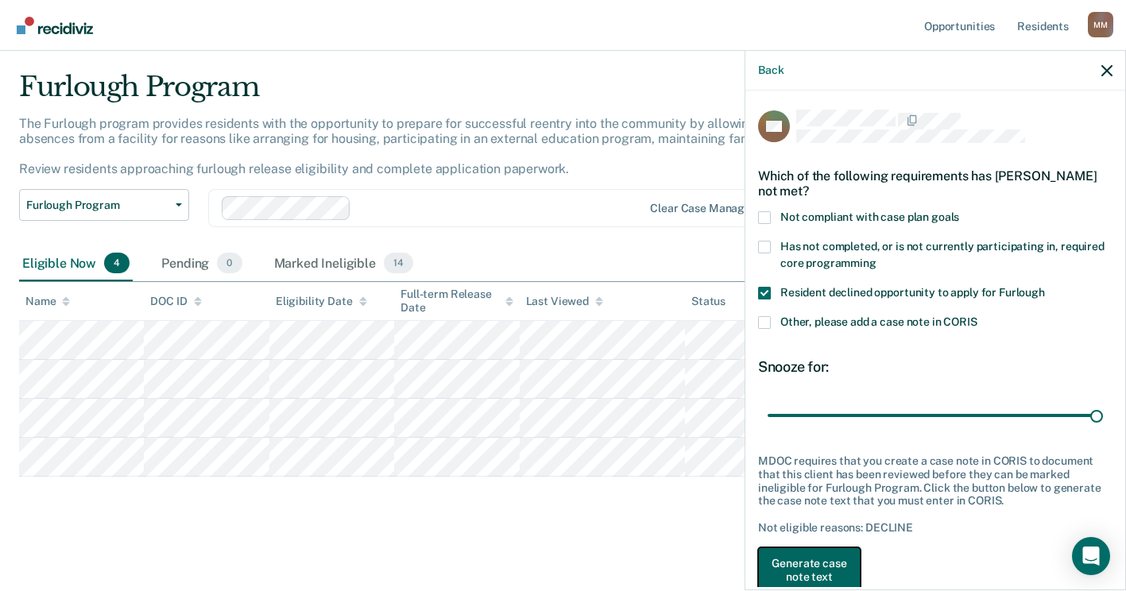
scroll to position [4, 0]
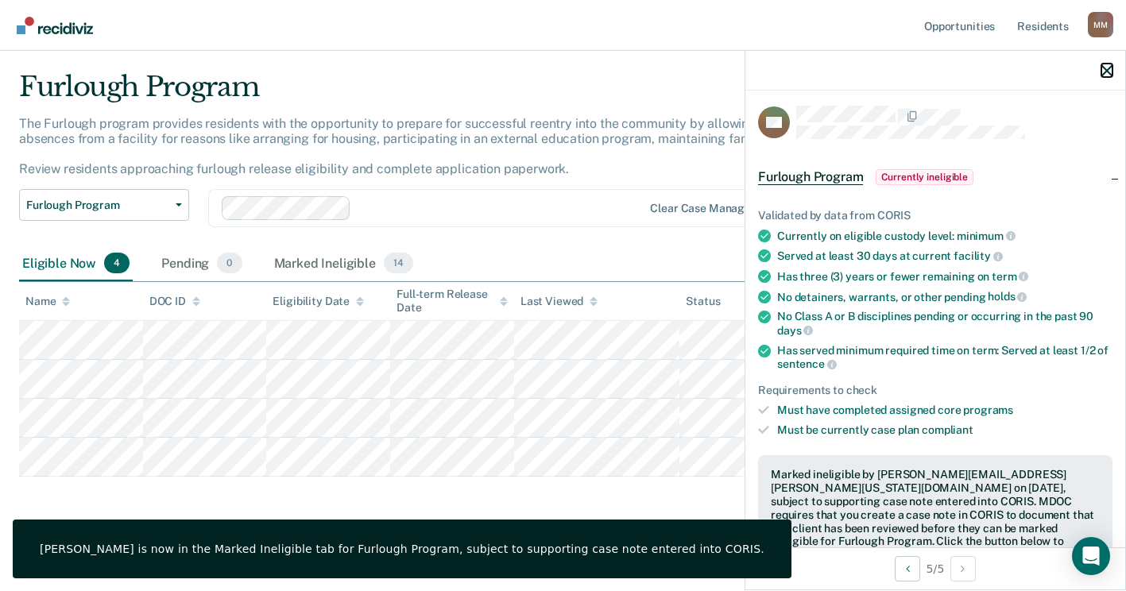
click at [1101, 72] on icon "button" at bounding box center [1106, 70] width 11 height 11
